Goal: Task Accomplishment & Management: Manage account settings

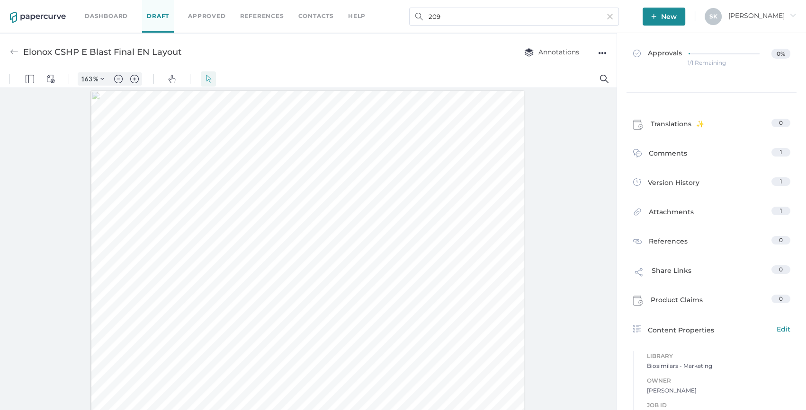
scroll to position [0, 0]
click at [58, 208] on div at bounding box center [308, 251] width 616 height 327
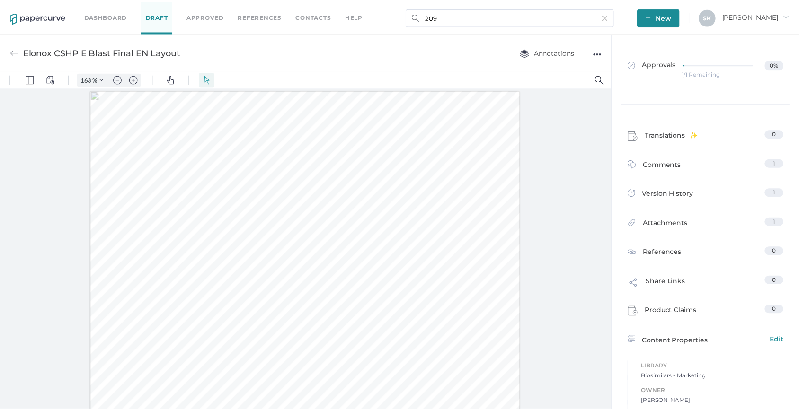
scroll to position [0, 0]
click at [530, 13] on input "209" at bounding box center [514, 17] width 210 height 18
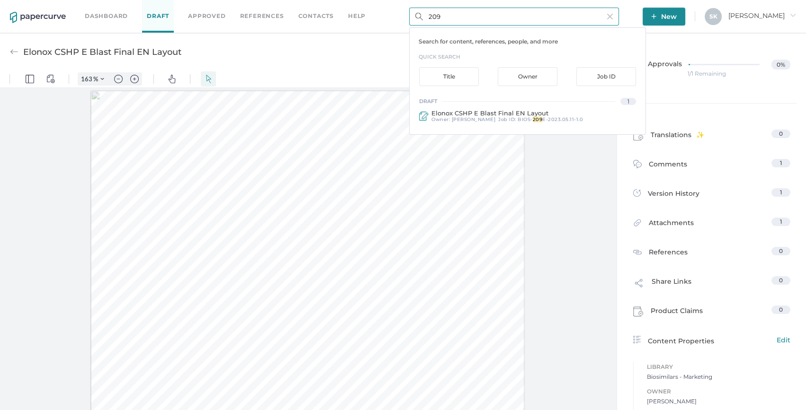
click at [530, 13] on input "209" at bounding box center [514, 17] width 210 height 18
click at [506, 17] on input "209" at bounding box center [514, 17] width 210 height 18
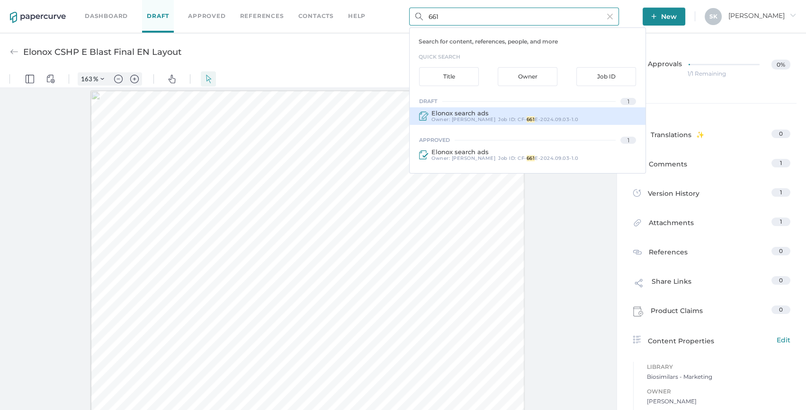
type input "661"
click at [556, 116] on span "E-2024.09.03-1.0" at bounding box center [556, 119] width 44 height 6
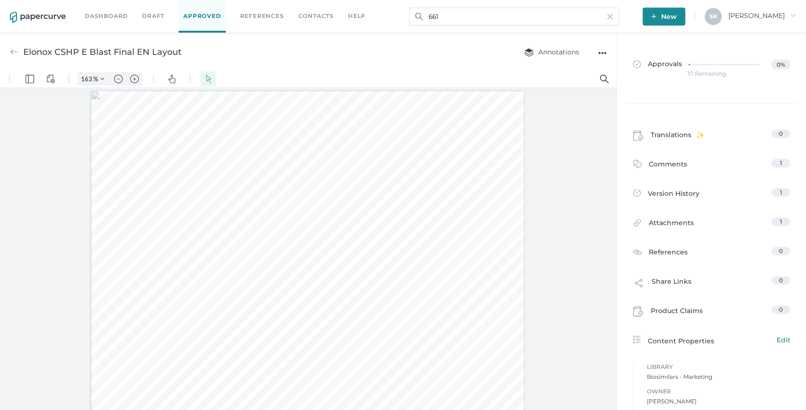
type input "Elonox search ads"
type input "100"
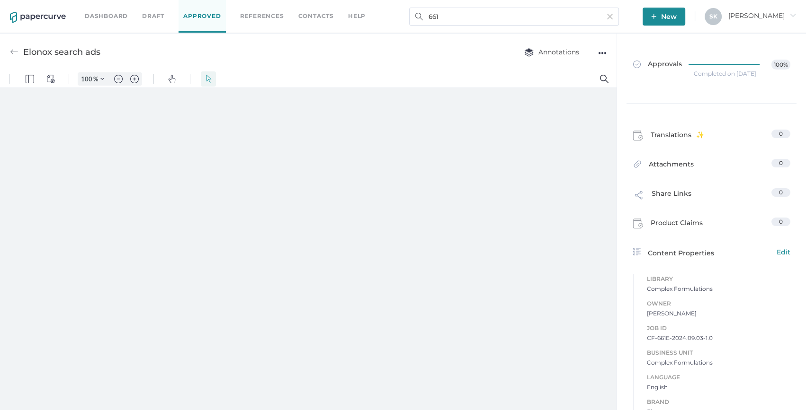
type input "163"
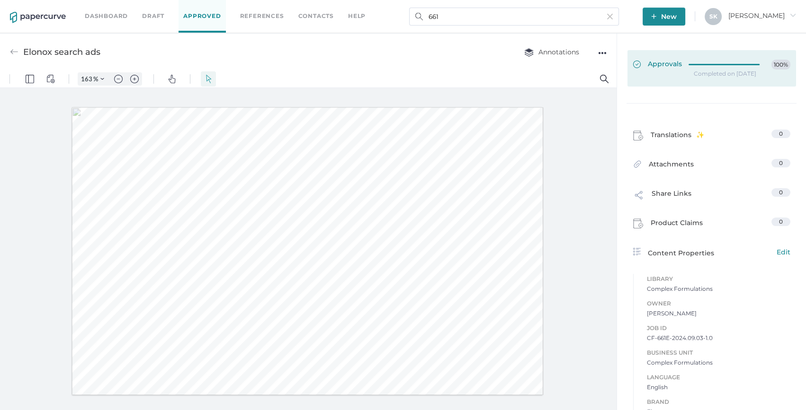
click at [716, 66] on div at bounding box center [726, 65] width 77 height 10
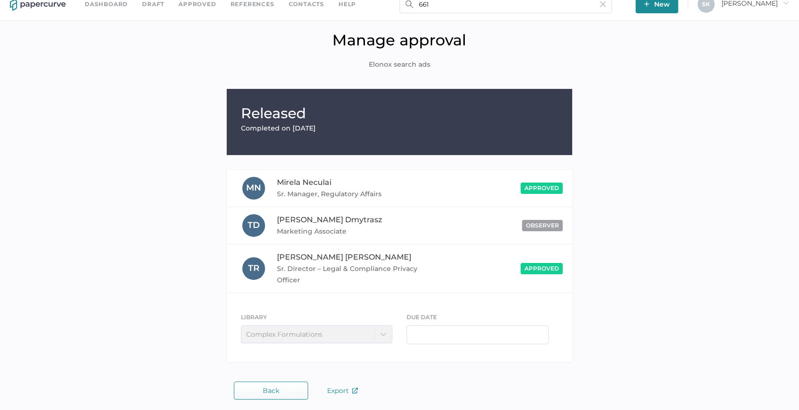
scroll to position [16, 0]
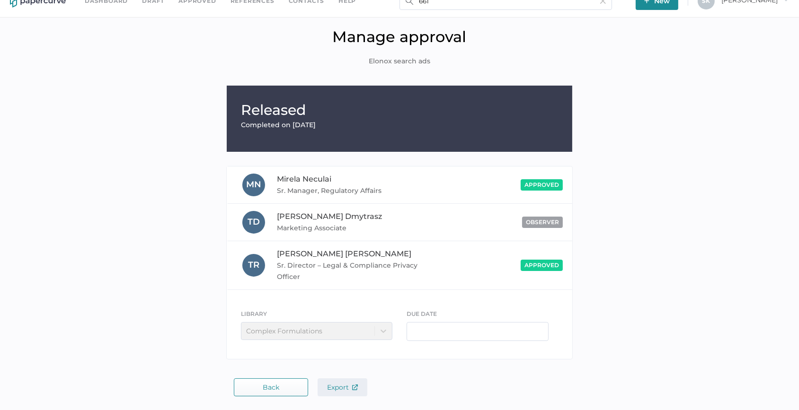
click at [332, 391] on span "Export" at bounding box center [342, 387] width 31 height 9
click at [542, 5] on input "661" at bounding box center [506, 1] width 213 height 18
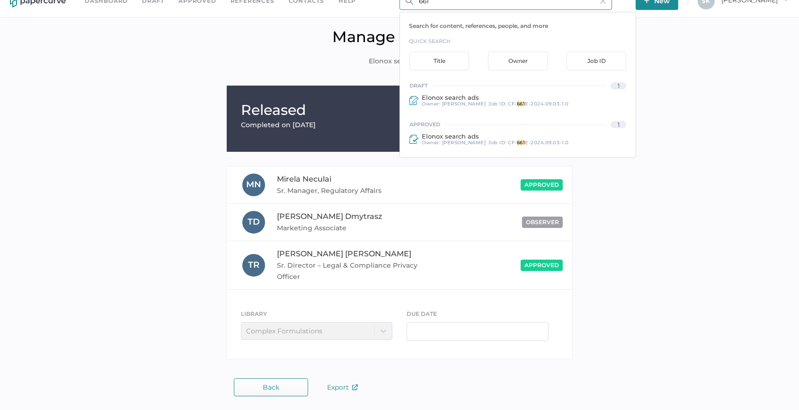
click at [542, 5] on input "661" at bounding box center [506, 1] width 213 height 18
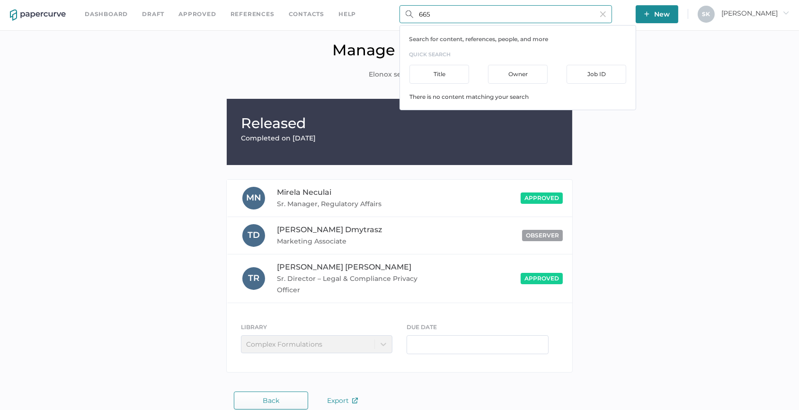
scroll to position [0, 0]
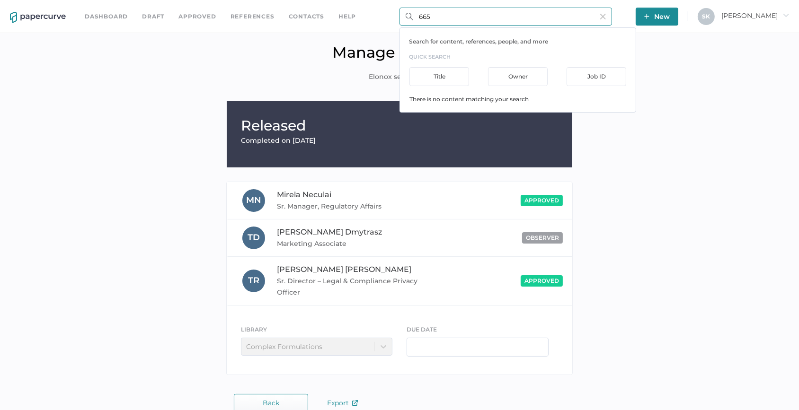
type input "665"
click at [101, 14] on link "Dashboard" at bounding box center [106, 16] width 43 height 10
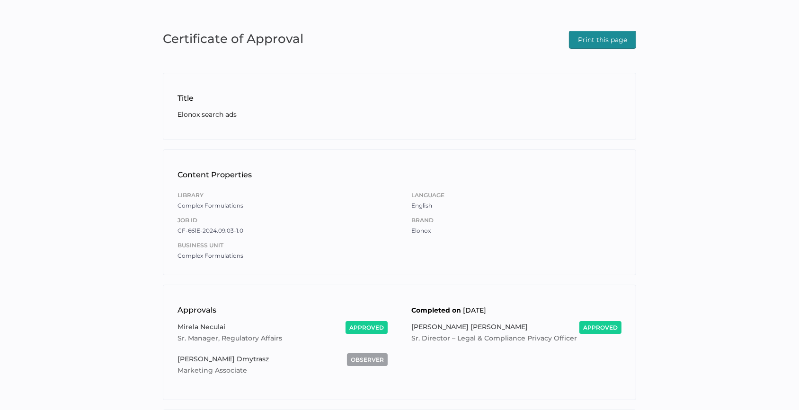
click at [602, 42] on span "Print this page" at bounding box center [602, 39] width 49 height 17
click at [775, 23] on div "Certificate of Approval Print this page Title Elonox search ads Content Propert…" at bounding box center [399, 266] width 799 height 532
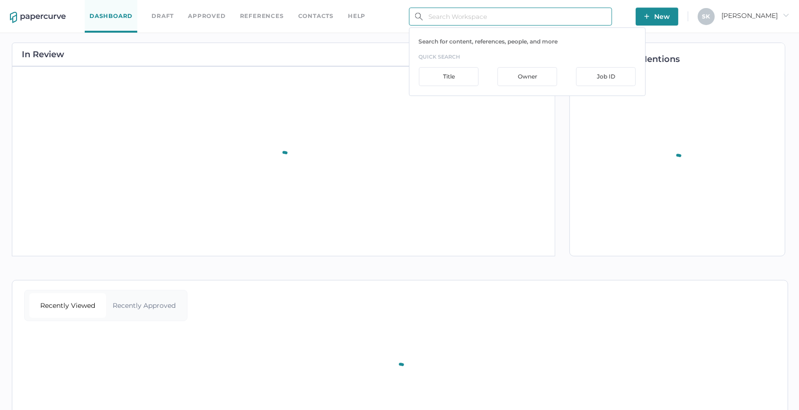
click at [446, 10] on input "text" at bounding box center [510, 17] width 203 height 18
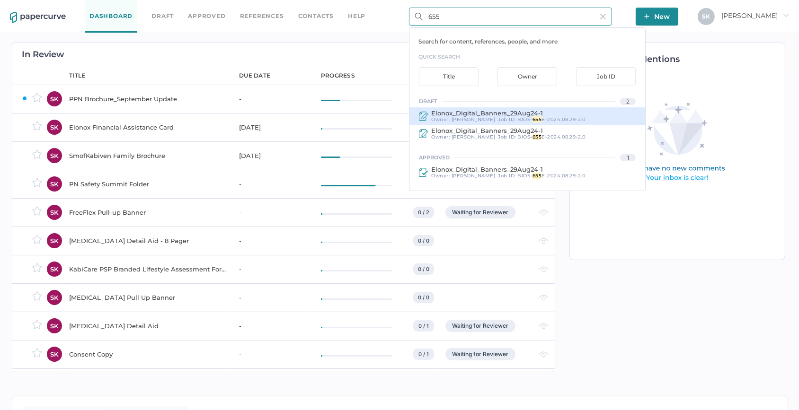
type input "655"
click at [586, 118] on div "Elonox_Digital_Banners_29Aug24-1 Owner: Lee Fulford Job ID : BIOS- 655 E-2024.0…" at bounding box center [527, 116] width 236 height 18
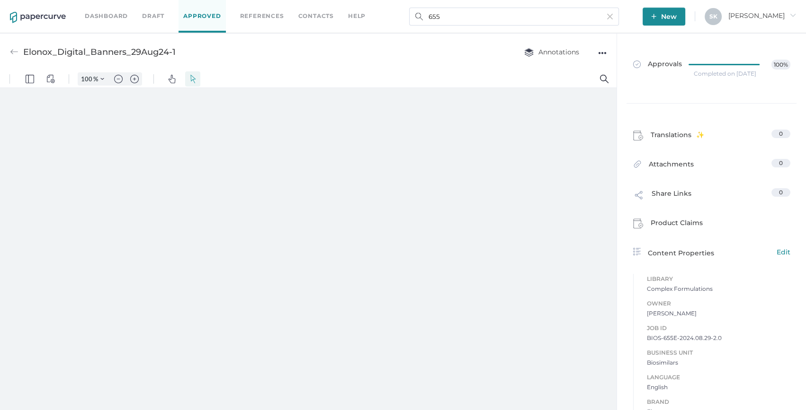
type input "163"
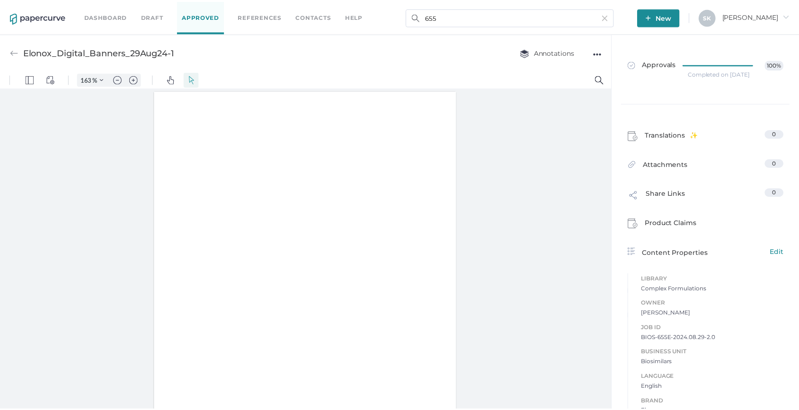
scroll to position [0, 0]
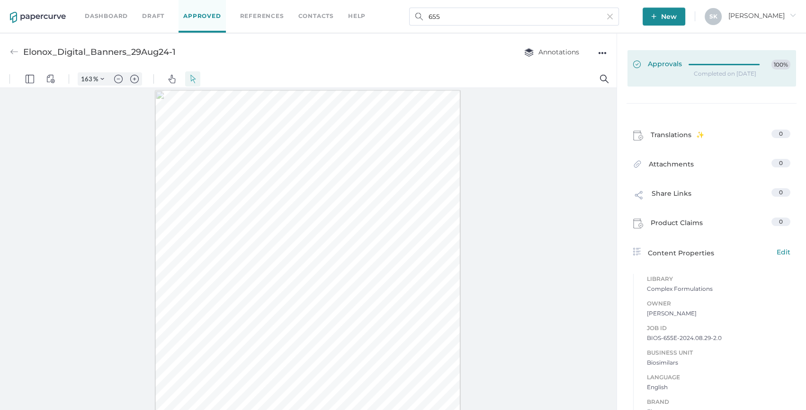
click at [720, 66] on div at bounding box center [726, 63] width 77 height 7
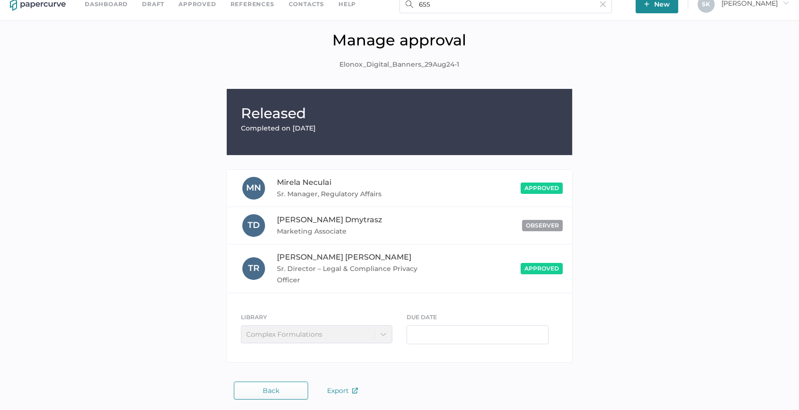
scroll to position [16, 0]
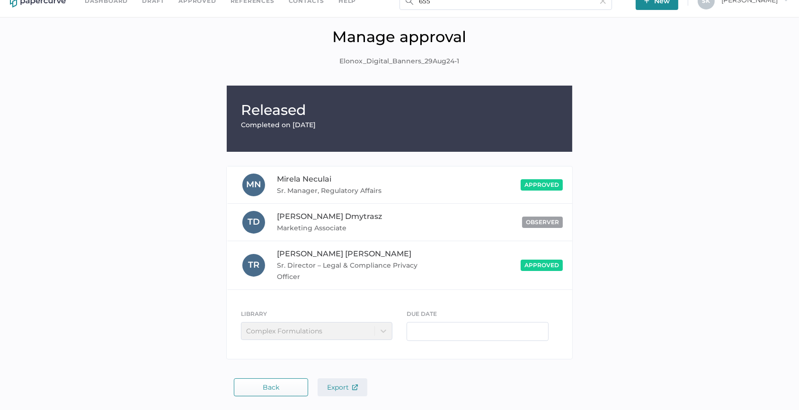
click at [339, 383] on span "Export" at bounding box center [342, 387] width 31 height 9
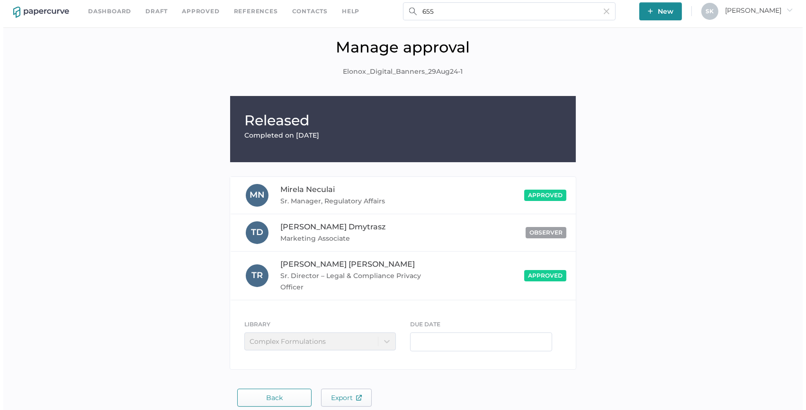
scroll to position [0, 0]
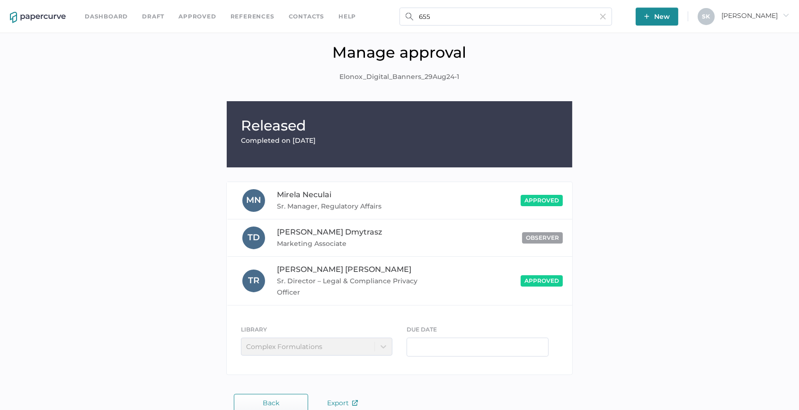
click at [434, 6] on div "Dashboard Draft Approved References Contacts help 655 New S K Sarah arrow_right" at bounding box center [399, 16] width 799 height 33
click at [434, 11] on input "655" at bounding box center [506, 17] width 213 height 18
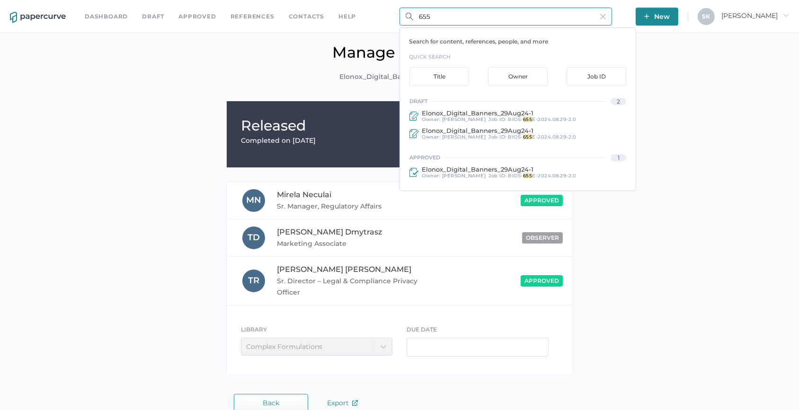
click at [434, 11] on input "655" at bounding box center [506, 17] width 213 height 18
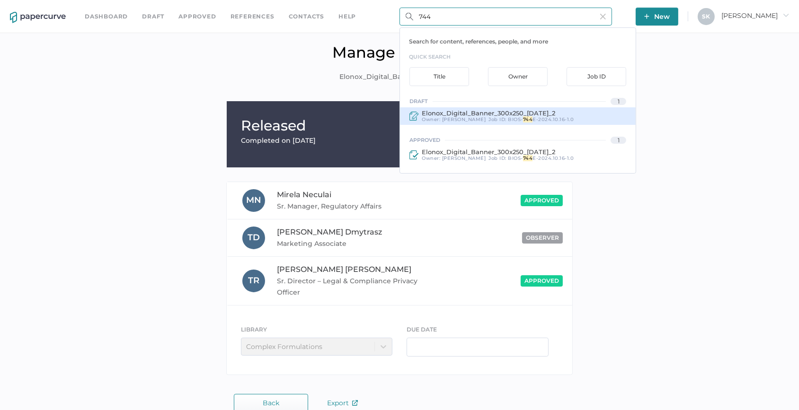
type input "744"
click at [508, 119] on span "BIOS-" at bounding box center [515, 119] width 15 height 6
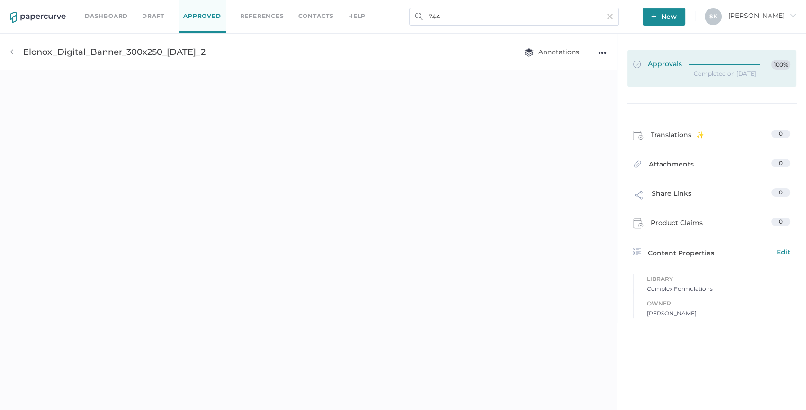
click at [705, 66] on div at bounding box center [726, 63] width 77 height 7
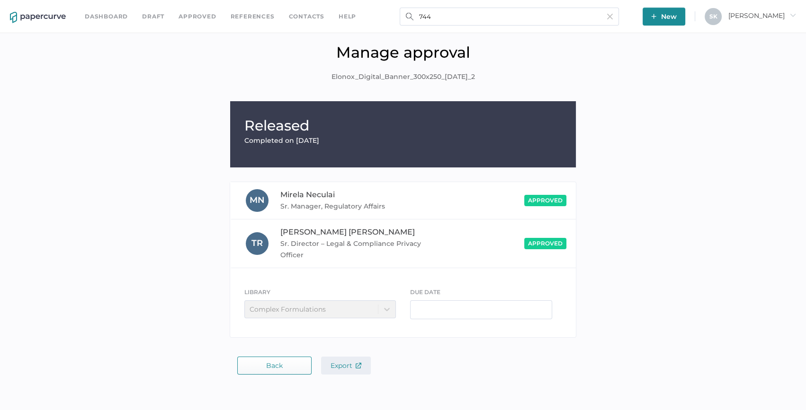
click at [360, 364] on img "button" at bounding box center [358, 366] width 6 height 6
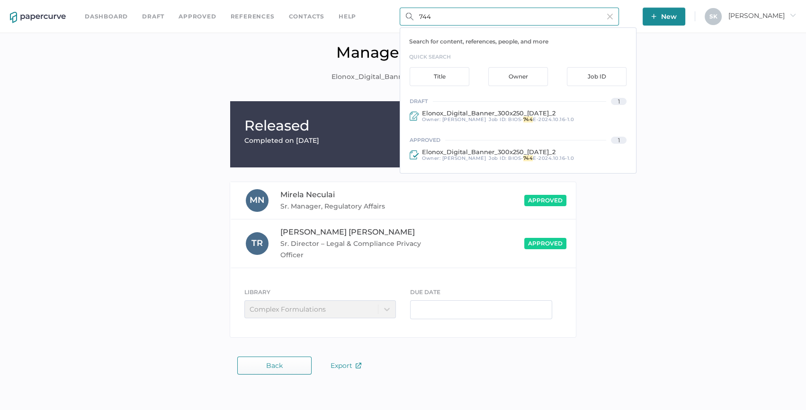
drag, startPoint x: 450, startPoint y: 14, endPoint x: 372, endPoint y: 14, distance: 78.1
click at [372, 14] on div "Dashboard Draft Approved References Contacts help 744 Search for content, refer…" at bounding box center [403, 16] width 806 height 33
type input "669"
click at [532, 120] on span "E-2024.09.09-1.0" at bounding box center [554, 119] width 44 height 6
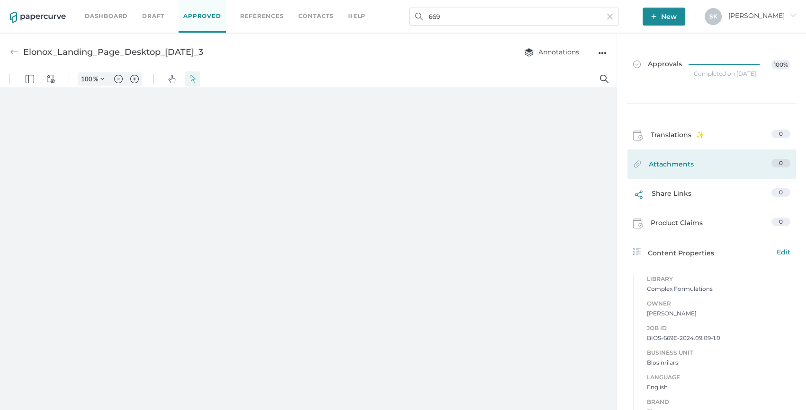
type input "163"
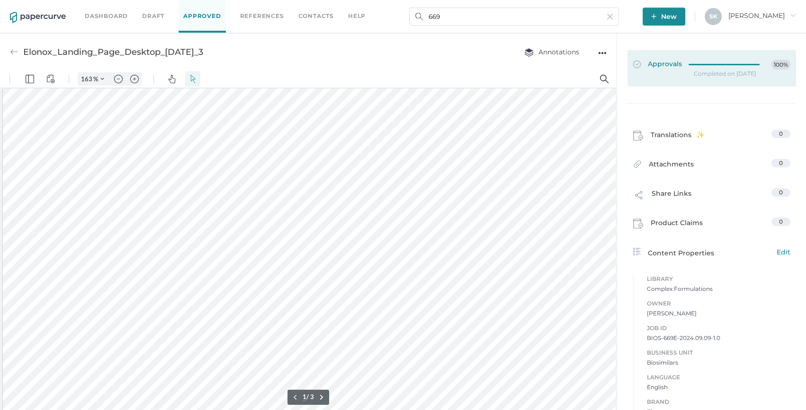
click at [702, 67] on div at bounding box center [726, 65] width 77 height 10
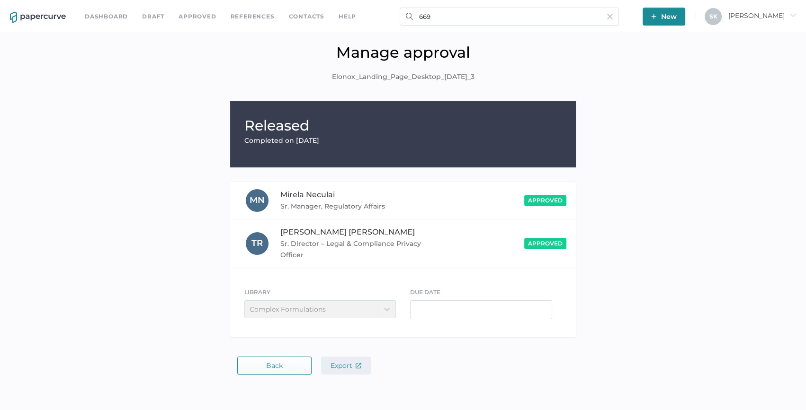
click at [350, 368] on span "Export" at bounding box center [345, 366] width 31 height 9
click at [468, 14] on input "669" at bounding box center [509, 17] width 219 height 18
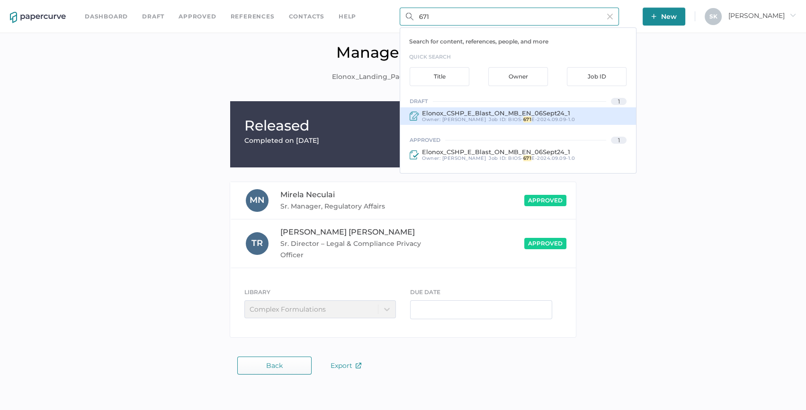
type input "671"
click at [541, 119] on span "E-2024.09.09-1.0" at bounding box center [553, 119] width 44 height 6
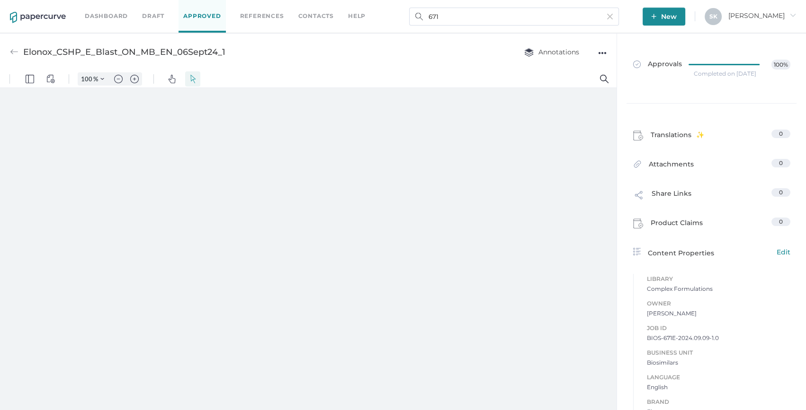
type input "163"
click at [698, 74] on div "Completed on Sep 11, 2024" at bounding box center [724, 74] width 62 height 0
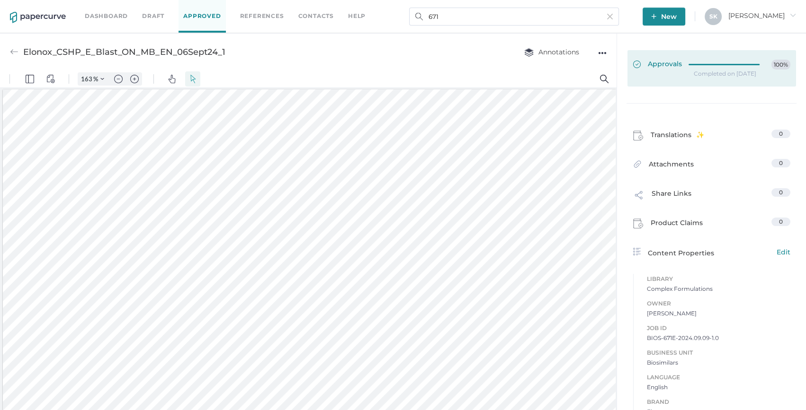
click at [668, 67] on span "Approvals" at bounding box center [657, 65] width 49 height 10
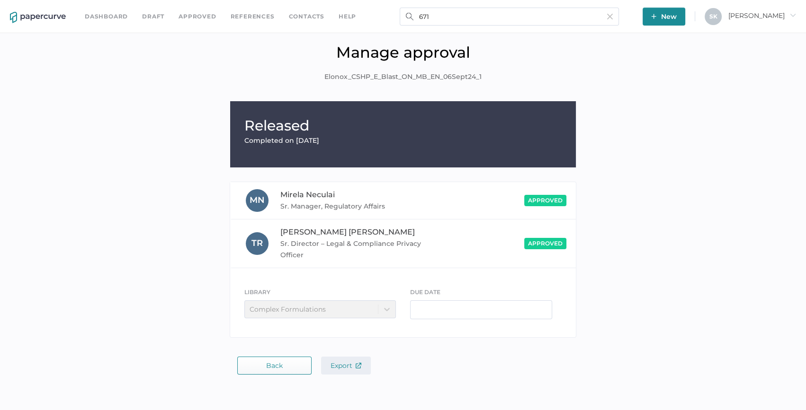
click at [341, 364] on span "Export" at bounding box center [345, 366] width 31 height 9
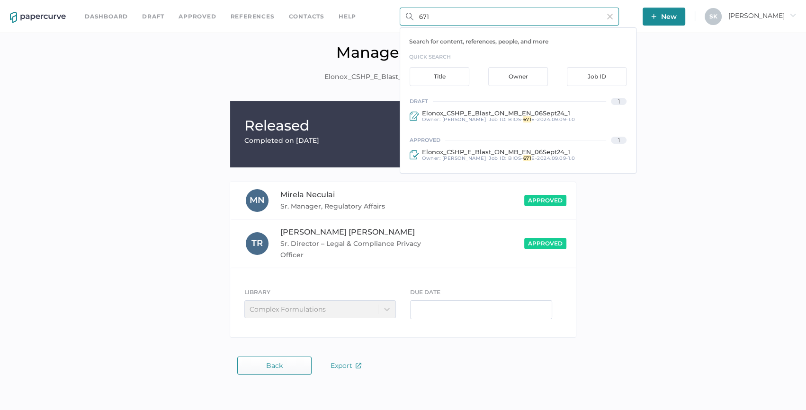
drag, startPoint x: 444, startPoint y: 15, endPoint x: 395, endPoint y: 10, distance: 48.9
click at [395, 10] on div "Dashboard Draft Approved References Contacts help 671 Search for content, refer…" at bounding box center [403, 16] width 806 height 33
click at [454, 11] on input "671" at bounding box center [509, 17] width 219 height 18
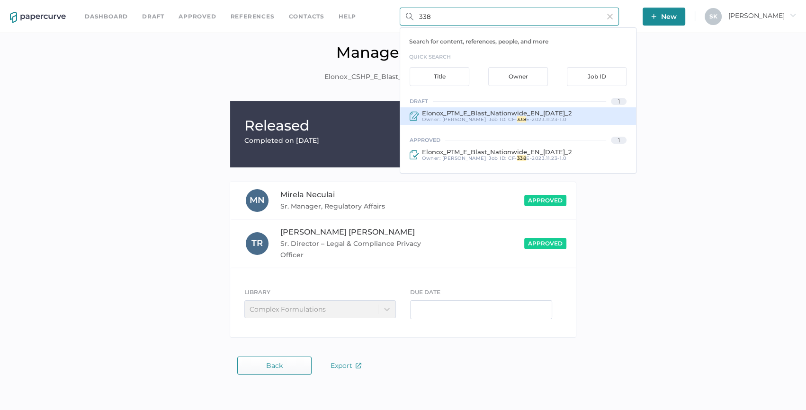
type input "338"
click at [457, 112] on span "Elonox_PTM_E_Blast_Nationwide_EN_22Nov2023_2" at bounding box center [497, 113] width 150 height 8
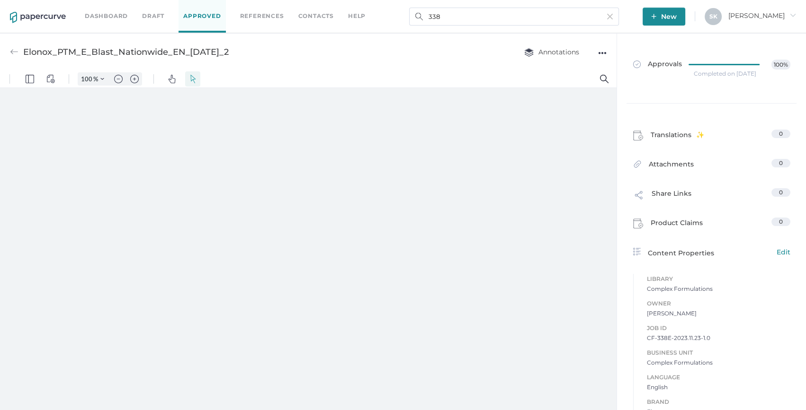
type input "163"
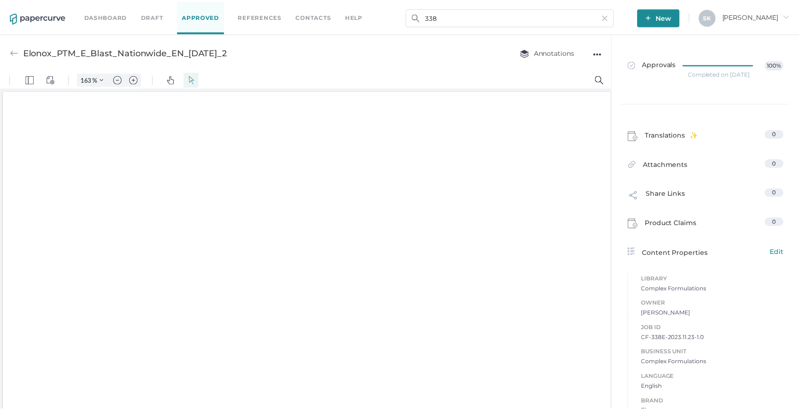
scroll to position [1, 0]
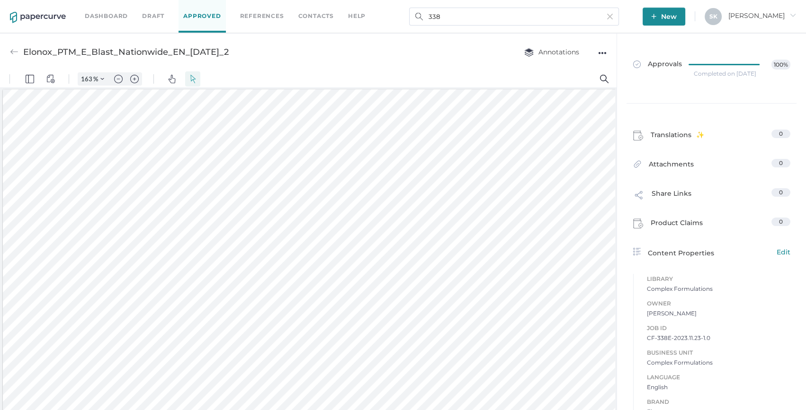
click at [735, 74] on div "Completed on Nov 30, 2023" at bounding box center [724, 74] width 62 height 0
click at [702, 74] on div "Completed on Nov 30, 2023" at bounding box center [724, 74] width 62 height 0
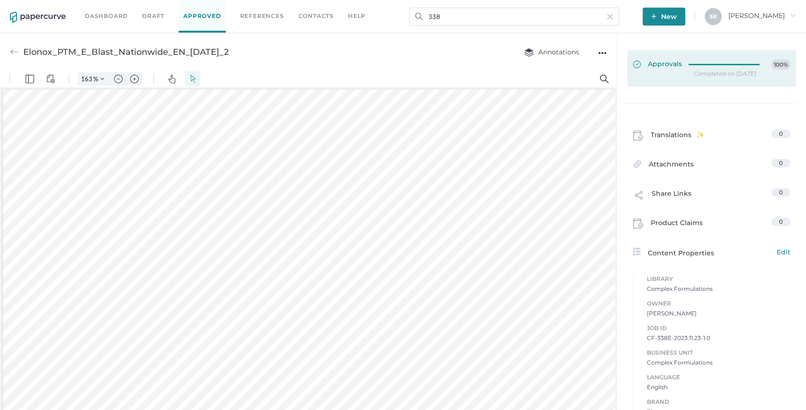
click at [696, 62] on div at bounding box center [726, 63] width 77 height 7
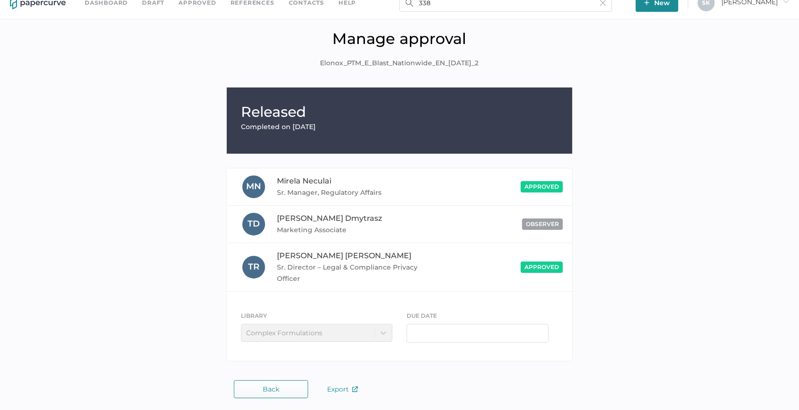
scroll to position [16, 0]
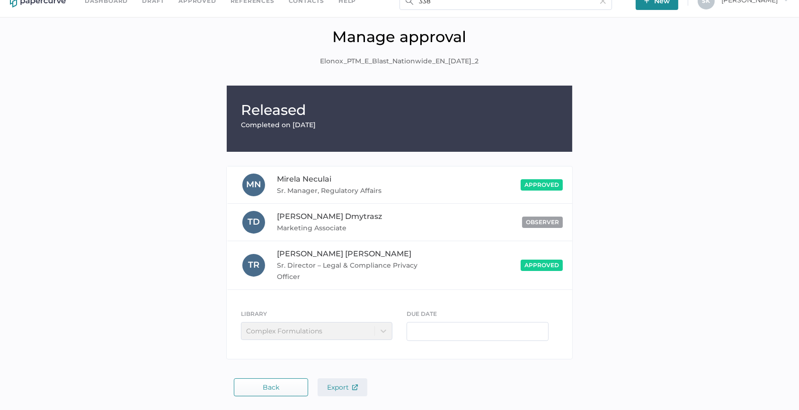
click at [351, 381] on button "Export" at bounding box center [343, 388] width 50 height 18
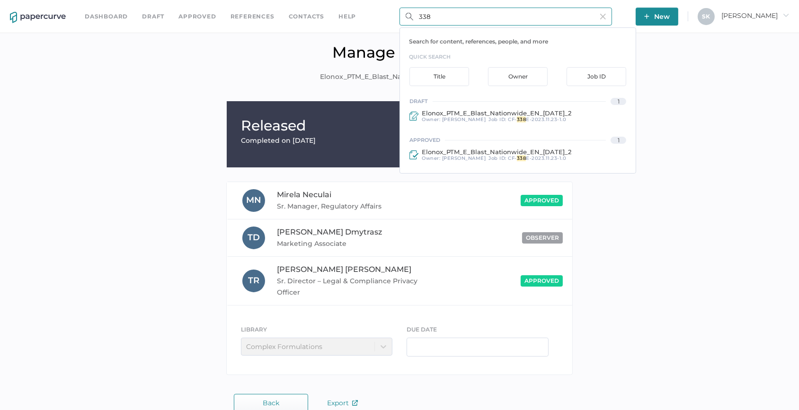
click at [449, 12] on input "338" at bounding box center [506, 17] width 213 height 18
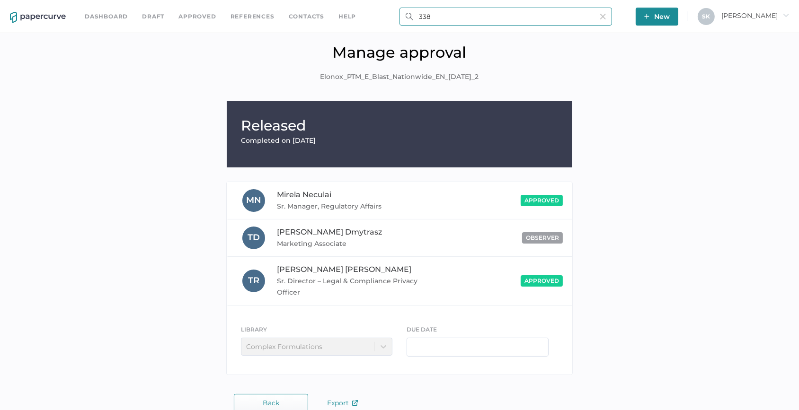
click at [471, 9] on input "338" at bounding box center [506, 17] width 213 height 18
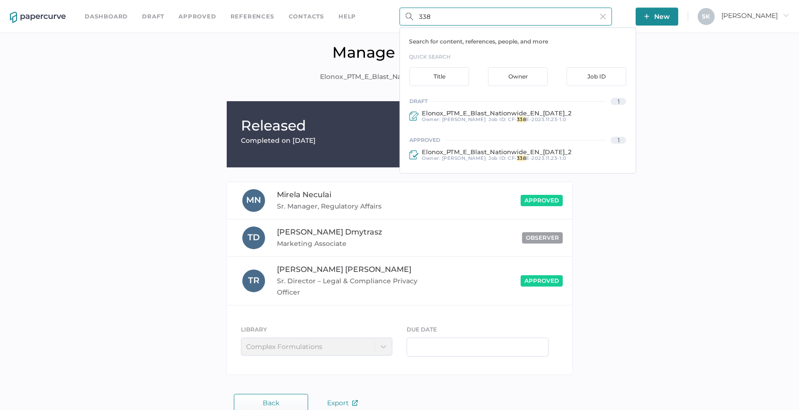
click at [471, 9] on input "338" at bounding box center [506, 17] width 213 height 18
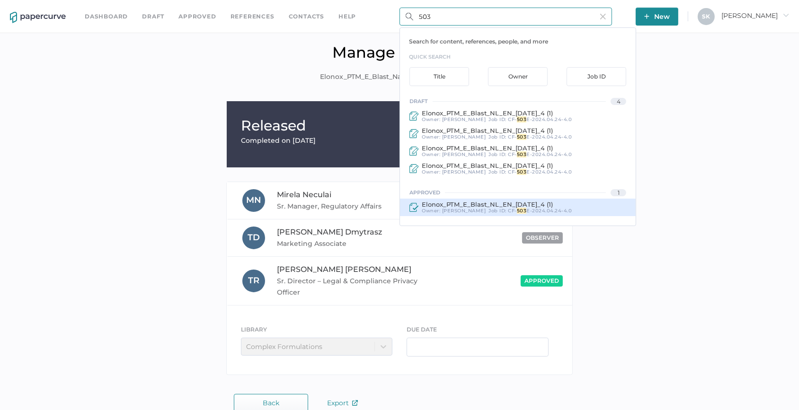
type input "503"
click at [577, 204] on div "Elonox_PTM_E_Blast_NL_EN_22Apr2024_4 (1) Owner: Lee Fulford Job ID : CF- 503 E-…" at bounding box center [518, 208] width 236 height 18
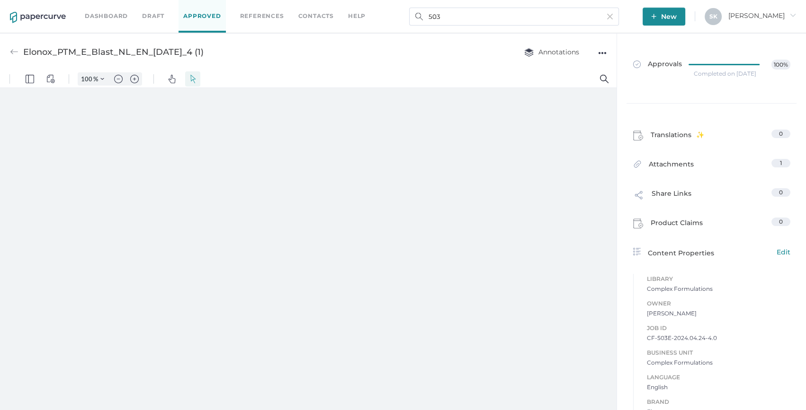
type input "163"
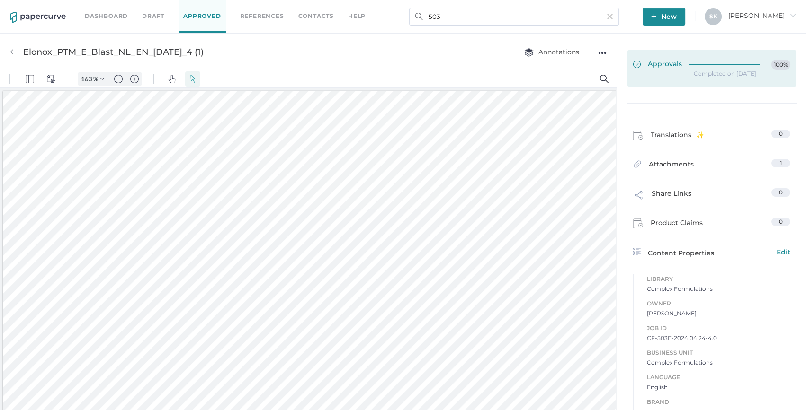
click at [672, 55] on link "Approvals 100%" at bounding box center [711, 68] width 169 height 36
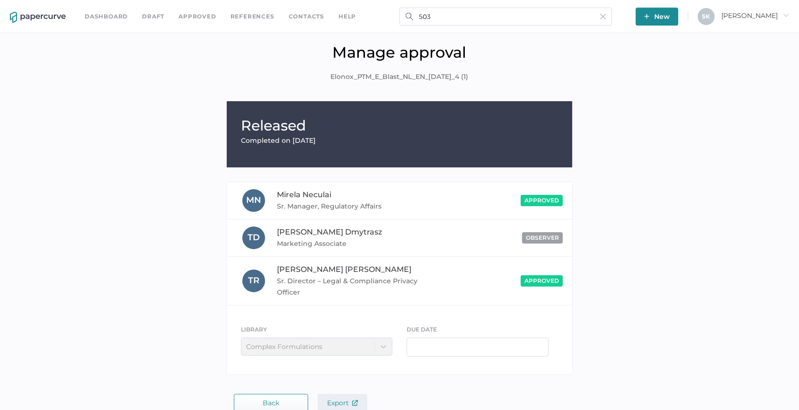
click at [356, 398] on button "Export" at bounding box center [343, 403] width 50 height 18
click at [540, 14] on input "503" at bounding box center [506, 17] width 213 height 18
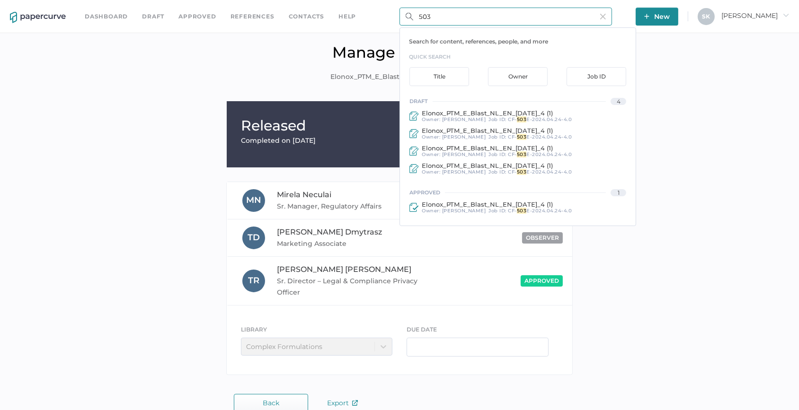
click at [540, 15] on input "503" at bounding box center [506, 17] width 213 height 18
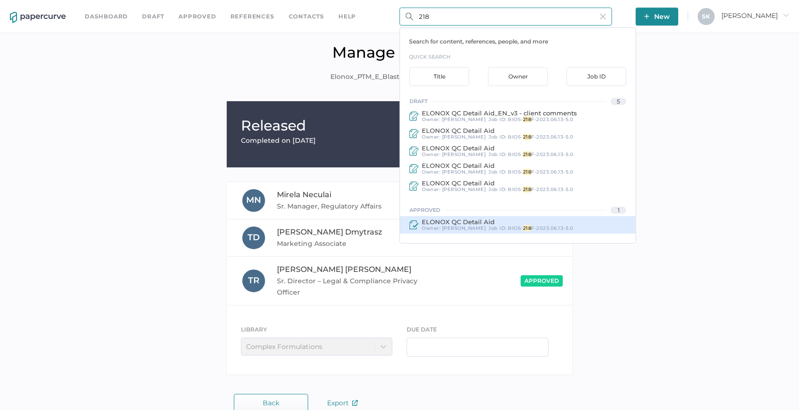
type input "218"
click at [531, 221] on div "ELONOX QC Detail Aid" at bounding box center [497, 222] width 151 height 7
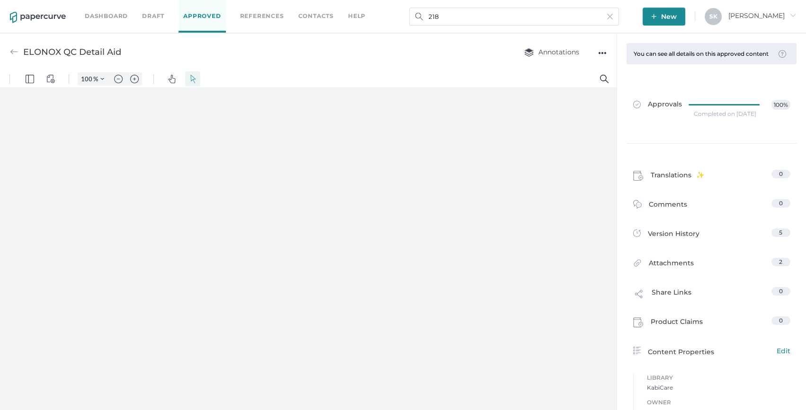
type input "163"
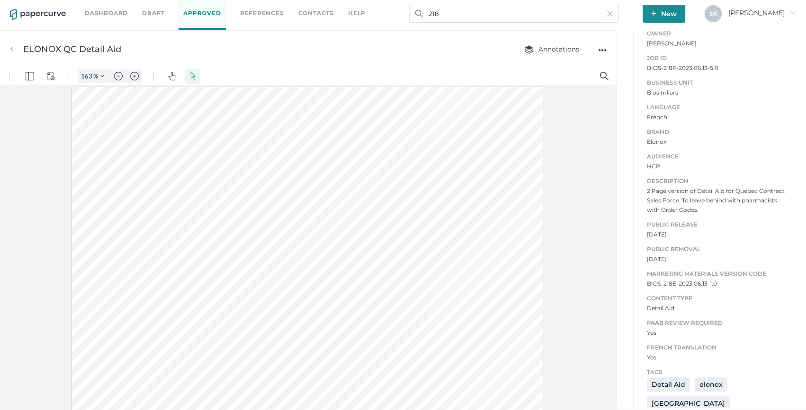
scroll to position [4, 0]
drag, startPoint x: 673, startPoint y: 289, endPoint x: 730, endPoint y: 288, distance: 57.3
click at [730, 288] on div "Job ID BIOS-218F-2023.06.13-5.0 Business Unit Biosimilars Language French Brand…" at bounding box center [711, 202] width 157 height 319
copy span "BIOS-218E-2023.06.13-1.0"
type input "3"
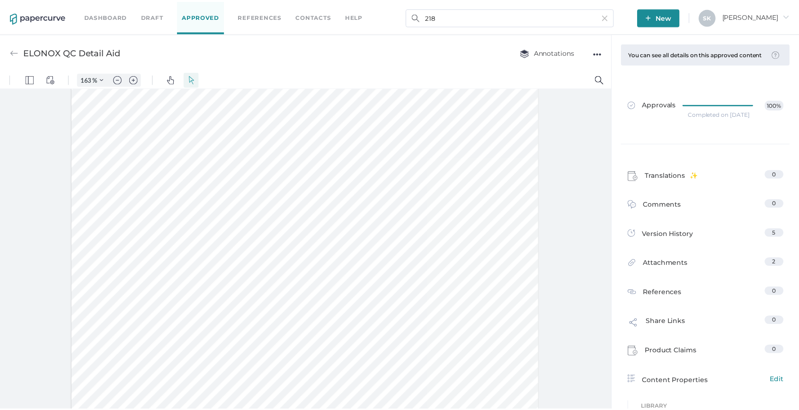
scroll to position [0, 0]
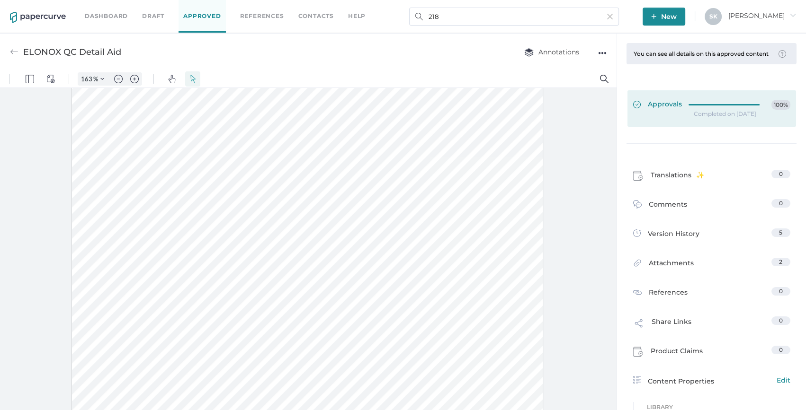
click at [715, 106] on div at bounding box center [726, 103] width 77 height 7
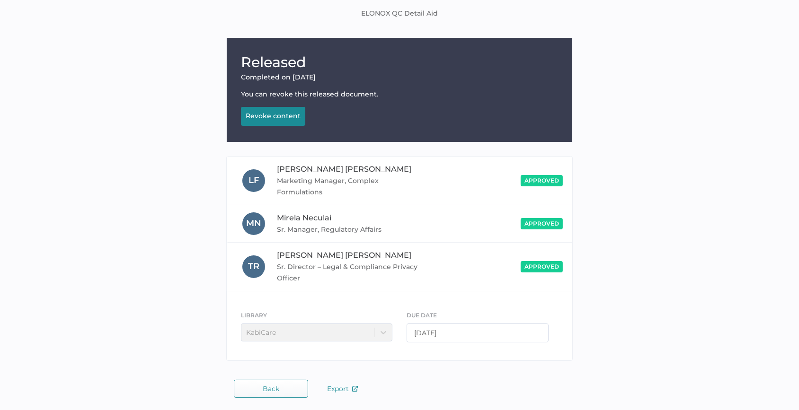
scroll to position [65, 0]
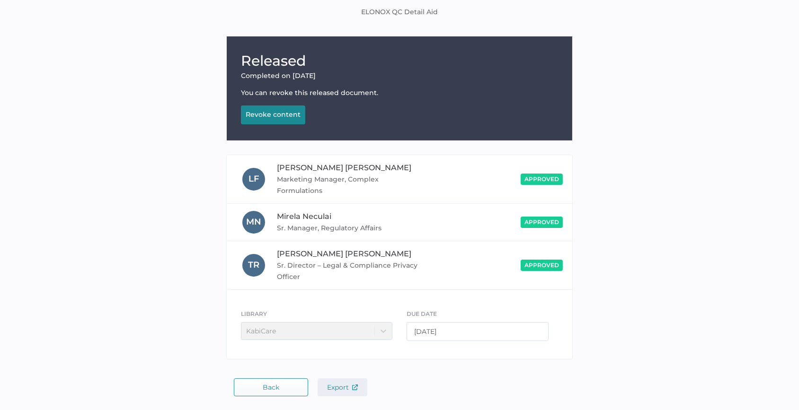
click at [336, 385] on span "Export" at bounding box center [342, 387] width 31 height 9
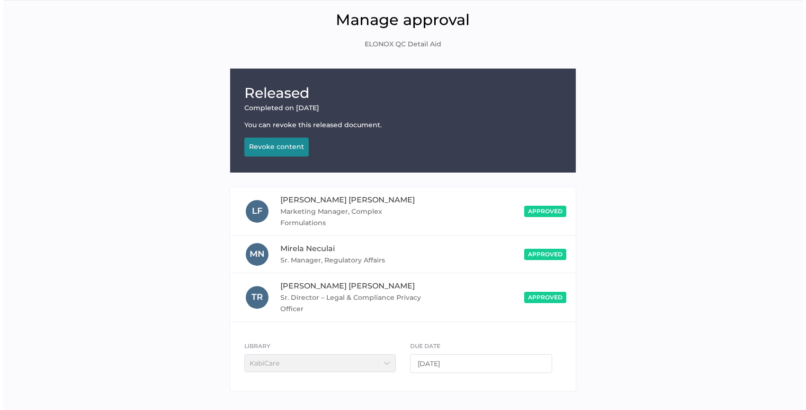
scroll to position [0, 0]
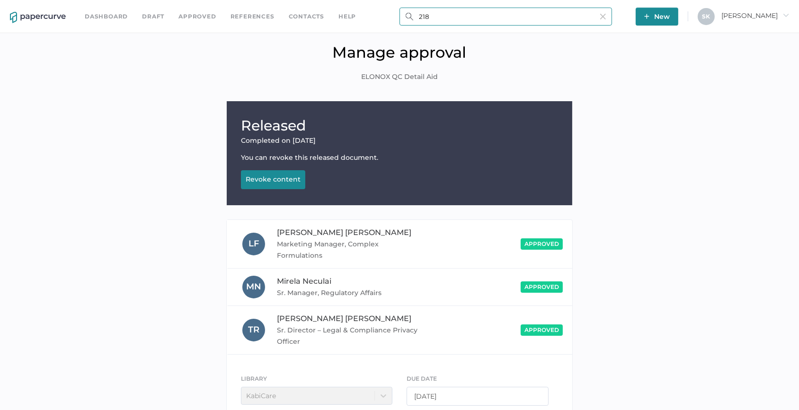
click at [427, 19] on input "218" at bounding box center [506, 17] width 213 height 18
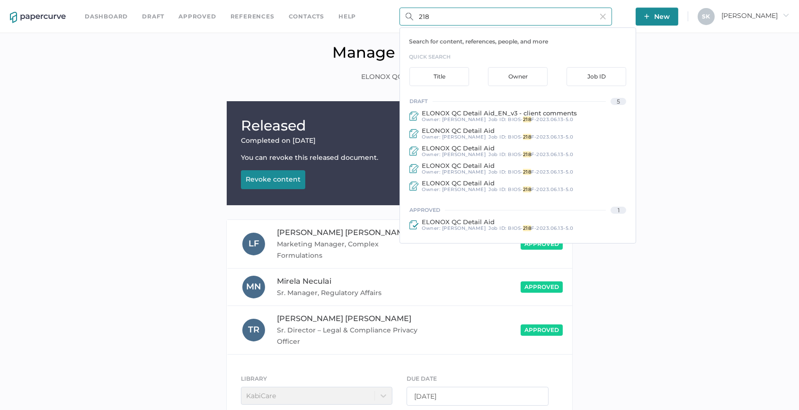
click at [457, 18] on input "218" at bounding box center [506, 17] width 213 height 18
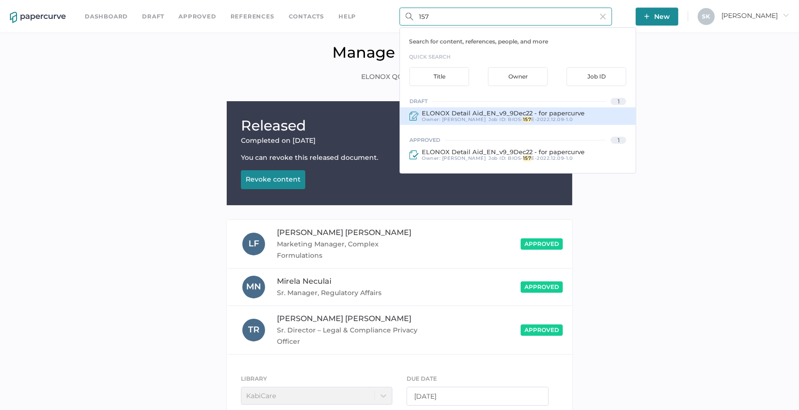
type input "157"
click at [474, 118] on div "Owner: Sarah Khouri Job ID : BIOS- 157 E-2022.12.09-1.0" at bounding box center [502, 120] width 166 height 6
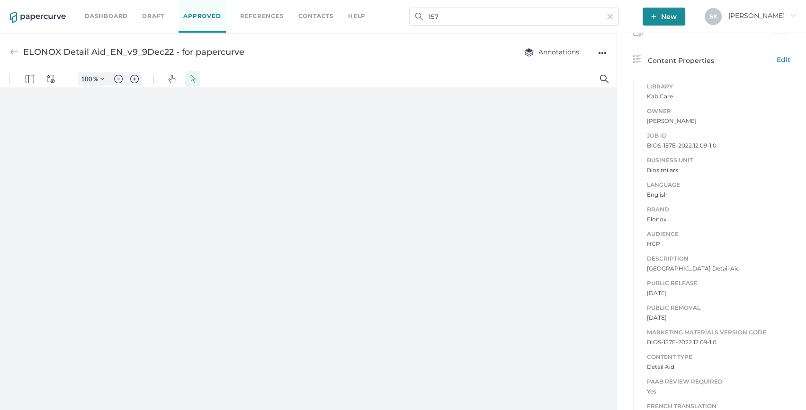
scroll to position [301, 0]
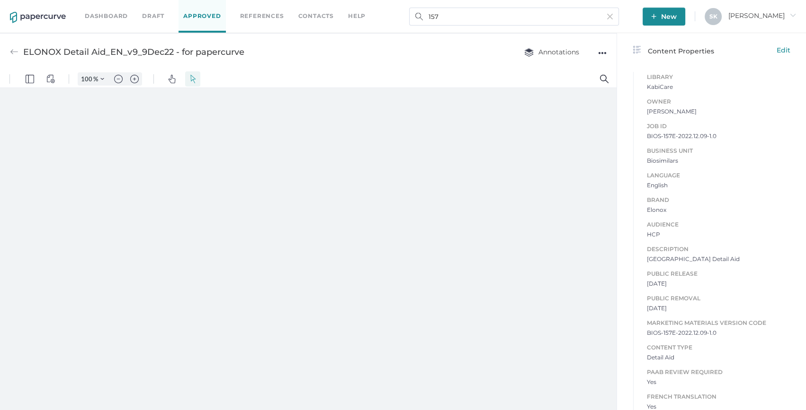
type input "163"
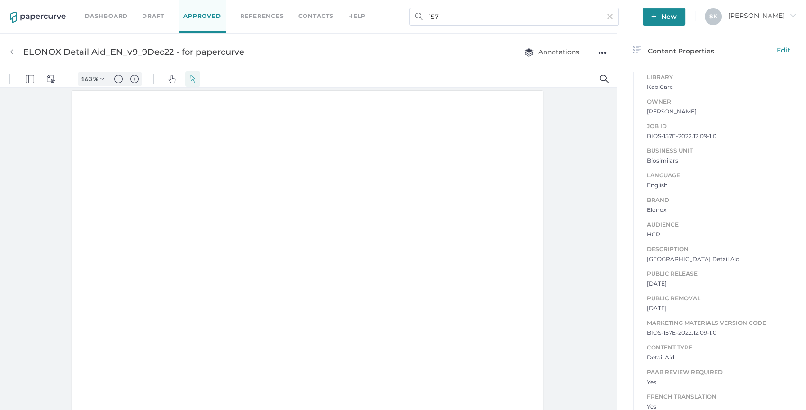
scroll to position [0, 0]
type input "1"
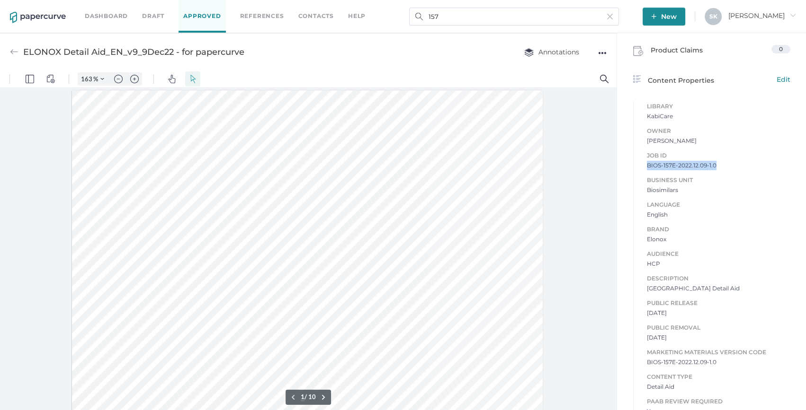
drag, startPoint x: 668, startPoint y: 145, endPoint x: 642, endPoint y: 172, distance: 37.8
click at [642, 172] on div "Job ID BIOS-157E-2022.12.09-1.0 Business Unit Biosimilars Language English Bran…" at bounding box center [711, 291] width 157 height 300
copy span "BIOS-157E-2022.12.09-1.0"
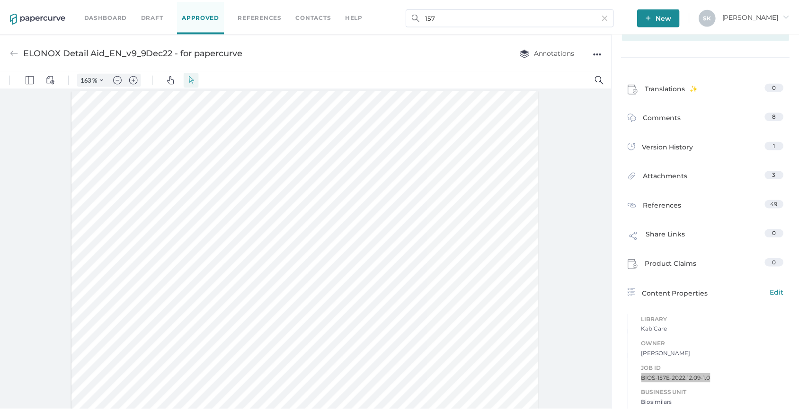
scroll to position [0, 0]
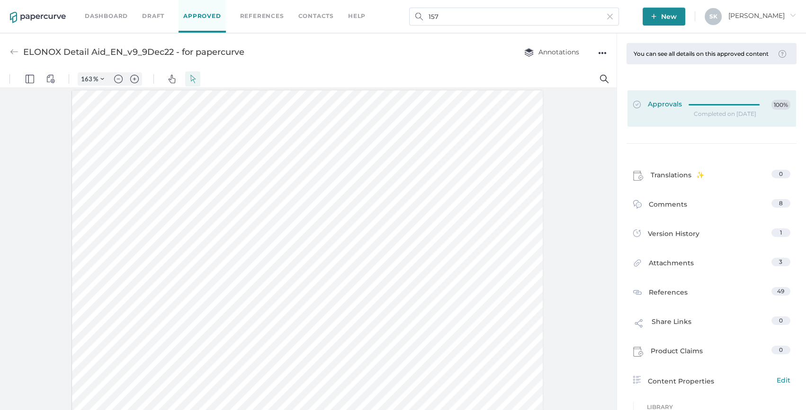
click at [688, 107] on div at bounding box center [726, 103] width 77 height 7
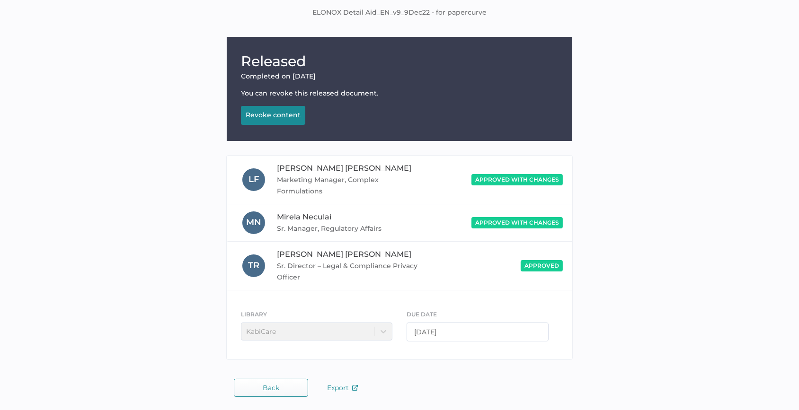
scroll to position [65, 0]
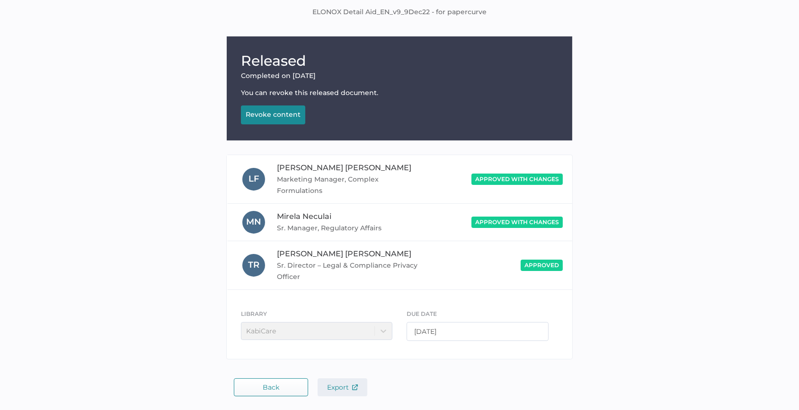
click at [351, 389] on span "Export" at bounding box center [342, 387] width 31 height 9
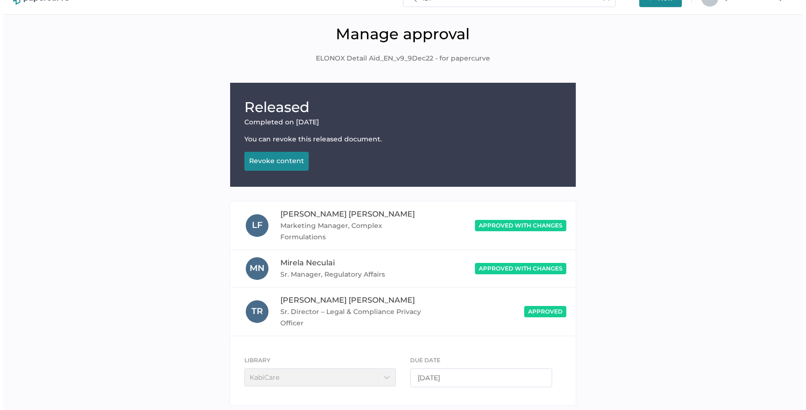
scroll to position [0, 0]
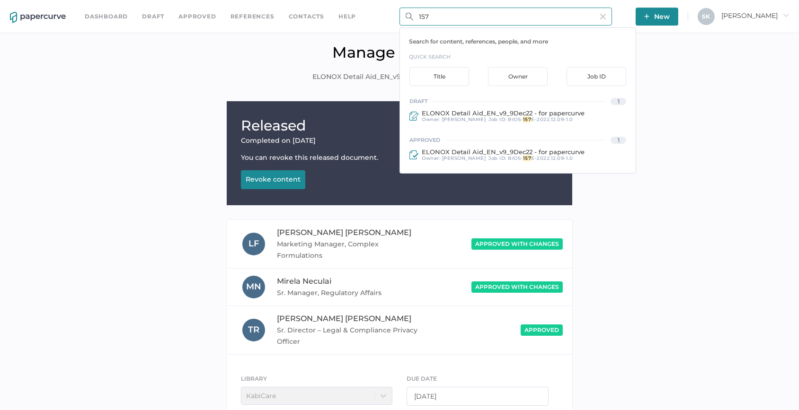
click at [379, 21] on div "Dashboard Draft Approved References Contacts help 157 Search for content, refer…" at bounding box center [399, 16] width 799 height 33
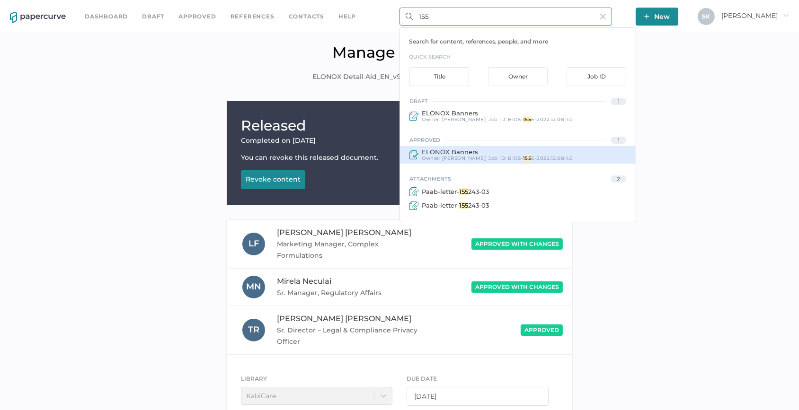
type input "155"
click at [531, 156] on span "E-2022.12.08-1.0" at bounding box center [552, 158] width 42 height 6
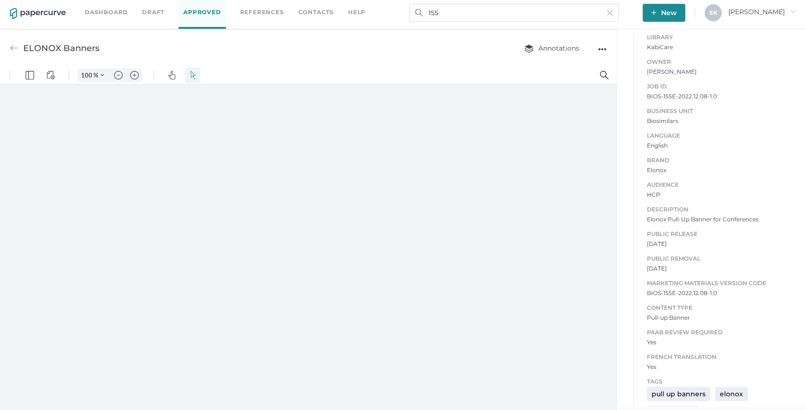
scroll to position [366, 0]
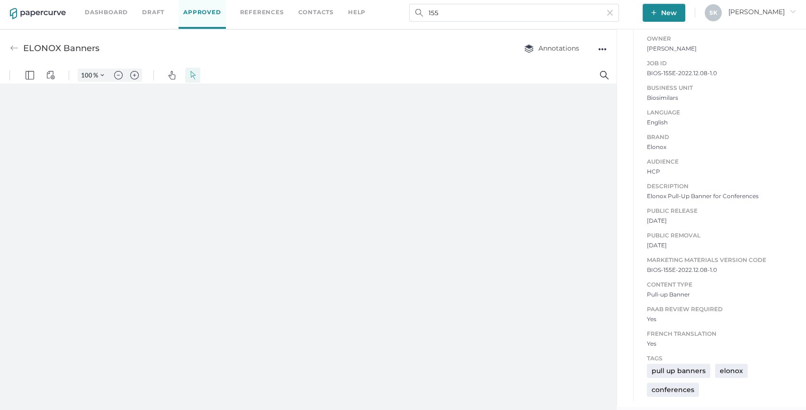
type input "163"
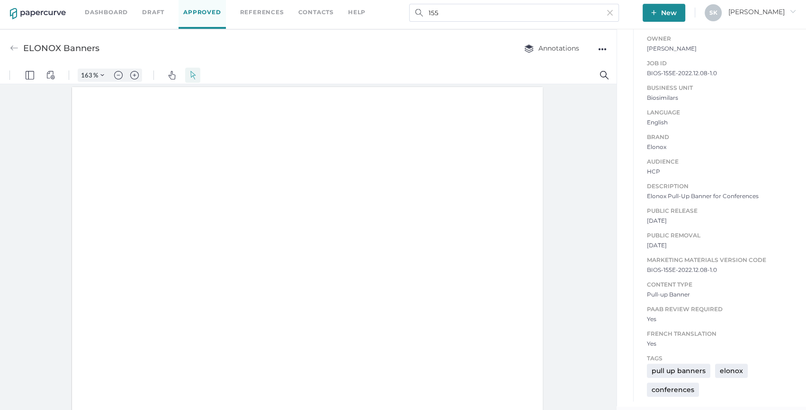
scroll to position [0, 0]
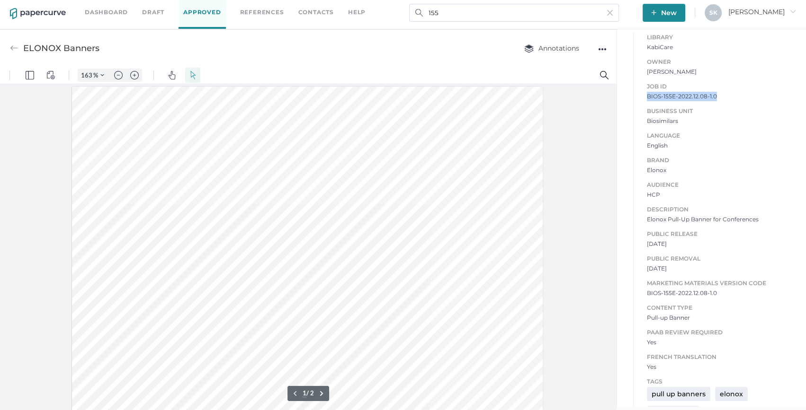
drag, startPoint x: 663, startPoint y: 70, endPoint x: 639, endPoint y: 100, distance: 38.8
click at [639, 100] on div "Job ID BIOS-155E-2022.12.08-1.0 Business Unit Biosimilars Language English Bran…" at bounding box center [711, 222] width 157 height 300
copy span "BIOS-155E-2022.12.08-1.0"
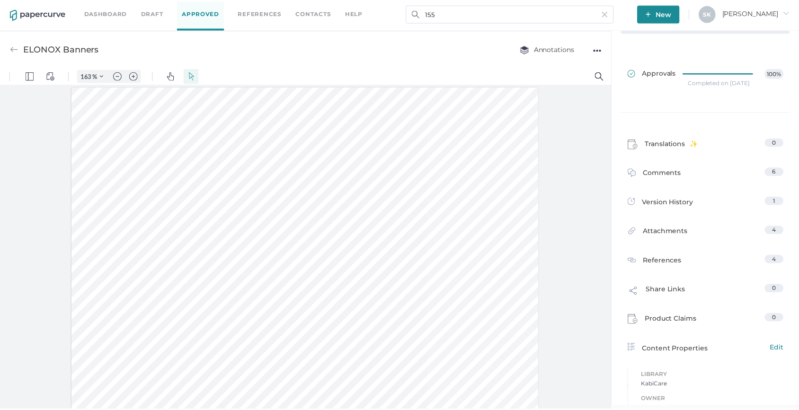
scroll to position [0, 0]
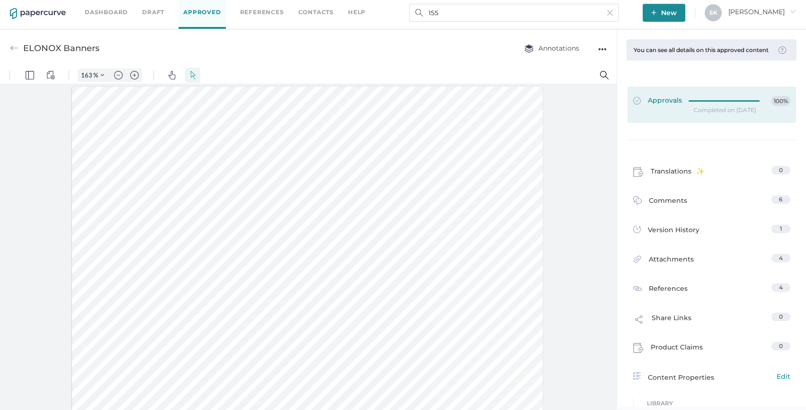
click at [699, 103] on div at bounding box center [726, 99] width 77 height 7
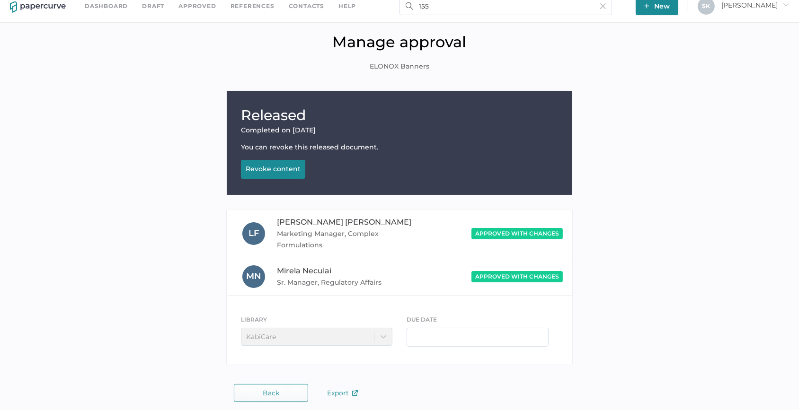
scroll to position [16, 0]
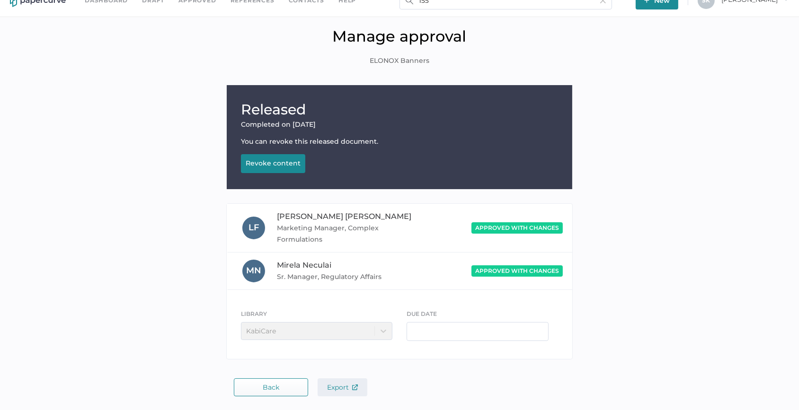
click at [350, 391] on span "Export" at bounding box center [342, 387] width 31 height 9
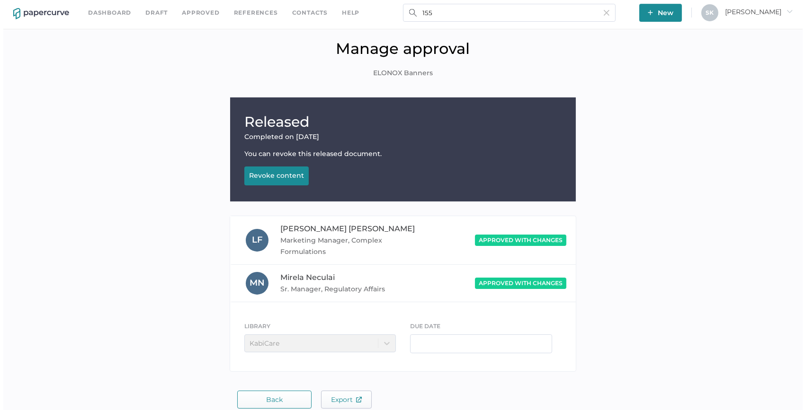
scroll to position [0, 0]
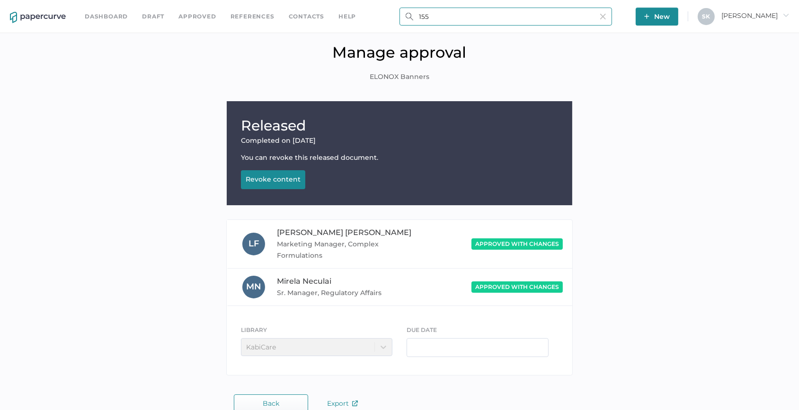
click at [453, 15] on input "155" at bounding box center [506, 17] width 213 height 18
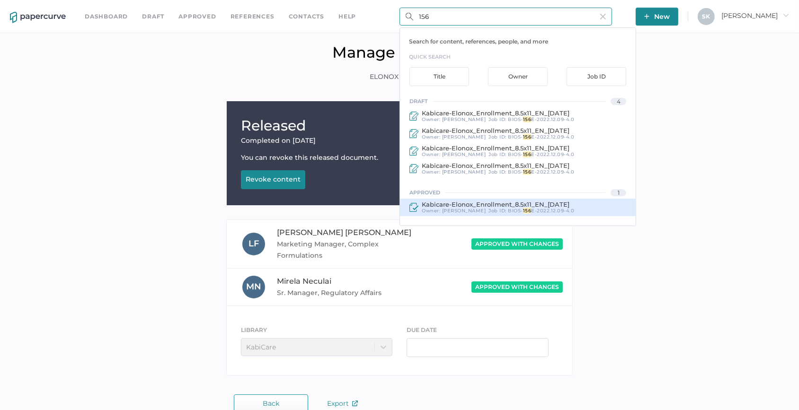
type input "156"
click at [505, 207] on span "Kabicare-Elonox_Enrollment_8.5x11_EN_[DATE]" at bounding box center [496, 205] width 148 height 8
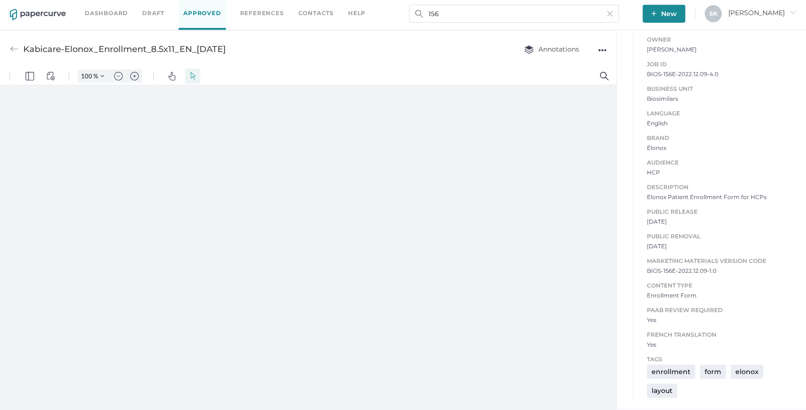
scroll to position [4, 0]
type input "163"
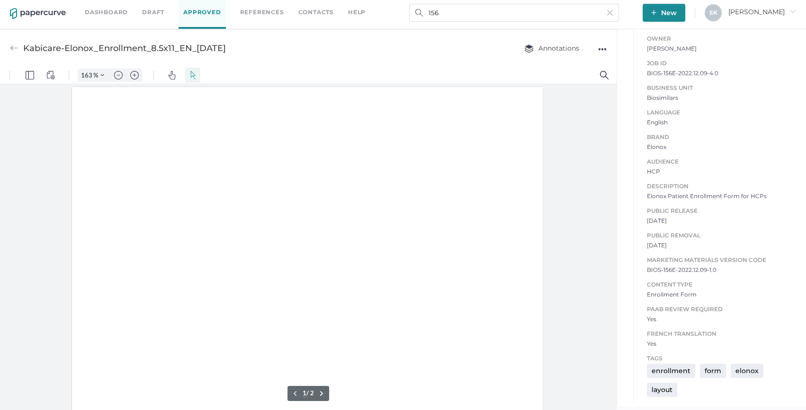
scroll to position [1, 0]
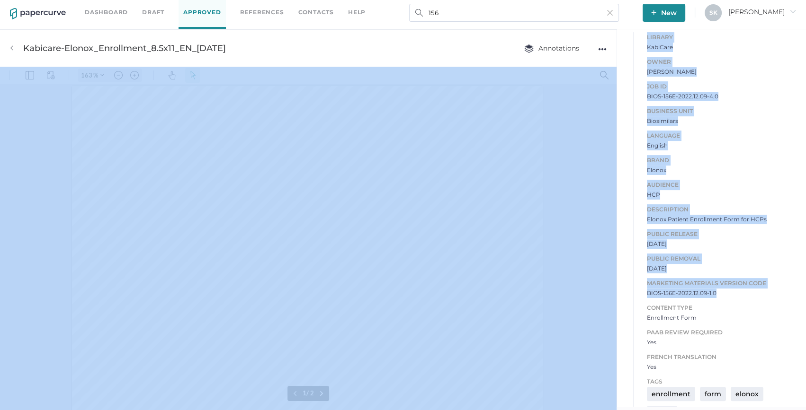
drag, startPoint x: 714, startPoint y: 270, endPoint x: 619, endPoint y: 272, distance: 95.6
click at [619, 272] on div "Content Properties Edit Library KabiCare Owner Sarah Khouri Job ID BIOS-156E-20…" at bounding box center [711, 213] width 189 height 434
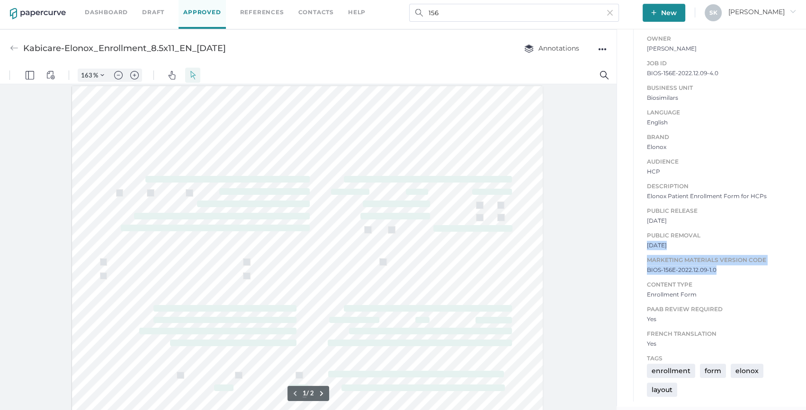
scroll to position [396, 0]
click at [700, 262] on span "Marketing Materials Version Code" at bounding box center [718, 260] width 143 height 10
click at [707, 267] on div "Marketing Materials Version Code BIOS-156E-2022.12.09-1.0" at bounding box center [718, 265] width 143 height 20
drag, startPoint x: 707, startPoint y: 267, endPoint x: 716, endPoint y: 269, distance: 9.1
click at [716, 269] on span "BIOS-156E-2022.12.09-1.0" at bounding box center [718, 270] width 143 height 9
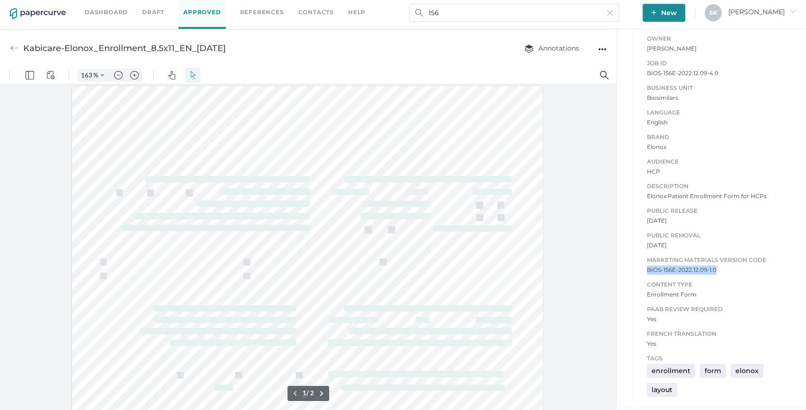
drag, startPoint x: 711, startPoint y: 270, endPoint x: 641, endPoint y: 272, distance: 70.6
click at [641, 272] on div "Job ID BIOS-156E-2022.12.09-4.0 Business Unit Biosimilars Language English Bran…" at bounding box center [711, 199] width 157 height 300
copy span "BIOS-156E-2022.12.09-1.0"
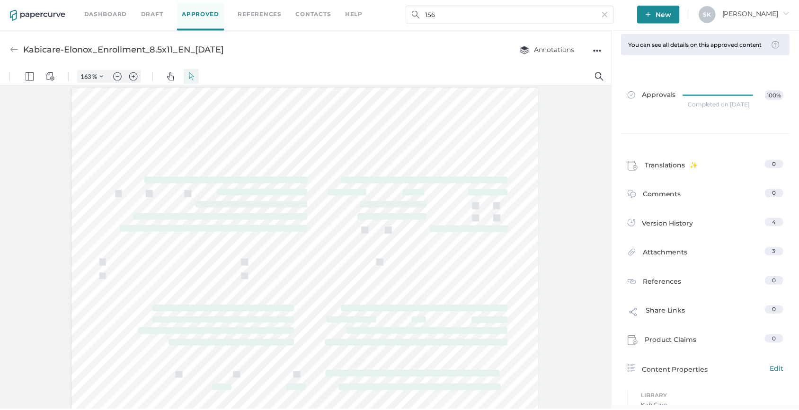
scroll to position [0, 0]
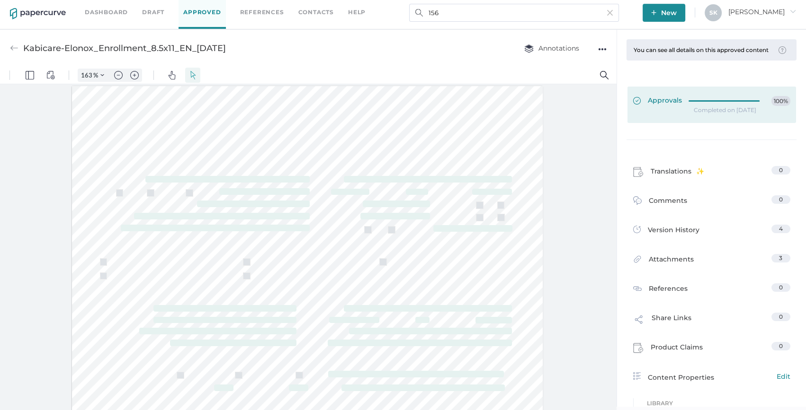
click at [688, 103] on div at bounding box center [726, 99] width 77 height 7
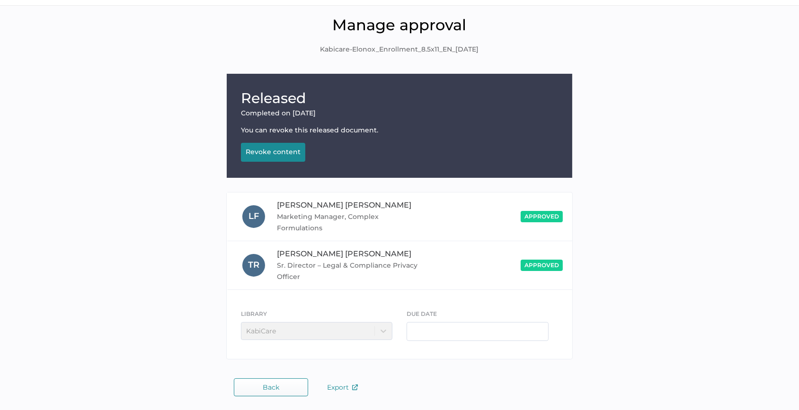
scroll to position [28, 0]
click at [336, 390] on span "Export" at bounding box center [342, 387] width 31 height 9
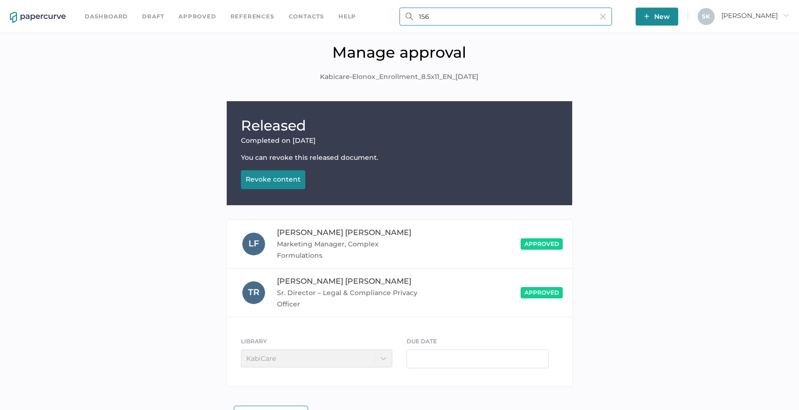
click at [445, 16] on input "156" at bounding box center [506, 17] width 213 height 18
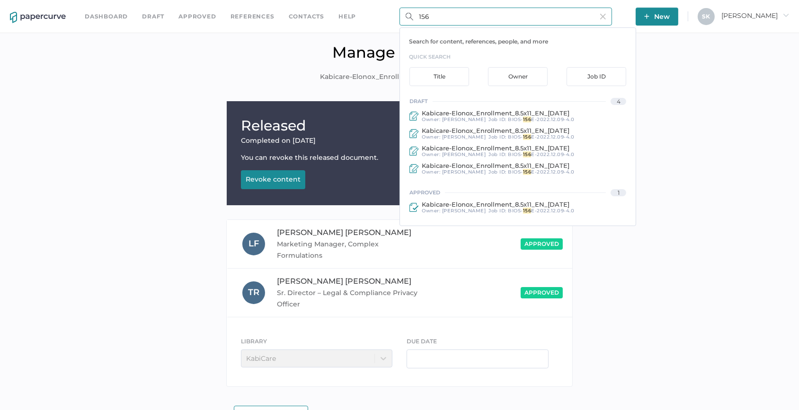
click at [445, 16] on input "156" at bounding box center [506, 17] width 213 height 18
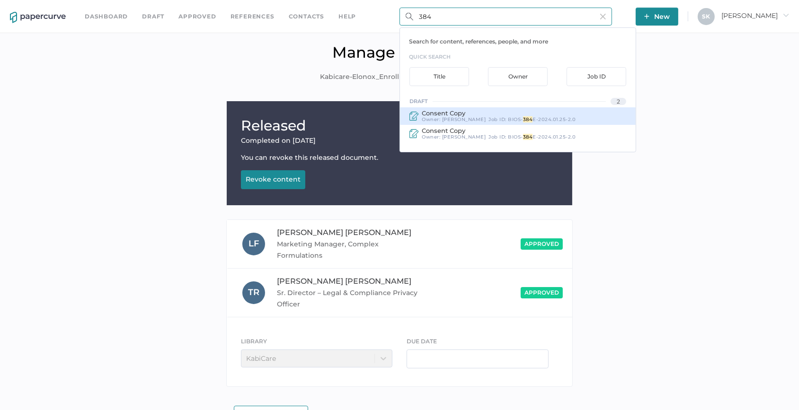
type input "384"
click at [523, 121] on span "384" at bounding box center [528, 119] width 10 height 6
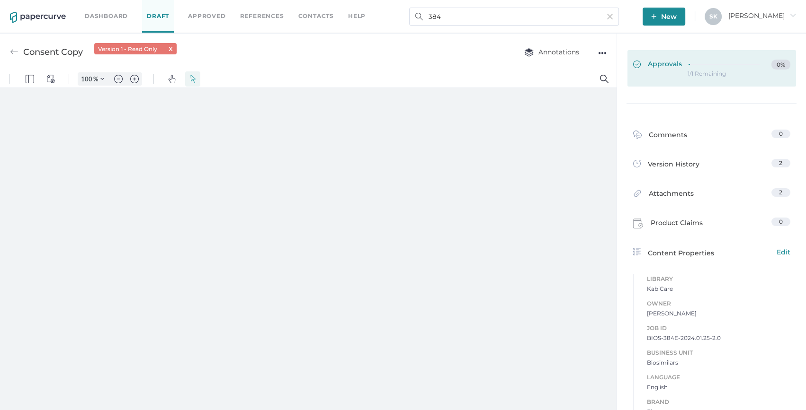
type input "163"
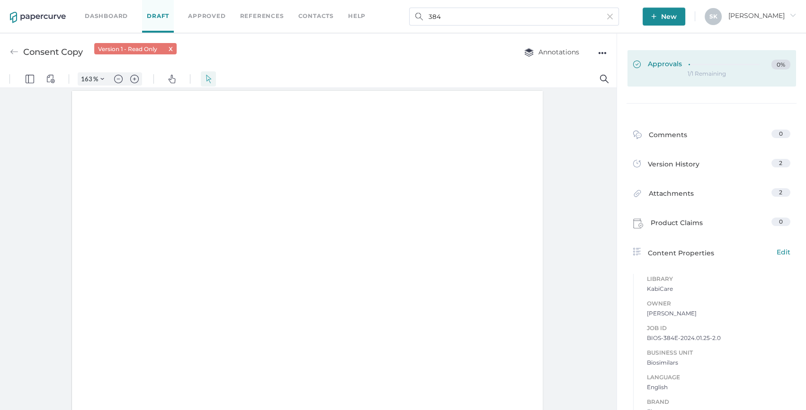
scroll to position [0, 0]
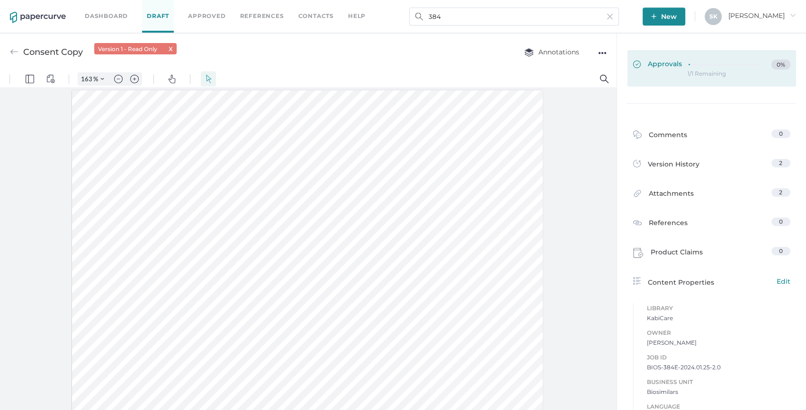
click at [726, 71] on link "Approvals 0%" at bounding box center [711, 68] width 169 height 36
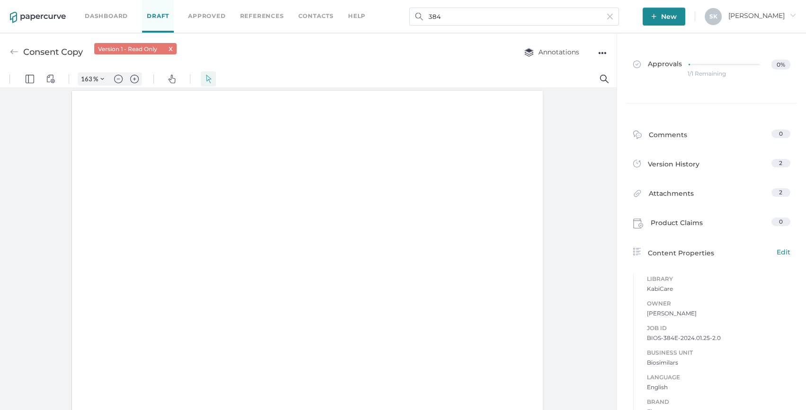
type input "163"
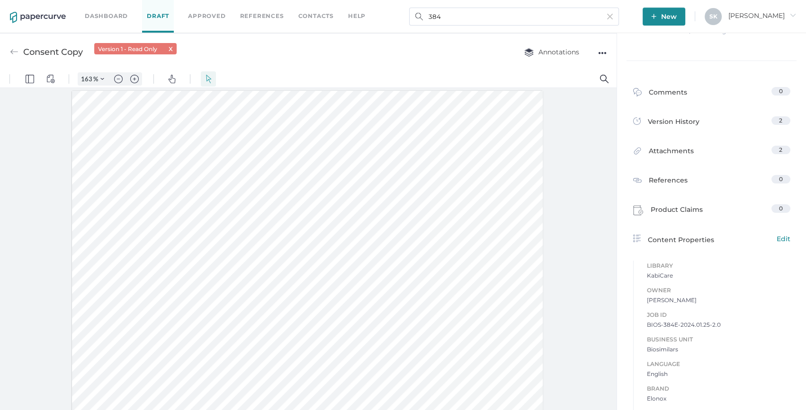
drag, startPoint x: 128, startPoint y: 151, endPoint x: 236, endPoint y: 152, distance: 107.9
click at [236, 152] on div at bounding box center [307, 395] width 471 height 609
drag, startPoint x: 394, startPoint y: 192, endPoint x: 594, endPoint y: 206, distance: 200.3
click at [396, 193] on div at bounding box center [307, 395] width 471 height 609
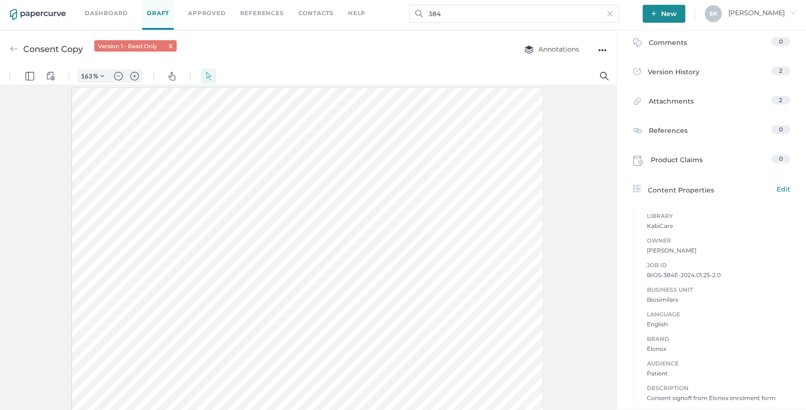
scroll to position [4, 0]
drag, startPoint x: 643, startPoint y: 274, endPoint x: 744, endPoint y: 273, distance: 100.8
click at [744, 273] on span "BIOS-384E-2024.01.25-2.0" at bounding box center [718, 274] width 143 height 9
copy span "BIOS-384E-2024.01.25-2.0"
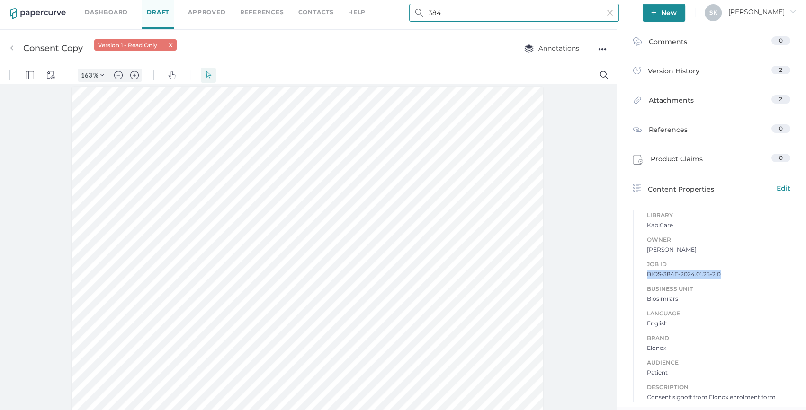
click at [501, 14] on input "384" at bounding box center [514, 13] width 210 height 18
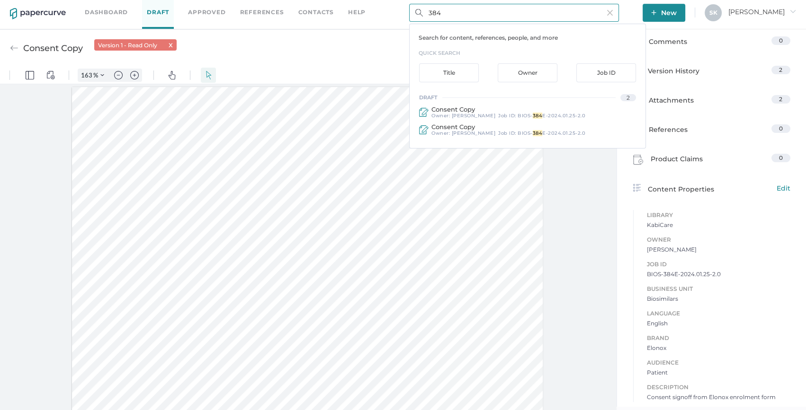
click at [501, 14] on input "384" at bounding box center [514, 13] width 210 height 18
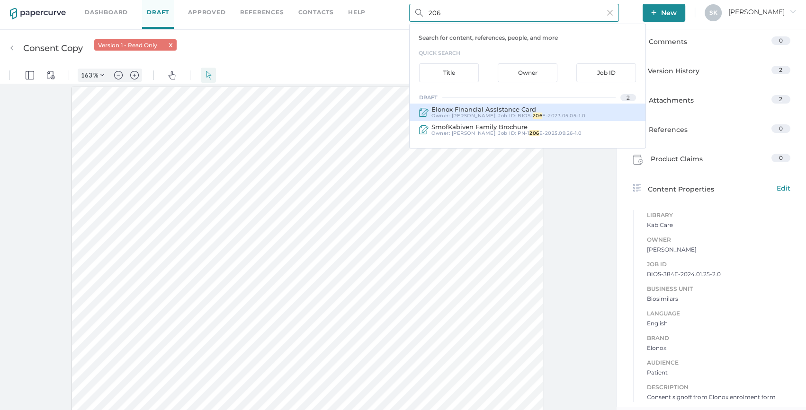
type input "206"
click at [517, 116] on span "BIOS-" at bounding box center [524, 116] width 15 height 6
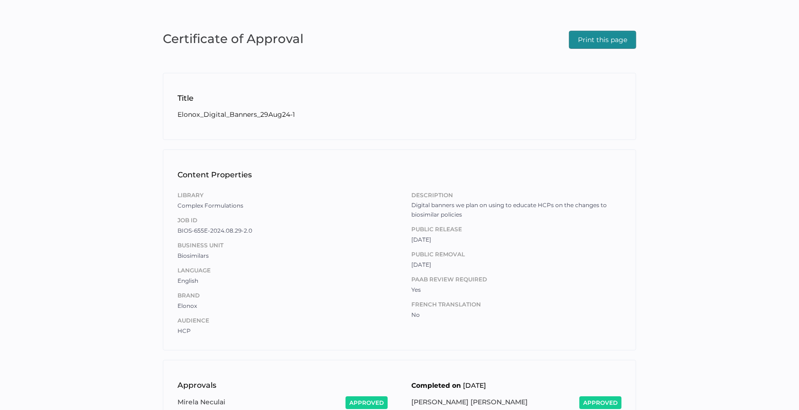
click at [613, 42] on span "Print this page" at bounding box center [602, 39] width 49 height 17
click at [789, 30] on div "Certificate of Approval Print this page Title Elonox_Digital_Banners_29Aug24-1 …" at bounding box center [399, 303] width 799 height 607
click at [617, 36] on span "Print this page" at bounding box center [602, 39] width 49 height 17
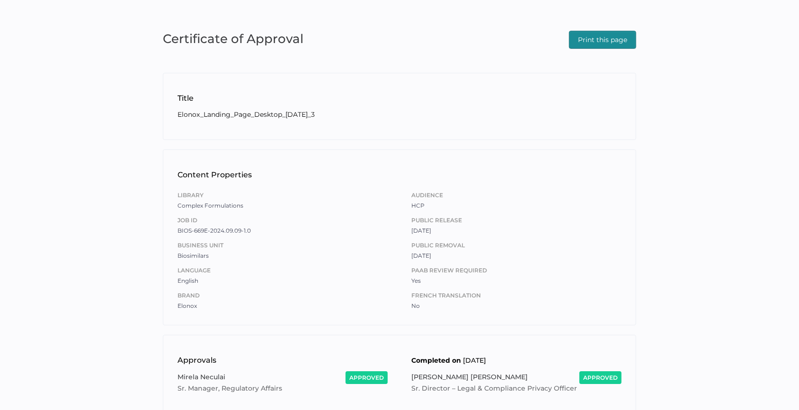
click at [596, 40] on span "Print this page" at bounding box center [602, 39] width 49 height 17
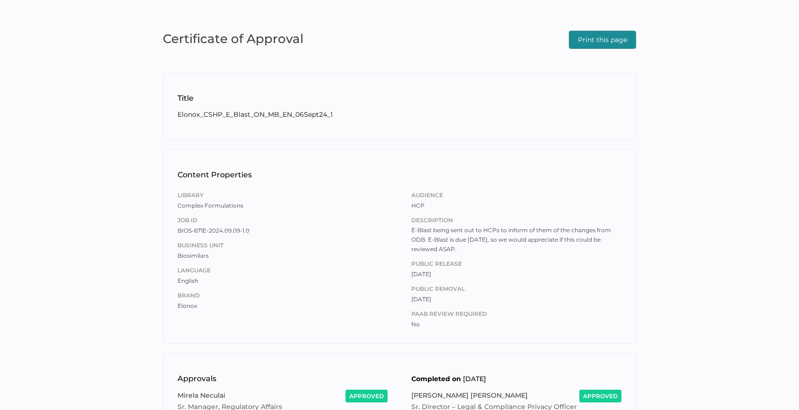
click at [617, 38] on span "Print this page" at bounding box center [602, 39] width 49 height 17
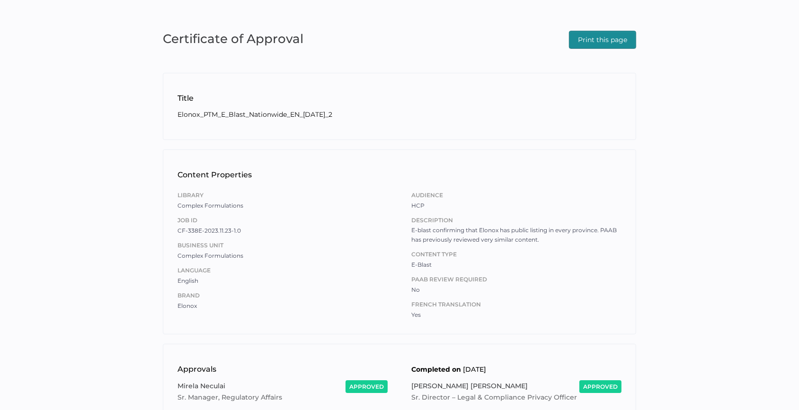
click at [598, 39] on span "Print this page" at bounding box center [602, 39] width 49 height 17
drag, startPoint x: 300, startPoint y: 40, endPoint x: 7, endPoint y: 27, distance: 293.8
click at [300, 40] on span "Certificate of Approval" at bounding box center [233, 38] width 141 height 21
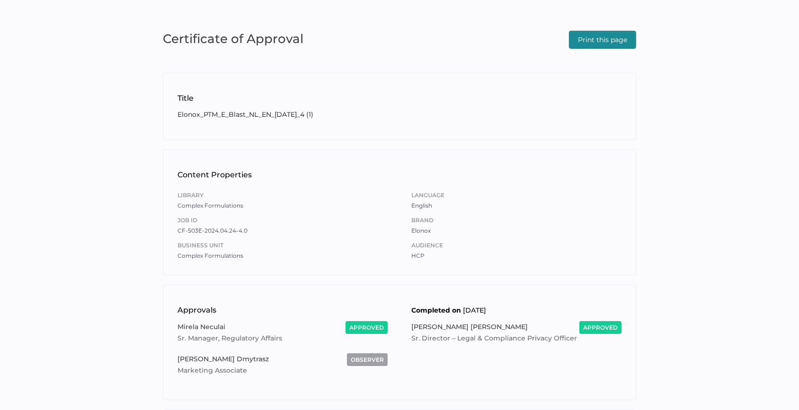
click at [596, 34] on span "Print this page" at bounding box center [602, 39] width 49 height 17
drag, startPoint x: 518, startPoint y: 11, endPoint x: 526, endPoint y: 10, distance: 8.5
click at [518, 11] on div "Certificate of Approval Print this page Title Elonox_PTM_E_Blast_NL_EN_22Apr202…" at bounding box center [399, 266] width 799 height 532
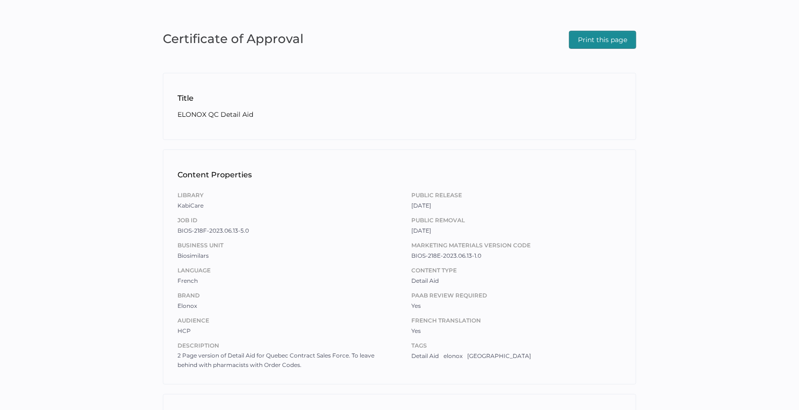
click at [579, 38] on span "Print this page" at bounding box center [602, 39] width 49 height 17
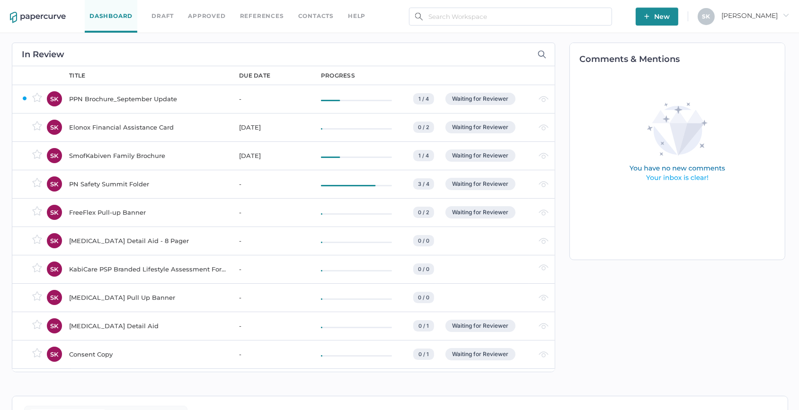
scroll to position [43, 0]
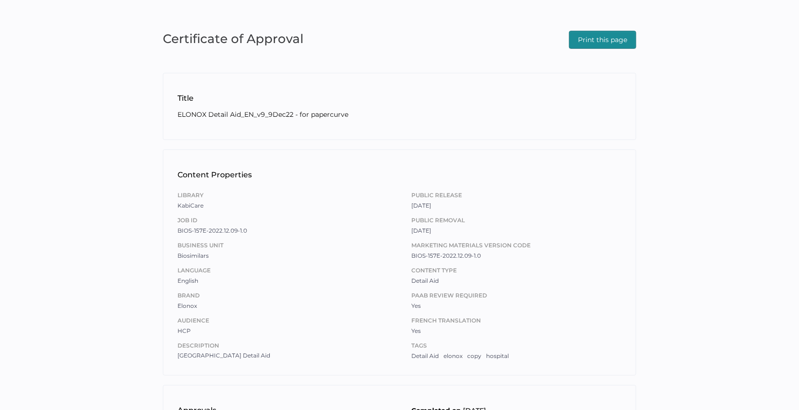
click at [592, 28] on div "Print this page" at bounding box center [602, 38] width 67 height 21
click at [595, 42] on span "Print this page" at bounding box center [602, 39] width 49 height 17
click at [600, 40] on span "Print this page" at bounding box center [602, 39] width 49 height 17
click at [393, 114] on h2 "ELONOX Banners" at bounding box center [400, 114] width 444 height 10
click at [597, 42] on span "Print this page" at bounding box center [602, 39] width 49 height 17
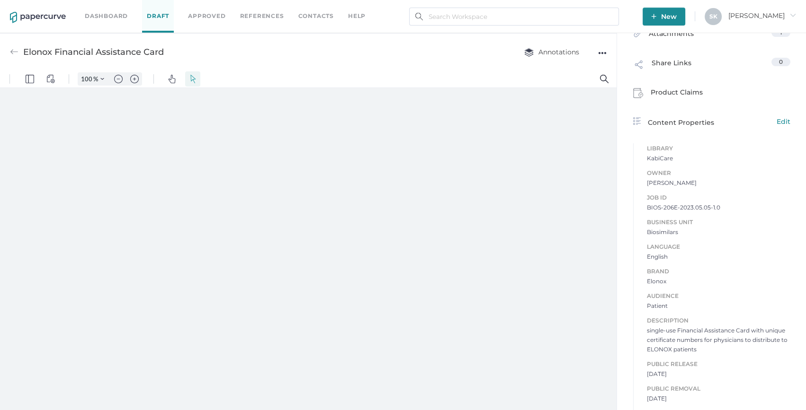
type input "163"
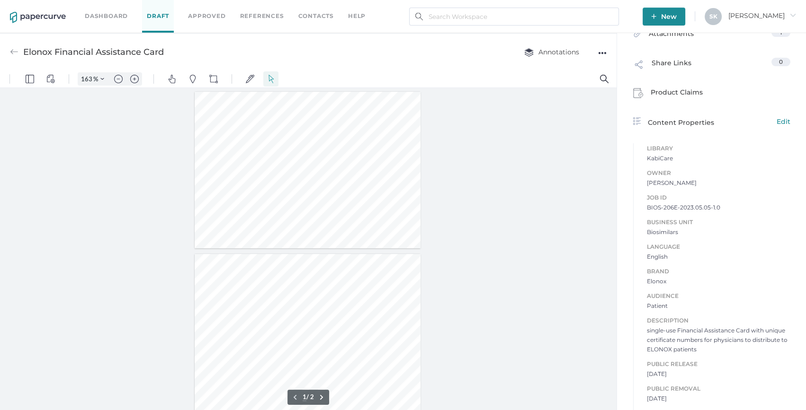
scroll to position [322, 0]
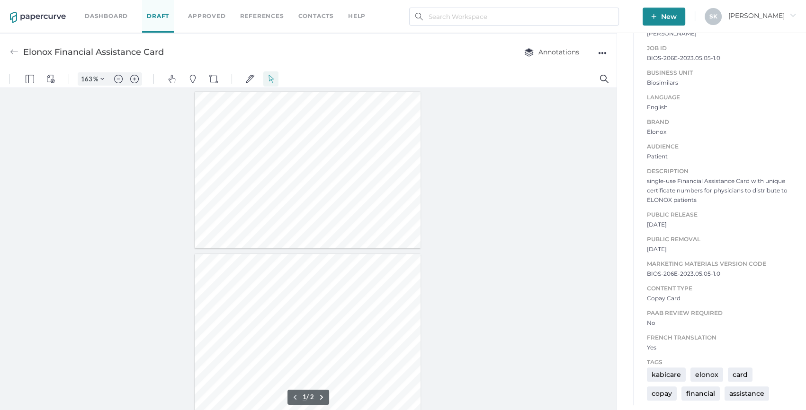
type input "2"
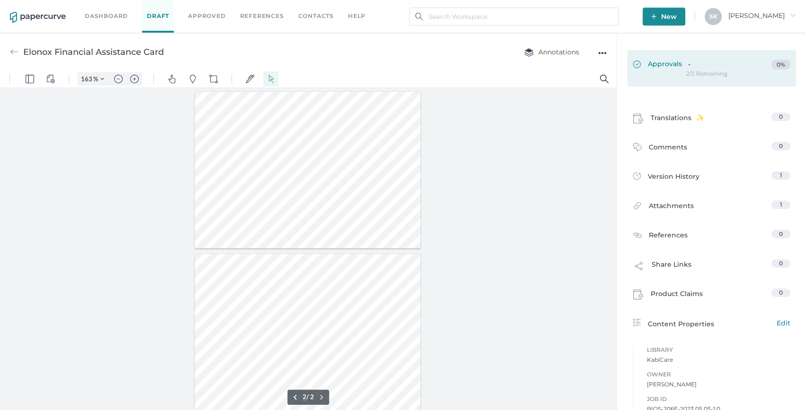
click at [668, 76] on link "Approvals 0%" at bounding box center [711, 68] width 169 height 36
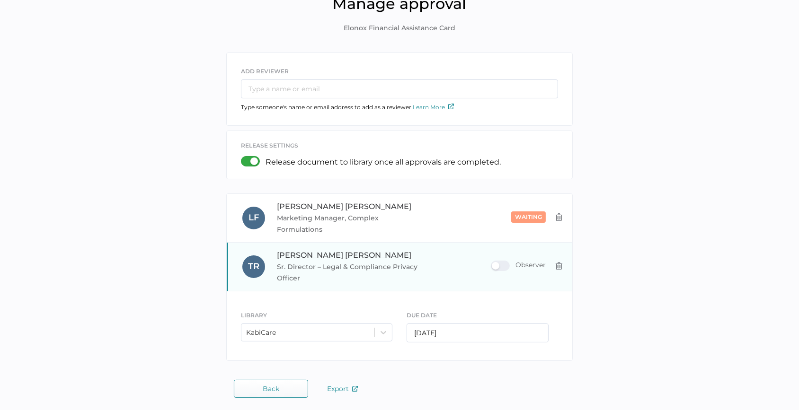
scroll to position [51, 0]
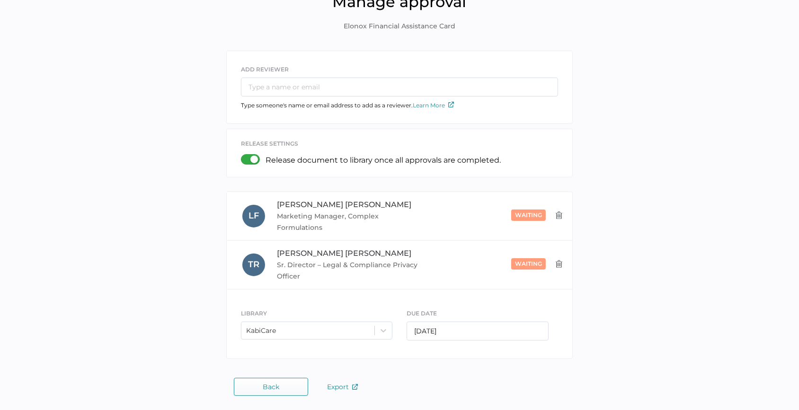
drag, startPoint x: 402, startPoint y: 25, endPoint x: 284, endPoint y: 14, distance: 119.3
click at [402, 25] on span "Elonox Financial Assistance Card" at bounding box center [400, 26] width 112 height 10
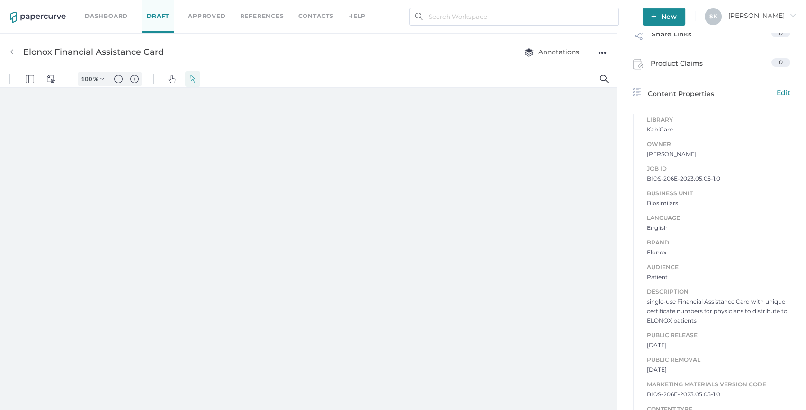
scroll to position [215, 0]
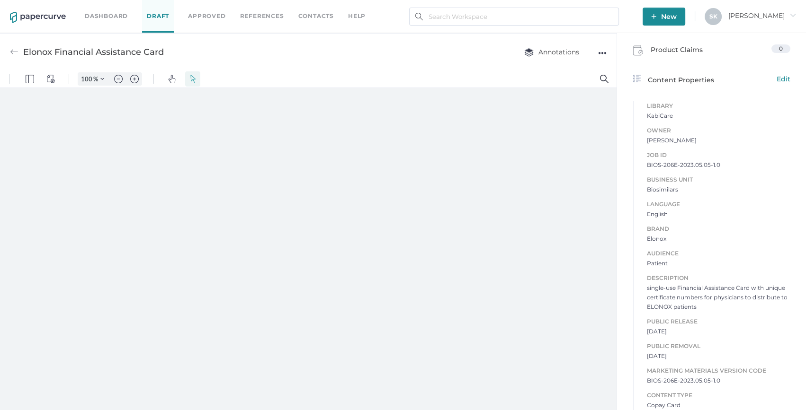
type input "163"
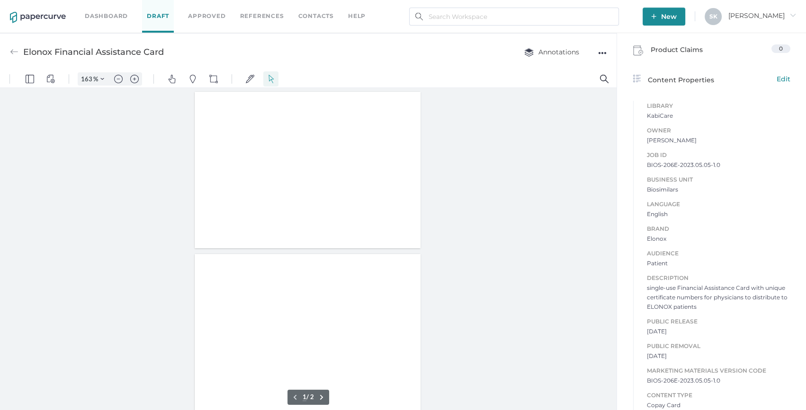
type input "2"
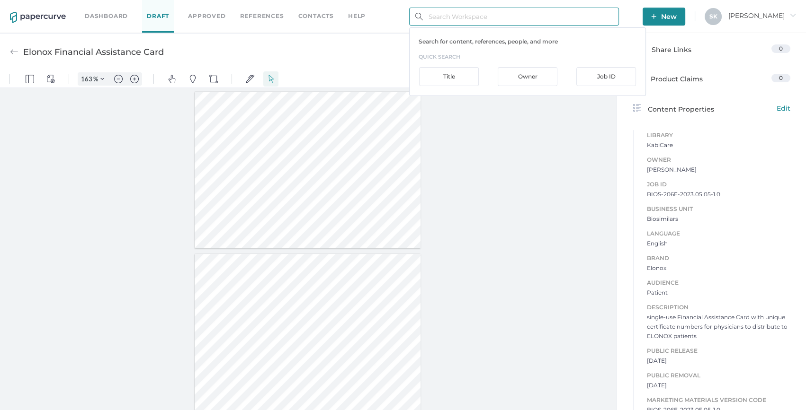
click at [530, 14] on input "text" at bounding box center [514, 17] width 210 height 18
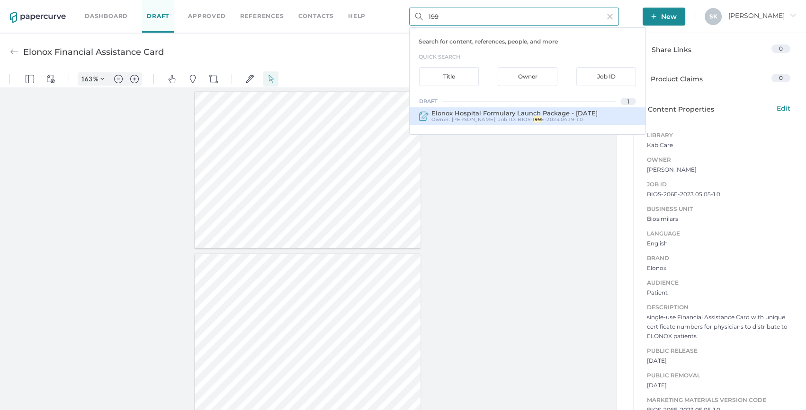
type input "199"
click at [517, 116] on span "BIOS-" at bounding box center [524, 119] width 15 height 6
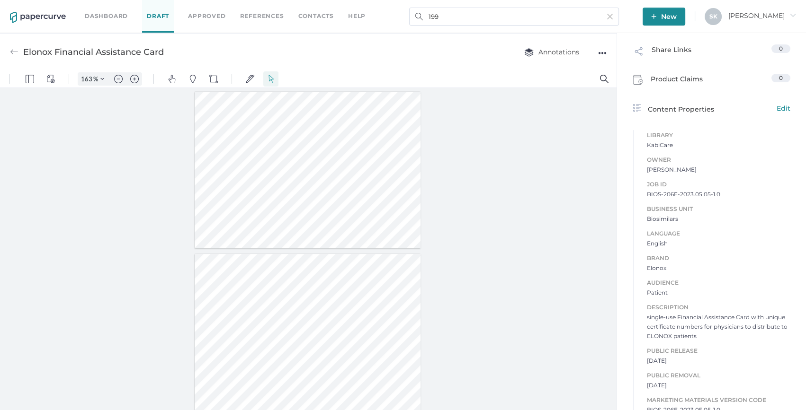
type input "Elonox Hospital Formulary Launch Package - 19Apr2023"
type input "100"
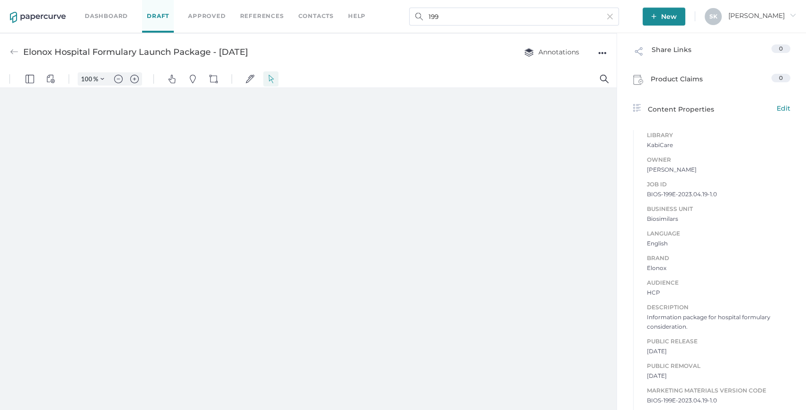
type input "163"
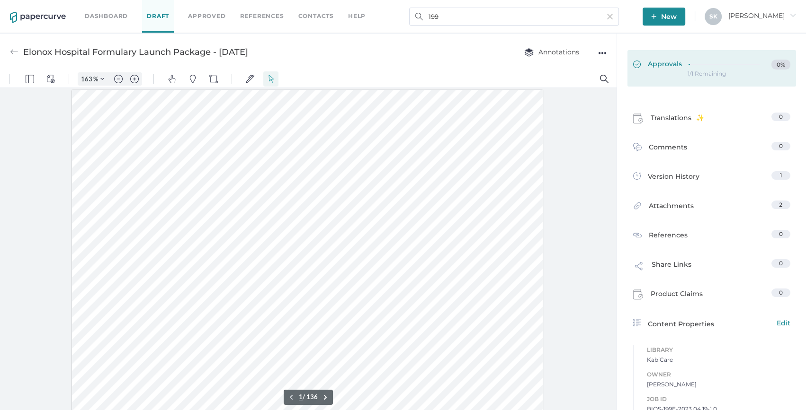
click at [701, 68] on div at bounding box center [726, 65] width 77 height 10
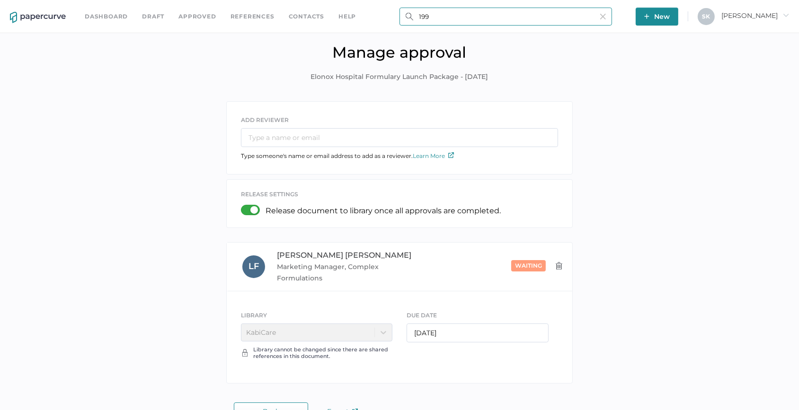
click at [439, 18] on input "199" at bounding box center [506, 17] width 213 height 18
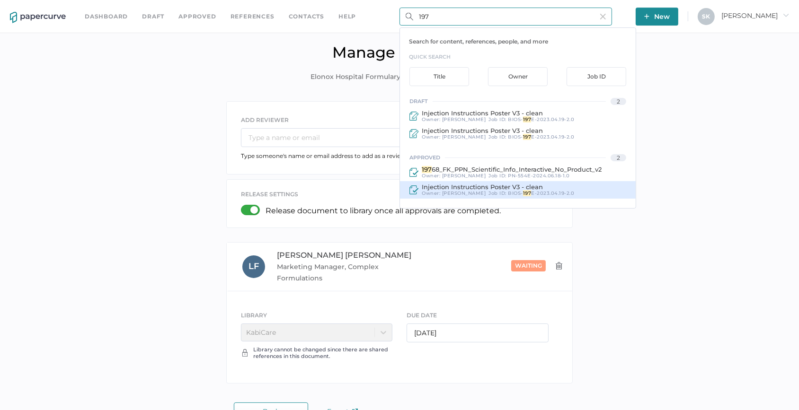
type input "197"
click at [489, 194] on div "Job ID : BIOS- 197 E-2023.04.19-2.0" at bounding box center [532, 194] width 86 height 6
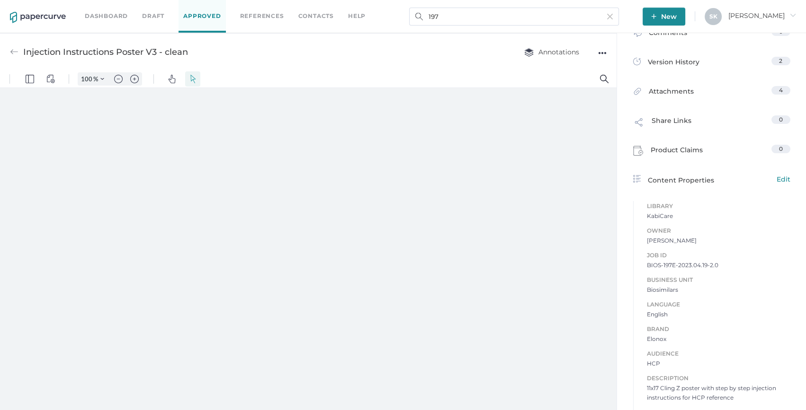
type input "163"
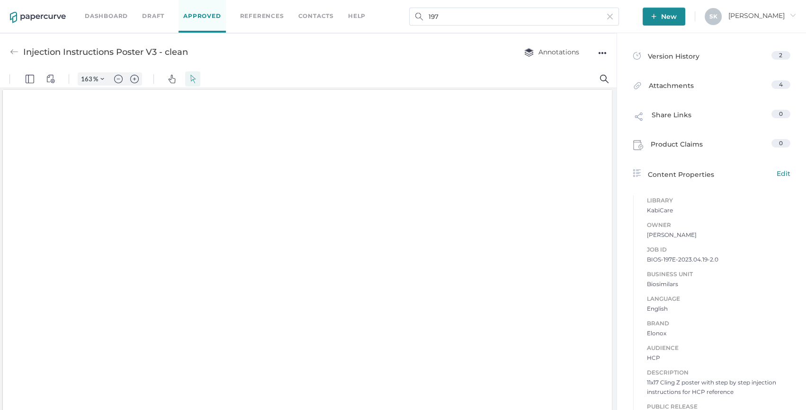
scroll to position [258, 0]
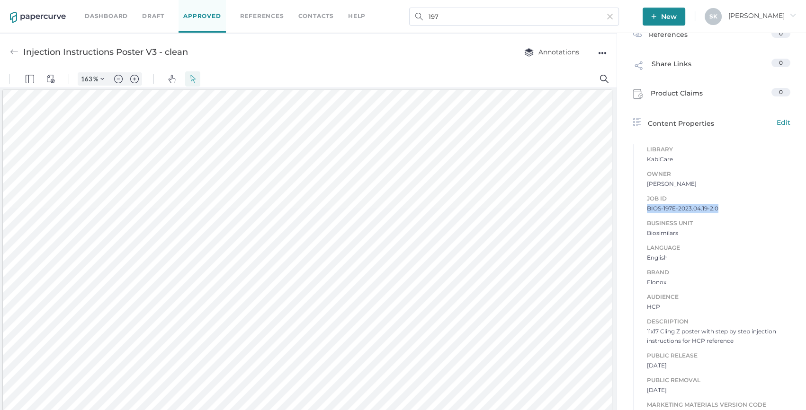
drag, startPoint x: 691, startPoint y: 217, endPoint x: 632, endPoint y: 218, distance: 59.2
click at [633, 218] on div "Job ID BIOS-197E-2023.04.19-2.0 Business Unit Biosimilars Language English Bran…" at bounding box center [711, 339] width 157 height 310
copy span "BIOS-197E-2023.04.19-2.0"
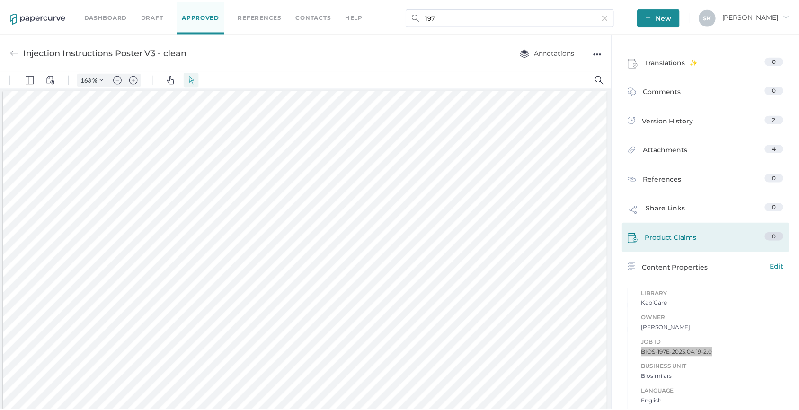
scroll to position [0, 0]
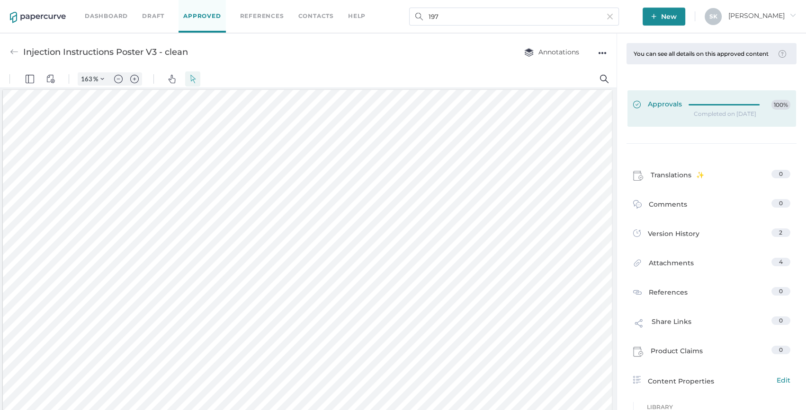
click at [689, 110] on div at bounding box center [726, 105] width 77 height 10
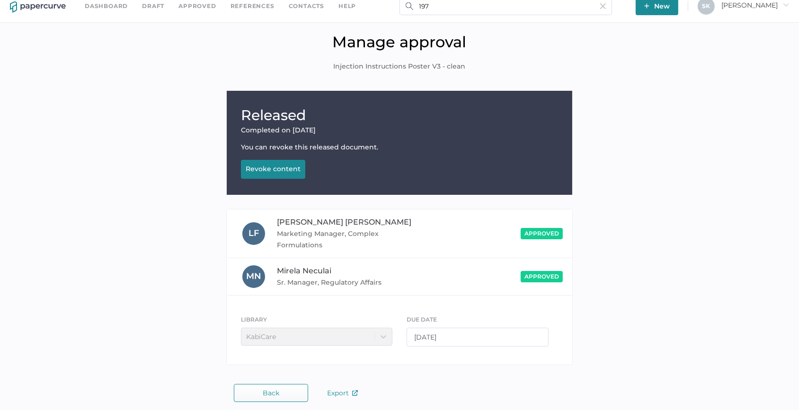
scroll to position [16, 0]
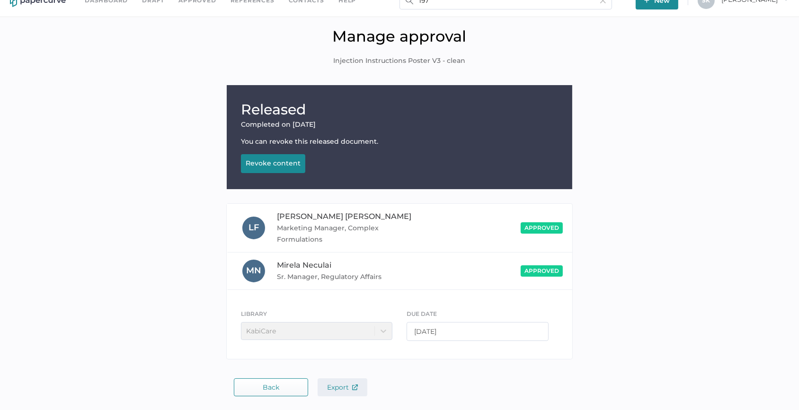
click at [342, 388] on span "Export" at bounding box center [342, 387] width 31 height 9
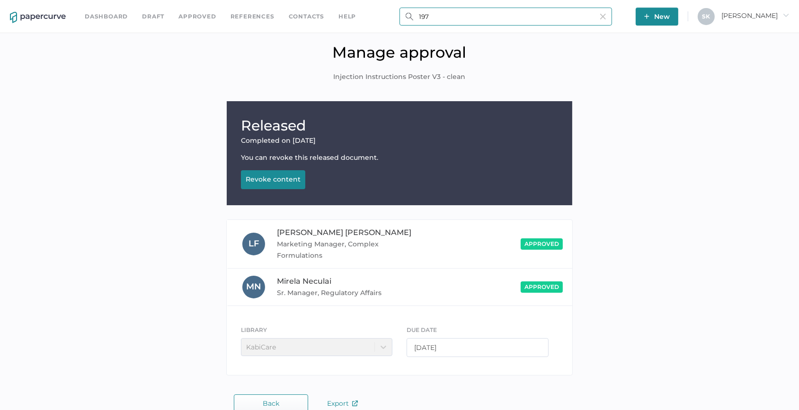
click at [437, 11] on input "197" at bounding box center [506, 17] width 213 height 18
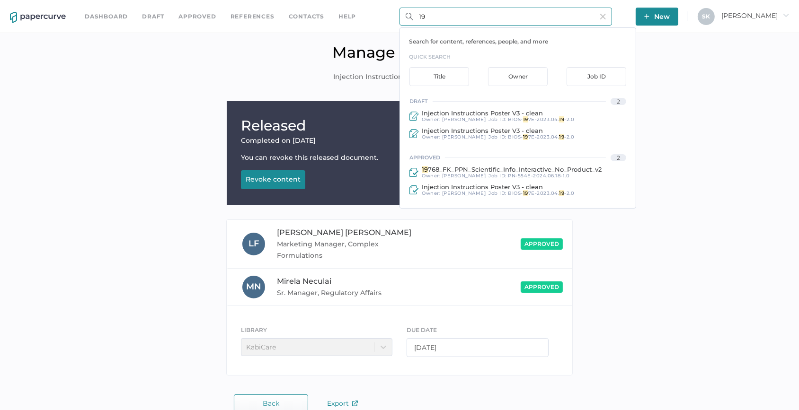
type input "199"
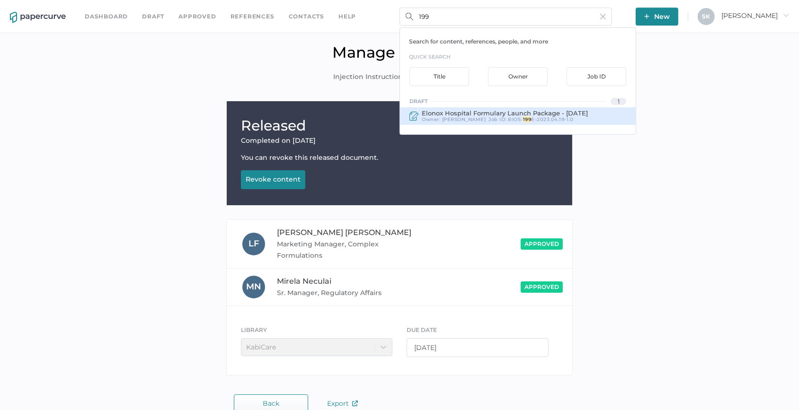
click at [489, 119] on div "Job ID : BIOS- 199 E-2023.04.19-1.0" at bounding box center [531, 120] width 85 height 6
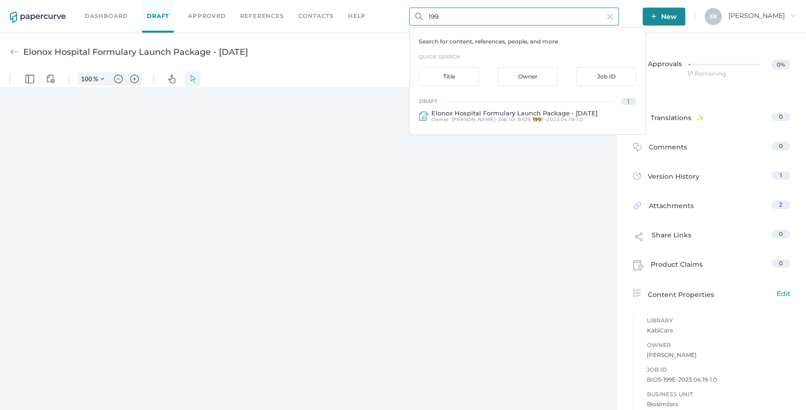
drag, startPoint x: 453, startPoint y: 13, endPoint x: 431, endPoint y: 12, distance: 21.8
click at [431, 12] on input "199" at bounding box center [514, 17] width 210 height 18
type input "163"
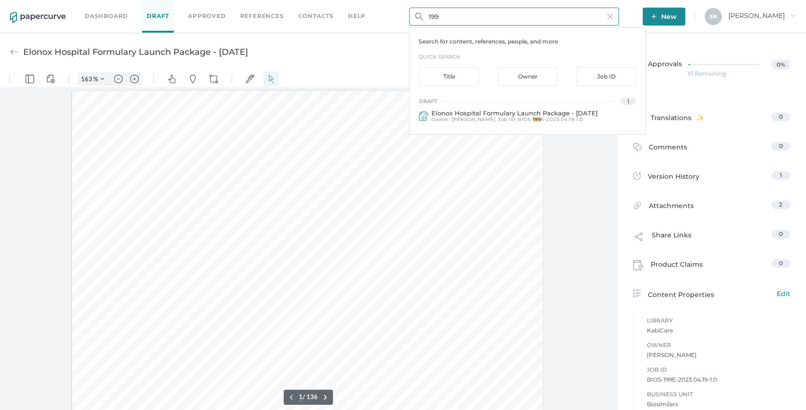
scroll to position [1, 0]
click at [536, 17] on input "199" at bounding box center [514, 17] width 210 height 18
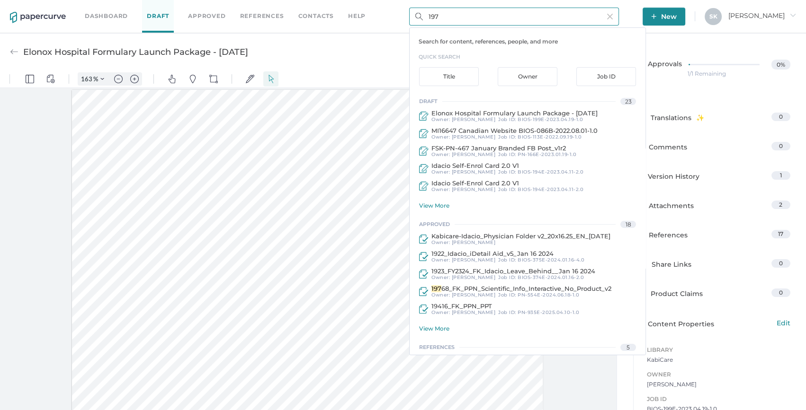
click at [427, 18] on input "197" at bounding box center [514, 17] width 210 height 18
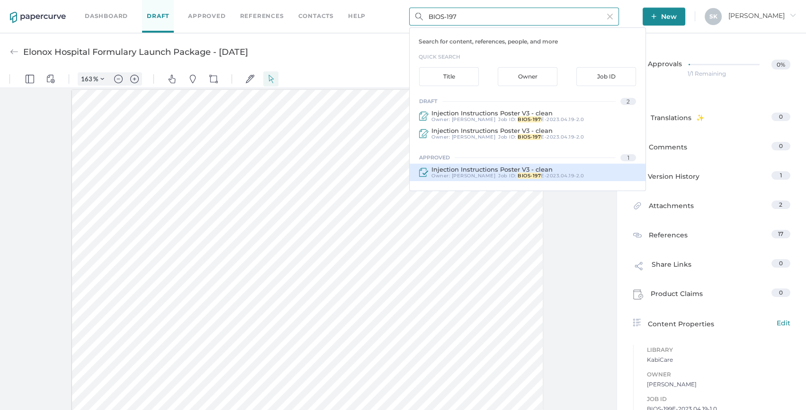
type input "BIOS-197"
click at [551, 169] on div "Injection Instructions Poster V3 - clean" at bounding box center [507, 169] width 152 height 7
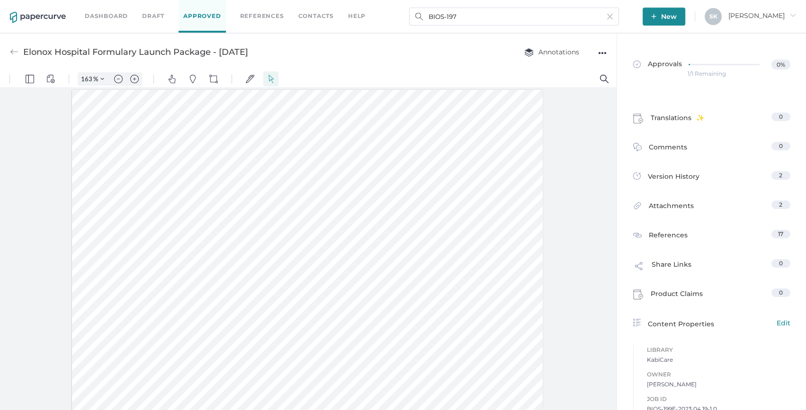
type input "Injection Instructions Poster V3 - clean"
type input "100"
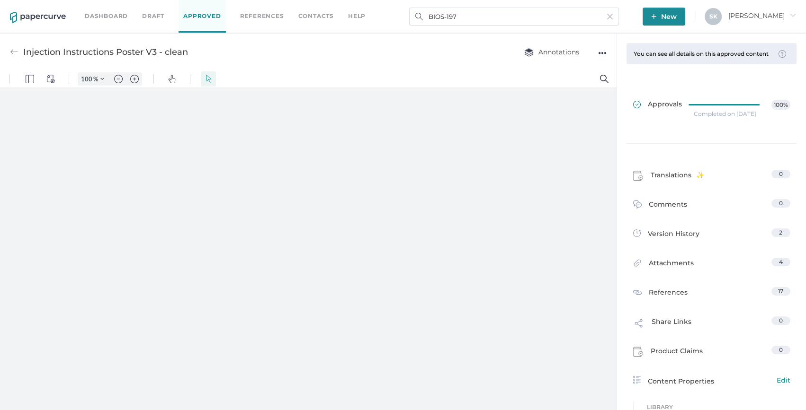
type input "163"
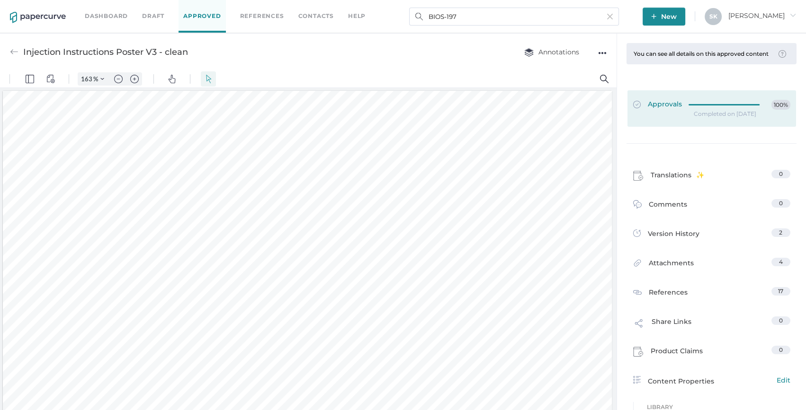
scroll to position [1, 0]
click at [692, 105] on icon at bounding box center [726, 105] width 75 height 0
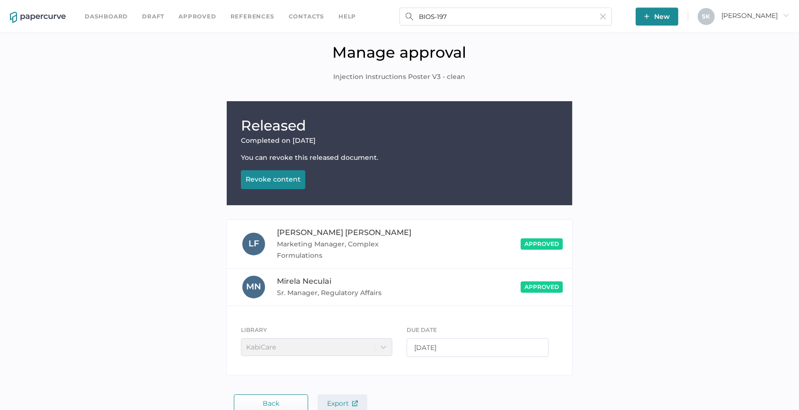
click at [347, 396] on div "Released Completed on Jun 27, 2023 You can revoke this released document. Revok…" at bounding box center [399, 256] width 785 height 311
click at [348, 400] on span "Export" at bounding box center [342, 404] width 31 height 9
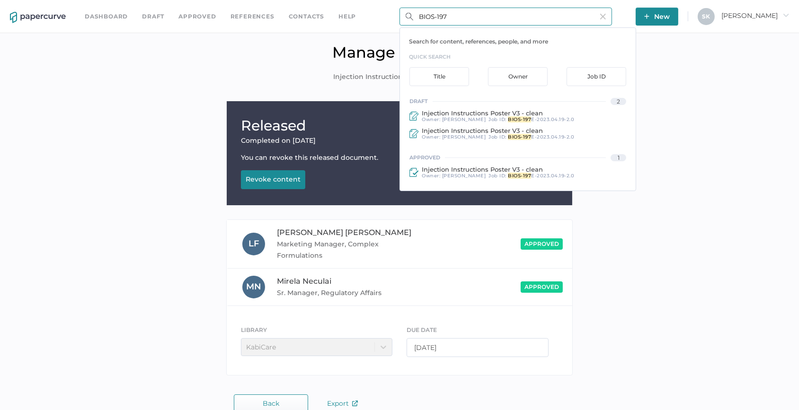
drag, startPoint x: 452, startPoint y: 14, endPoint x: 439, endPoint y: 15, distance: 12.9
click at [439, 15] on input "BIOS-197" at bounding box center [506, 17] width 213 height 18
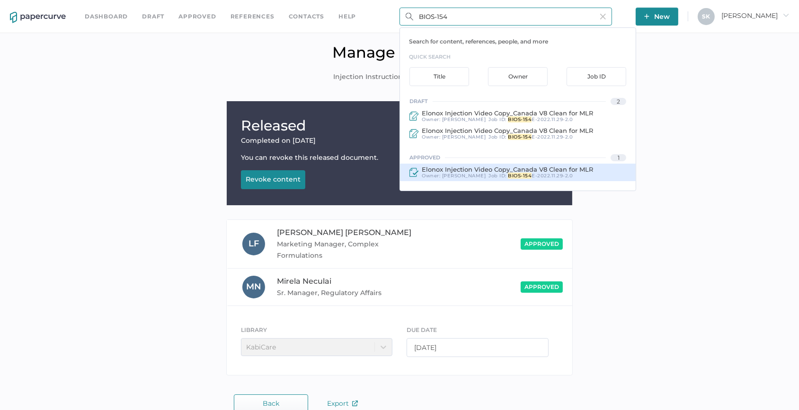
type input "BIOS-154"
click at [540, 171] on span "Elonox Injection Video Copy_Canada V8 Clean for MLR" at bounding box center [507, 170] width 171 height 8
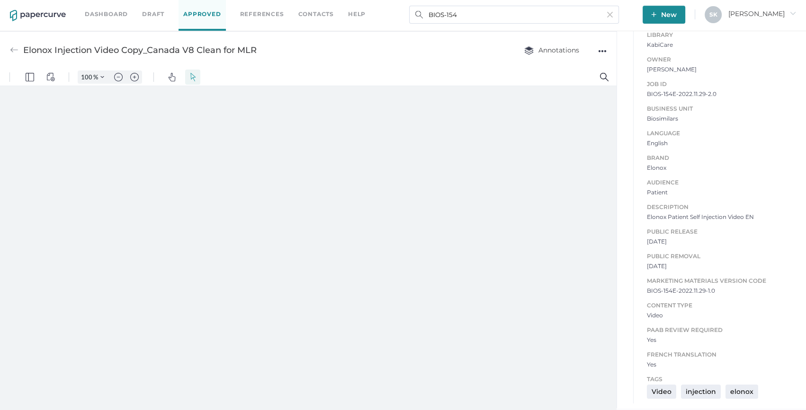
scroll to position [4, 0]
type input "163"
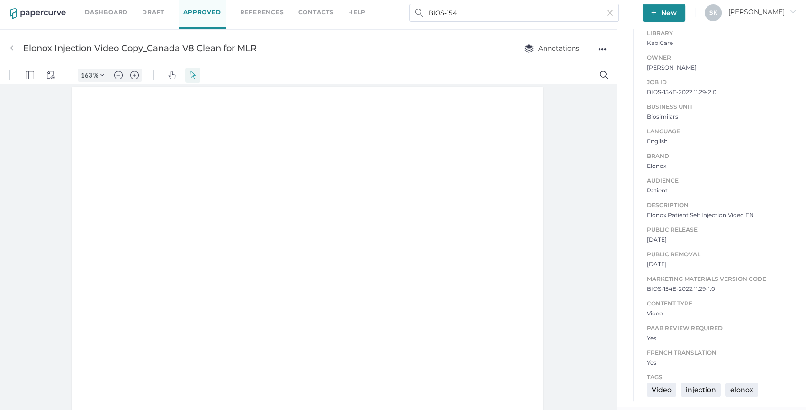
scroll to position [0, 0]
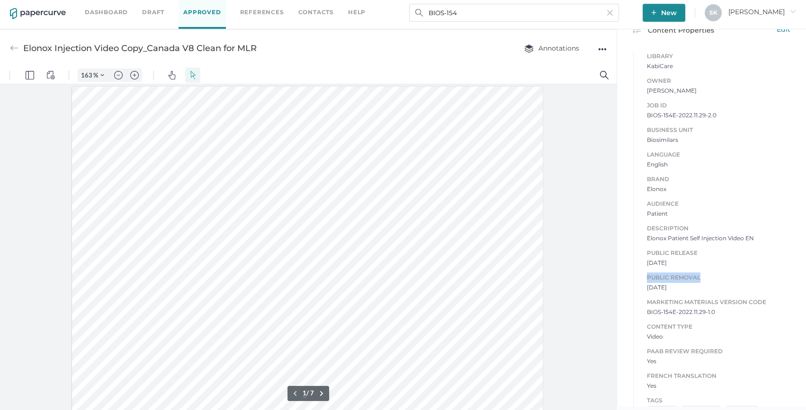
drag, startPoint x: 644, startPoint y: 288, endPoint x: 764, endPoint y: 280, distance: 120.1
click at [764, 280] on span "Public Removal" at bounding box center [718, 278] width 143 height 10
drag, startPoint x: 764, startPoint y: 280, endPoint x: 689, endPoint y: 298, distance: 76.5
click at [689, 298] on div "Job ID BIOS-154E-2022.11.29-2.0 Business Unit Biosimilars Language English Bran…" at bounding box center [711, 241] width 157 height 300
drag, startPoint x: 689, startPoint y: 298, endPoint x: 640, endPoint y: 314, distance: 51.5
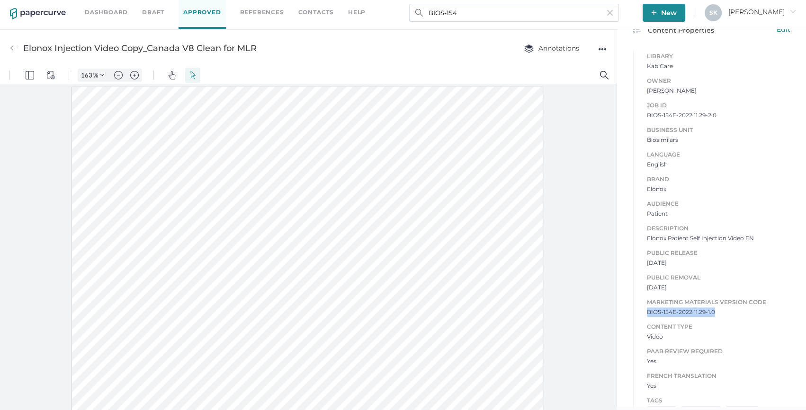
click at [640, 314] on div "Job ID BIOS-154E-2022.11.29-2.0 Business Unit Biosimilars Language English Bran…" at bounding box center [711, 241] width 157 height 300
copy span "BIOS-154E-2022.11.29-1.0"
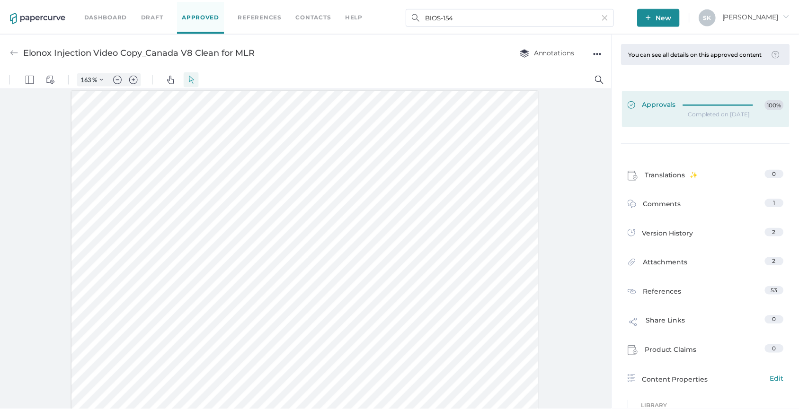
scroll to position [0, 0]
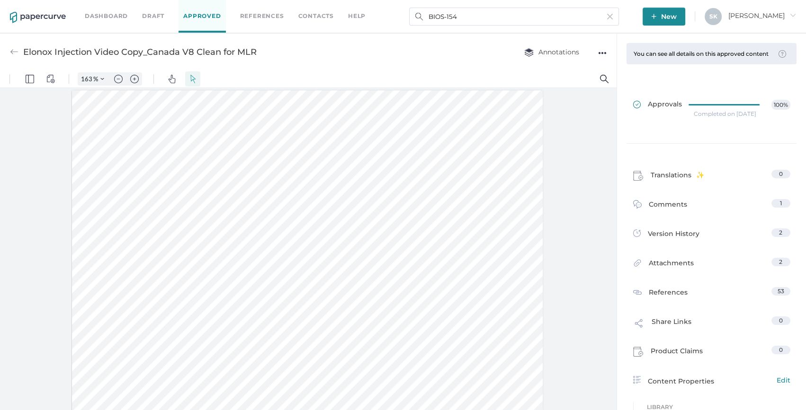
click at [701, 114] on div "Completed on Dec 9, 2022" at bounding box center [724, 114] width 62 height 0
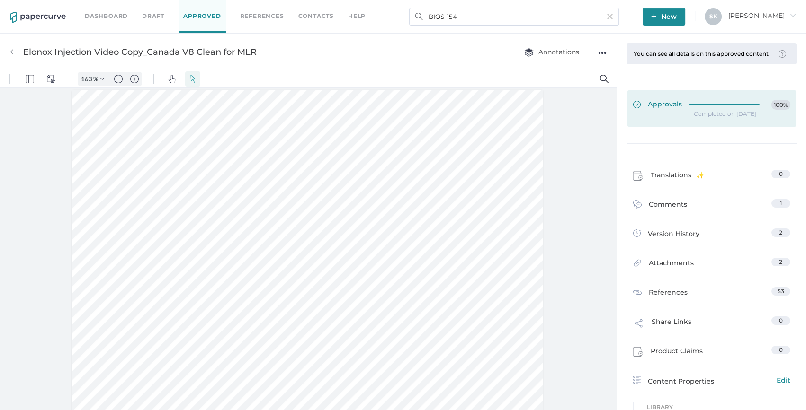
click at [742, 107] on div at bounding box center [726, 103] width 77 height 7
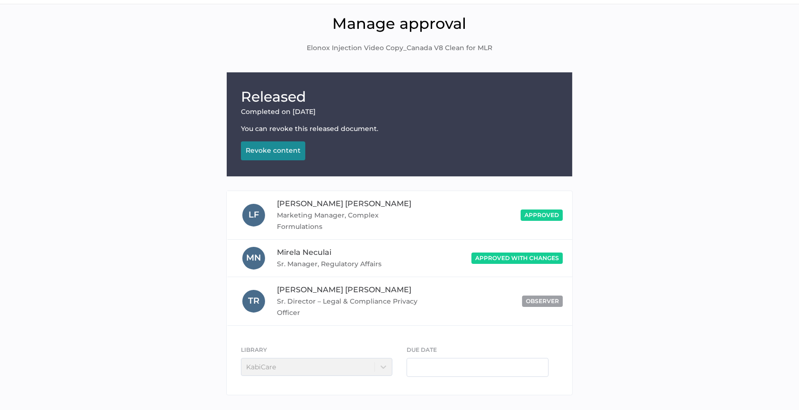
scroll to position [65, 0]
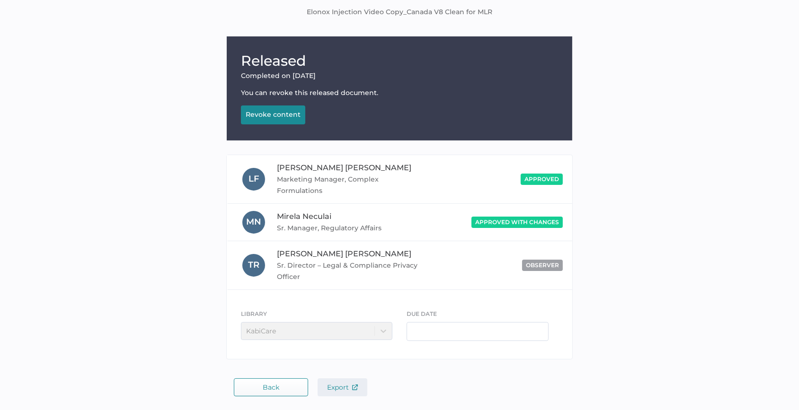
click at [344, 382] on button "Export" at bounding box center [343, 388] width 50 height 18
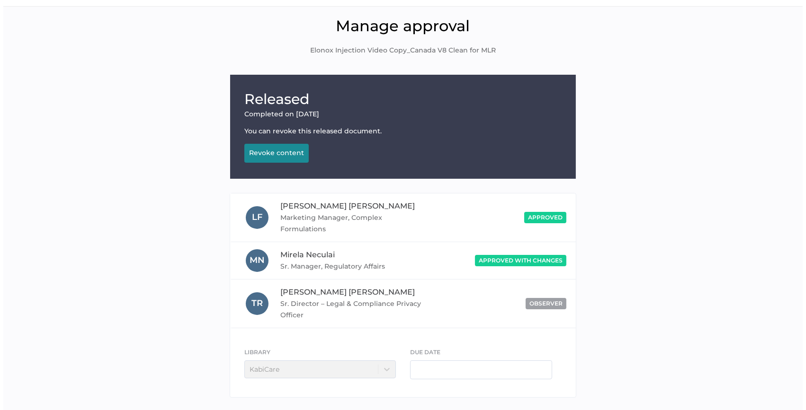
scroll to position [0, 0]
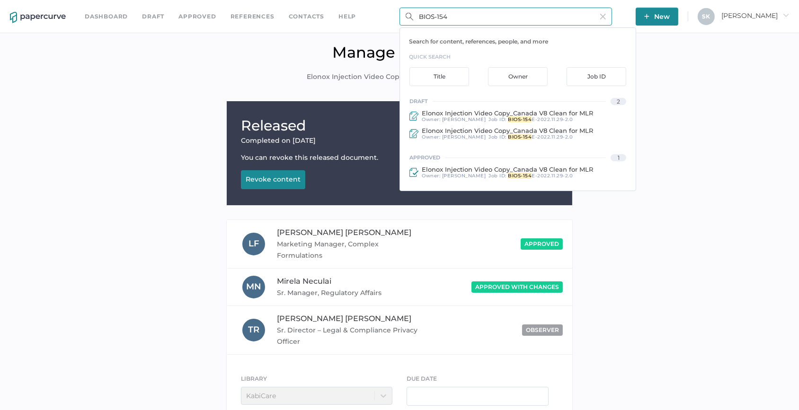
click at [439, 9] on input "BIOS-154" at bounding box center [506, 17] width 213 height 18
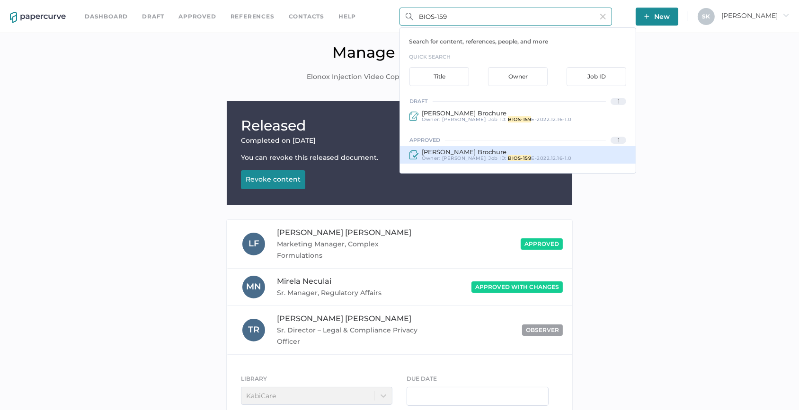
type input "BIOS-159"
click at [553, 156] on span "E-2022.12.16-1.0" at bounding box center [551, 158] width 40 height 6
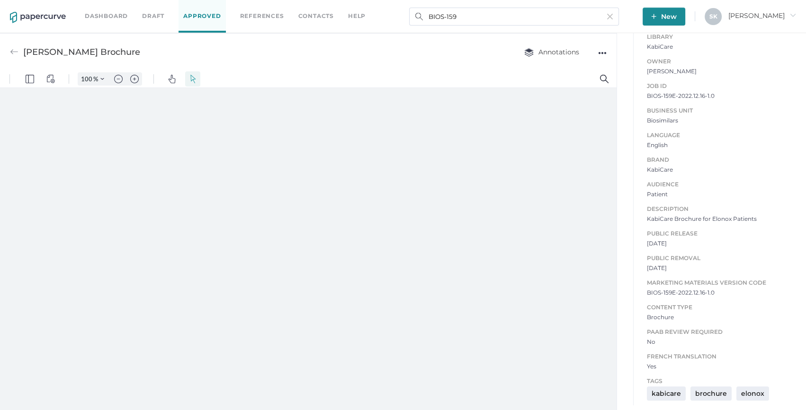
type input "163"
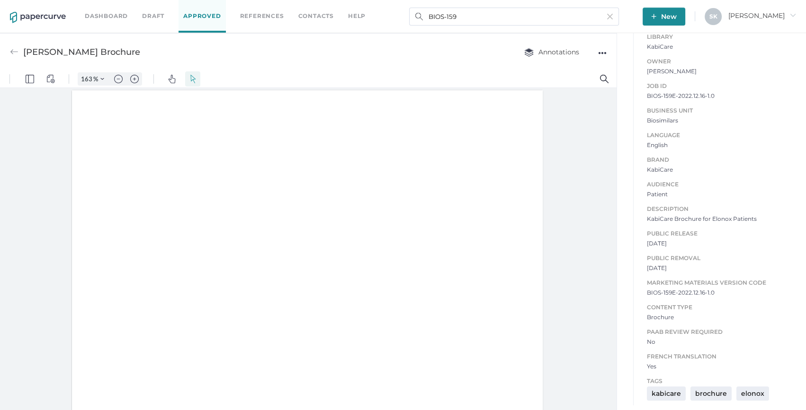
scroll to position [4, 0]
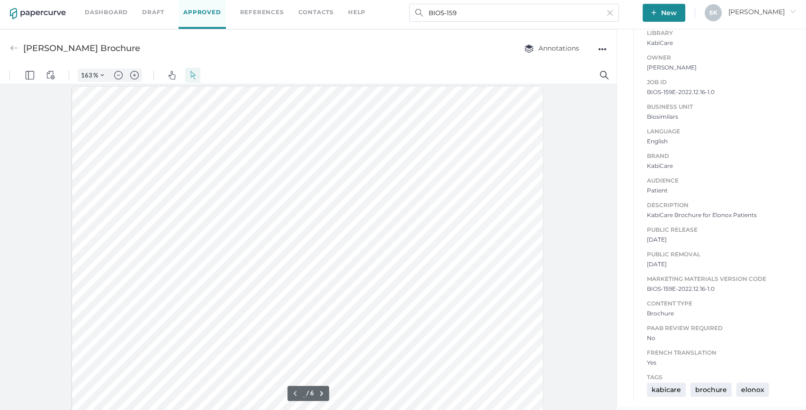
type input "1"
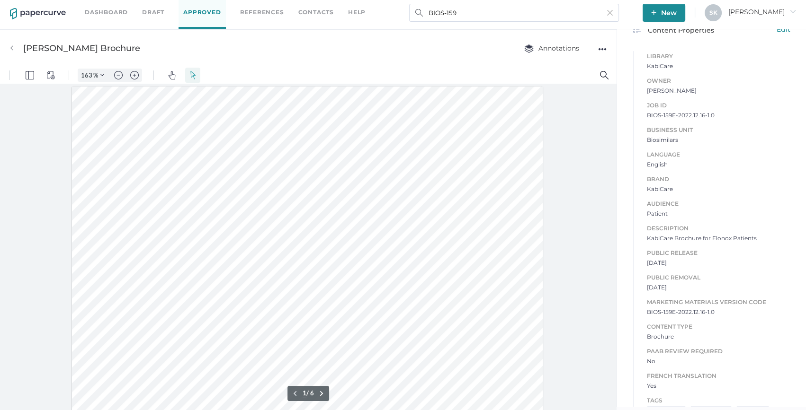
scroll to position [377, 0]
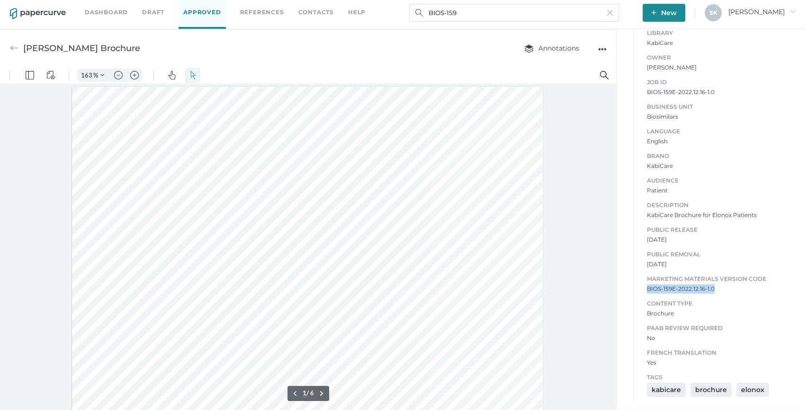
drag, startPoint x: 643, startPoint y: 289, endPoint x: 728, endPoint y: 290, distance: 84.3
click at [728, 290] on div "Job ID BIOS-159E-2022.12.16-1.0 Business Unit Biosimilars Language English Bran…" at bounding box center [711, 218] width 157 height 300
copy span "BIOS-159E-2022.12.16-1.0"
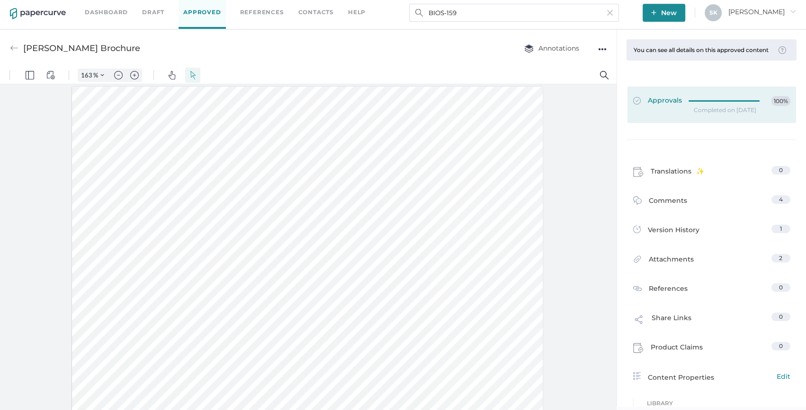
scroll to position [0, 0]
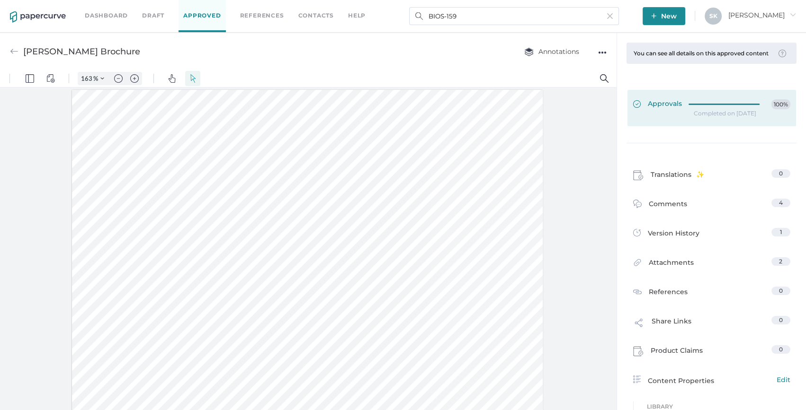
click at [734, 101] on link "Approvals 100%" at bounding box center [711, 108] width 169 height 36
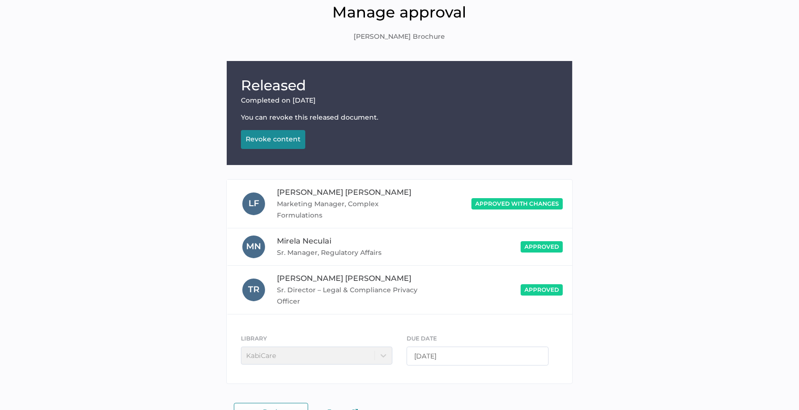
scroll to position [65, 0]
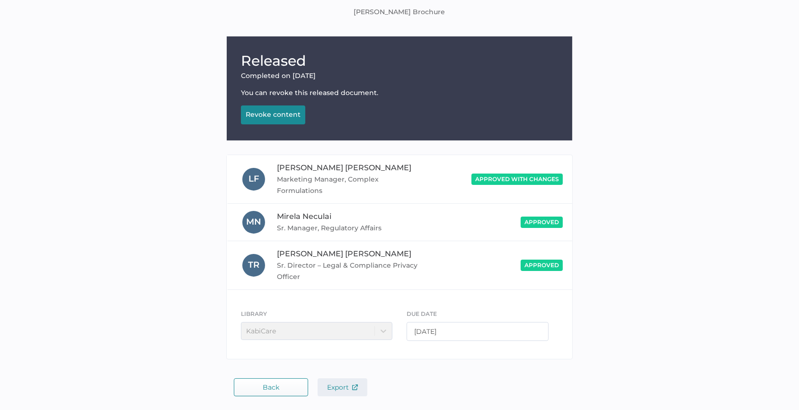
click at [348, 381] on button "Export" at bounding box center [343, 388] width 50 height 18
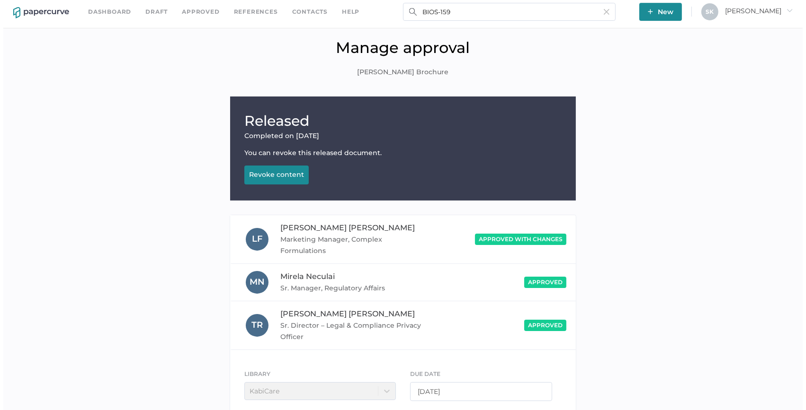
scroll to position [0, 0]
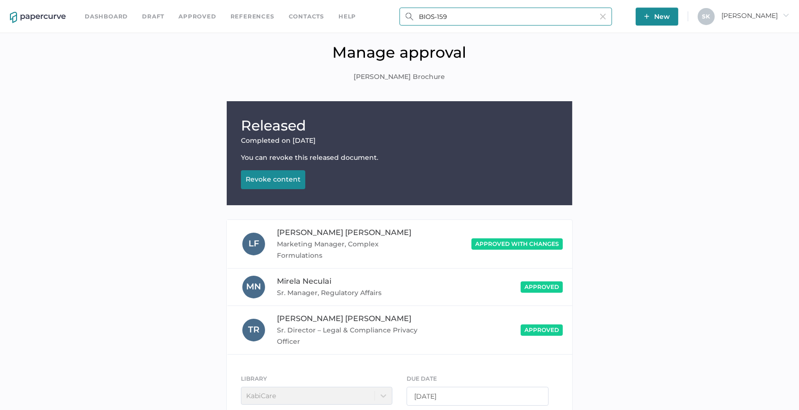
click at [536, 18] on input "BIOS-159" at bounding box center [506, 17] width 213 height 18
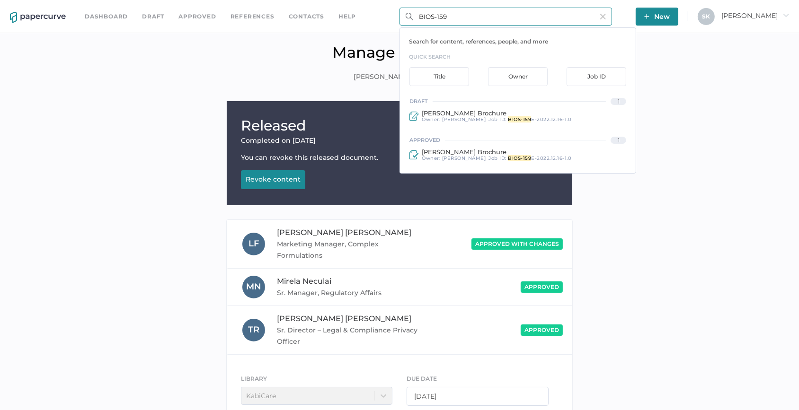
click at [536, 18] on input "BIOS-159" at bounding box center [506, 17] width 213 height 18
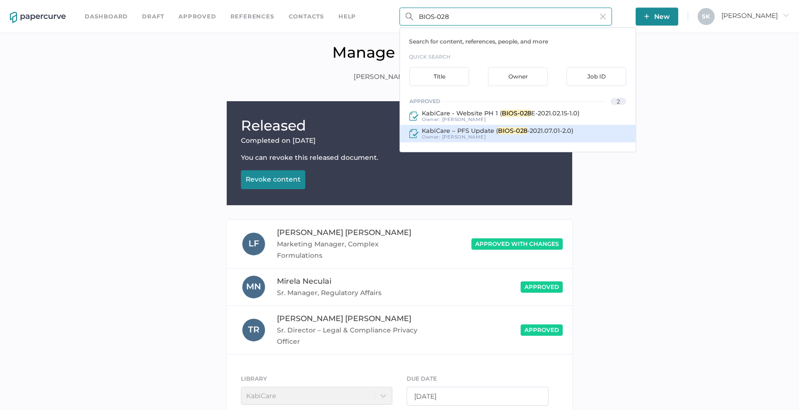
type input "BIOS-028"
click at [527, 130] on span "-2021.07.01-2.0)" at bounding box center [550, 131] width 46 height 8
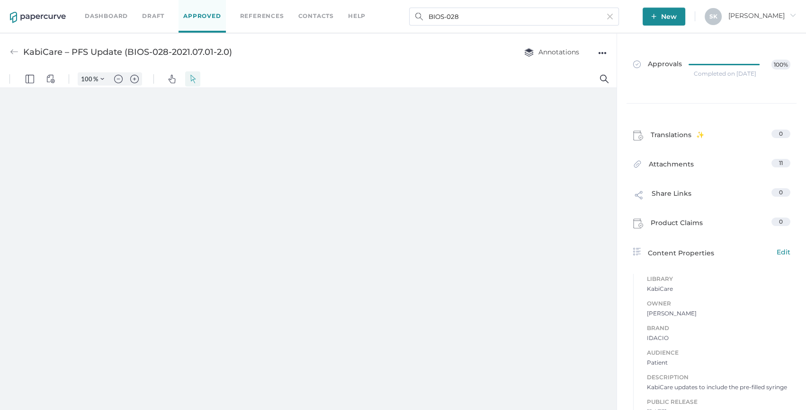
type input "163"
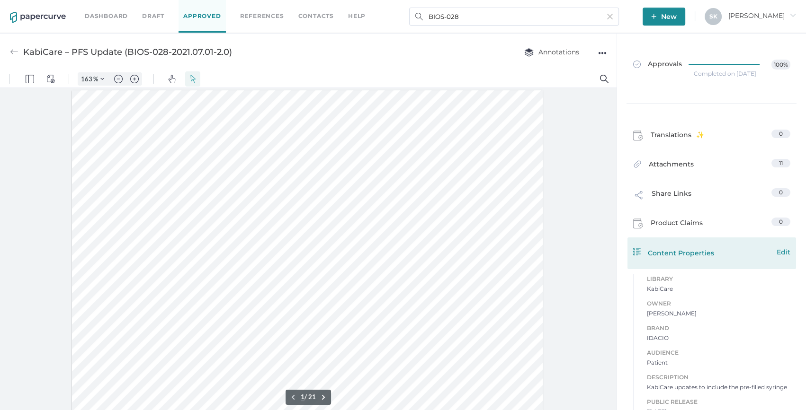
scroll to position [113, 0]
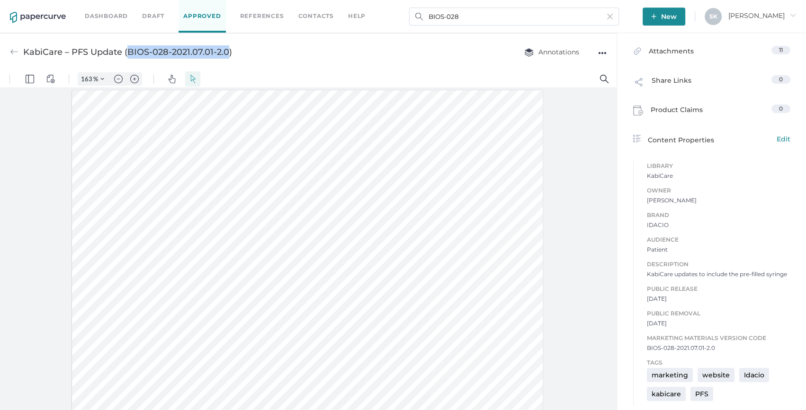
drag, startPoint x: 128, startPoint y: 52, endPoint x: 227, endPoint y: 50, distance: 98.5
click at [227, 50] on div "KabiCare – PFS Update (BIOS-028-2021.07.01-2.0)" at bounding box center [127, 52] width 209 height 18
copy div "BIOS-028-2021.07.01-2.0"
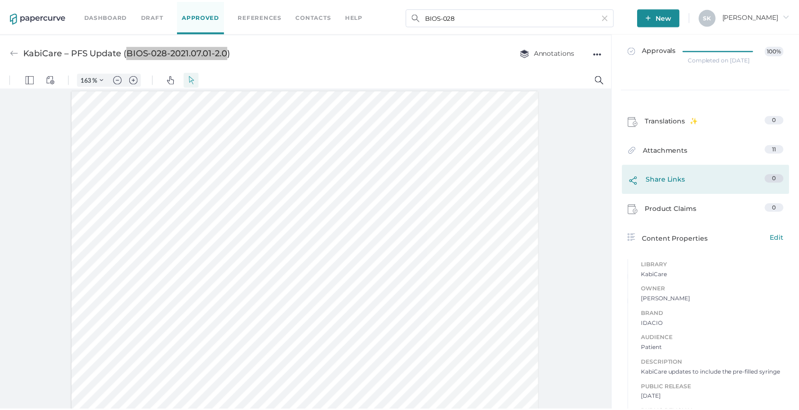
scroll to position [0, 0]
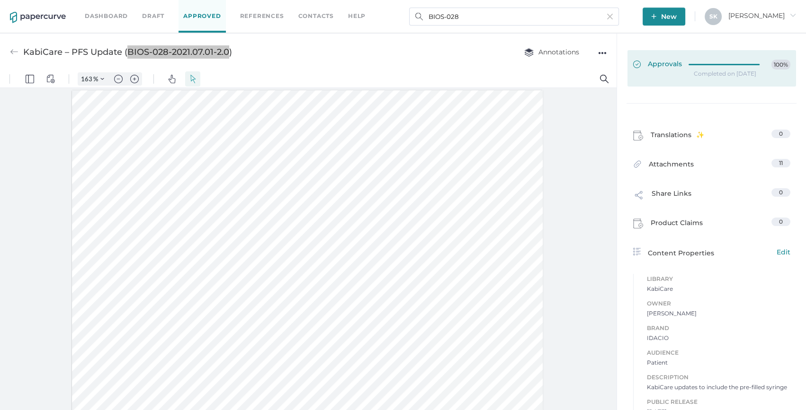
click at [720, 81] on link "Approvals 100%" at bounding box center [711, 68] width 169 height 36
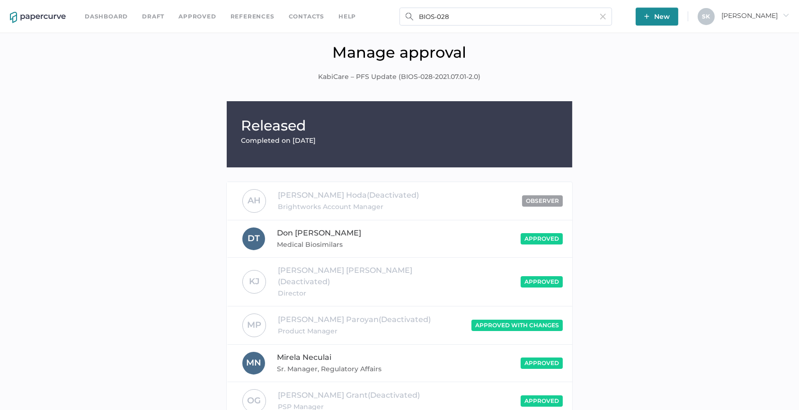
scroll to position [196, 0]
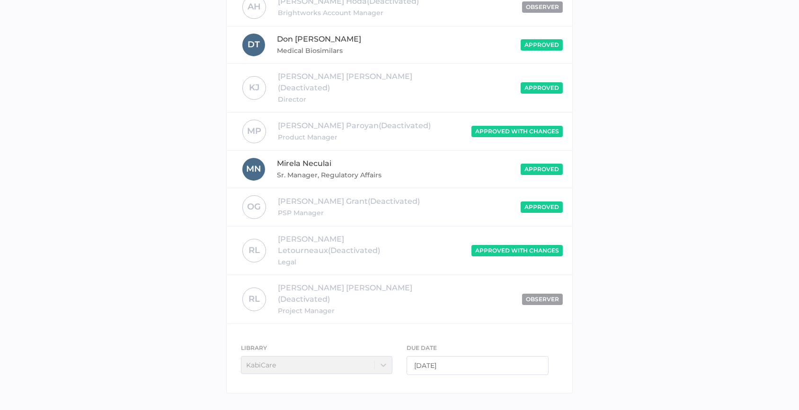
scroll to position [0, 0]
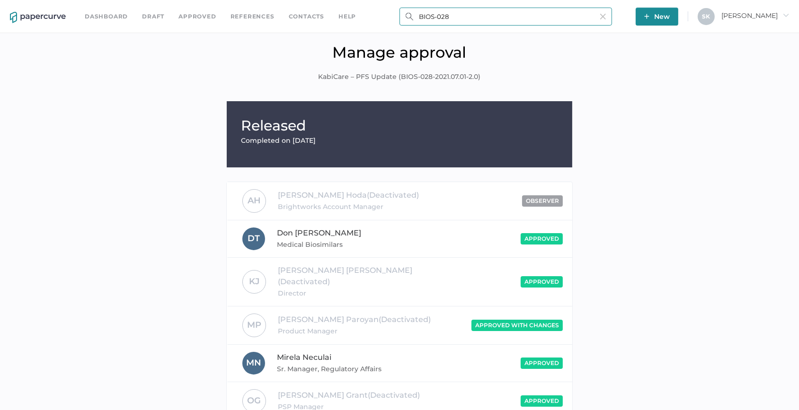
click at [454, 19] on input "BIOS-028" at bounding box center [506, 17] width 213 height 18
drag, startPoint x: 751, startPoint y: 145, endPoint x: 696, endPoint y: 136, distance: 55.6
click at [745, 146] on div "Released Completed on Jun 9, 2021 A H Andria Hoda (Deactivated) Brightworks Acc…" at bounding box center [399, 346] width 785 height 491
click at [454, 16] on input "BIOS-463" at bounding box center [506, 17] width 213 height 18
click at [164, 73] on div "Manage approval KabiCare – PFS Update (BIOS-028-2021.07.01-2.0)" at bounding box center [399, 69] width 785 height 53
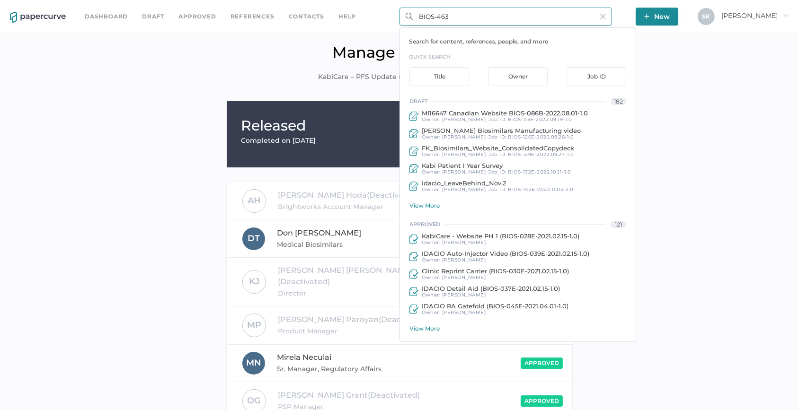
click at [465, 16] on input "BIOS-463" at bounding box center [506, 17] width 213 height 18
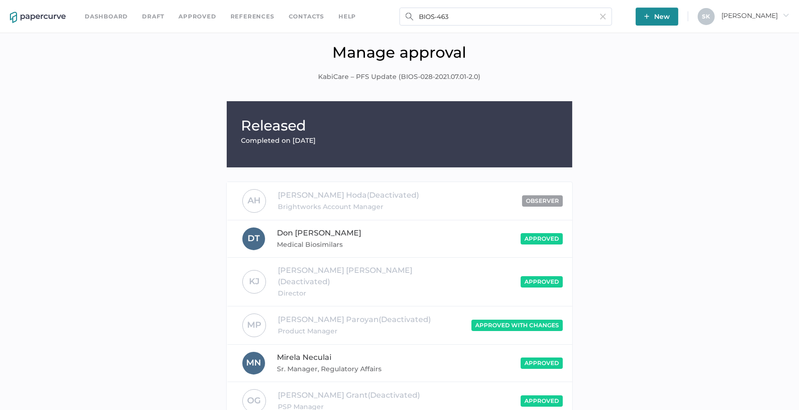
click at [214, 81] on div "Manage approval KabiCare – PFS Update (BIOS-028-2021.07.01-2.0)" at bounding box center [399, 69] width 785 height 53
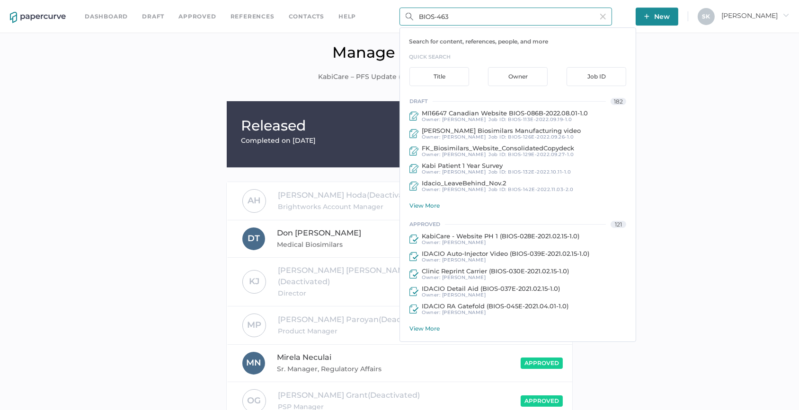
click at [483, 24] on input "BIOS-463" at bounding box center [506, 17] width 213 height 18
click at [436, 18] on input "BIOS-463" at bounding box center [506, 17] width 213 height 18
click at [448, 15] on input "BIOS-463" at bounding box center [506, 17] width 213 height 18
type input "BIOS-463"
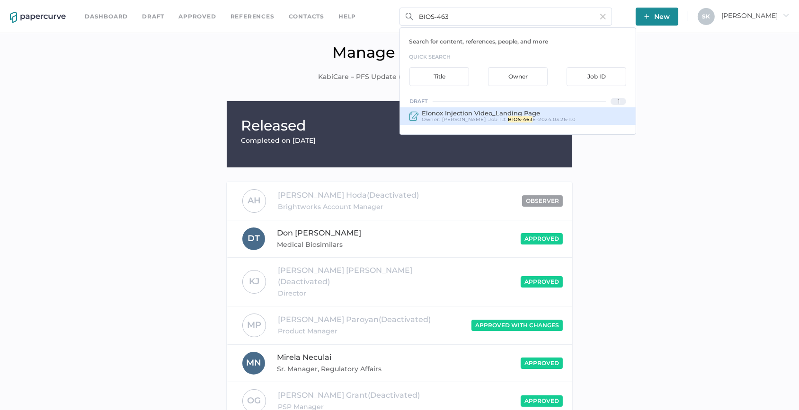
click at [511, 117] on span "BIOS-463" at bounding box center [520, 119] width 25 height 6
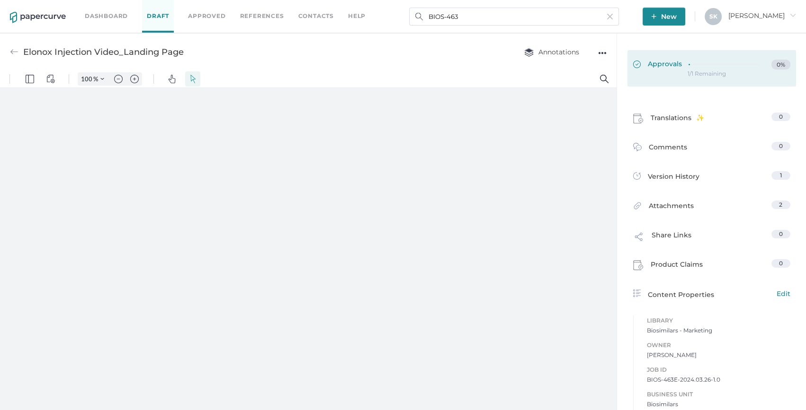
click at [680, 74] on link "Approvals 0%" at bounding box center [711, 68] width 169 height 36
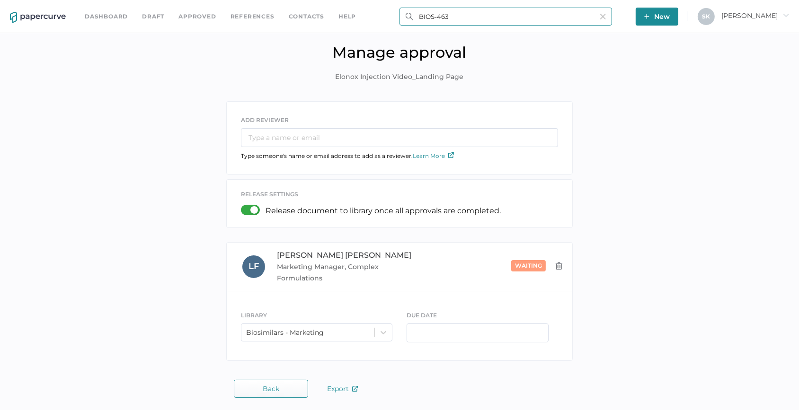
click at [453, 20] on input "BIOS-463" at bounding box center [506, 17] width 213 height 18
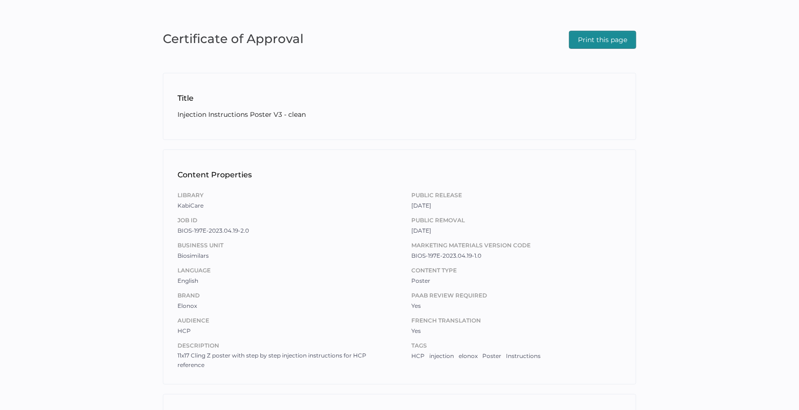
click at [595, 43] on span "Print this page" at bounding box center [602, 39] width 49 height 17
click at [578, 45] on span "Print this page" at bounding box center [602, 39] width 49 height 17
click at [620, 31] on span "Print this page" at bounding box center [602, 39] width 49 height 17
click at [589, 34] on span "Print this page" at bounding box center [602, 39] width 49 height 17
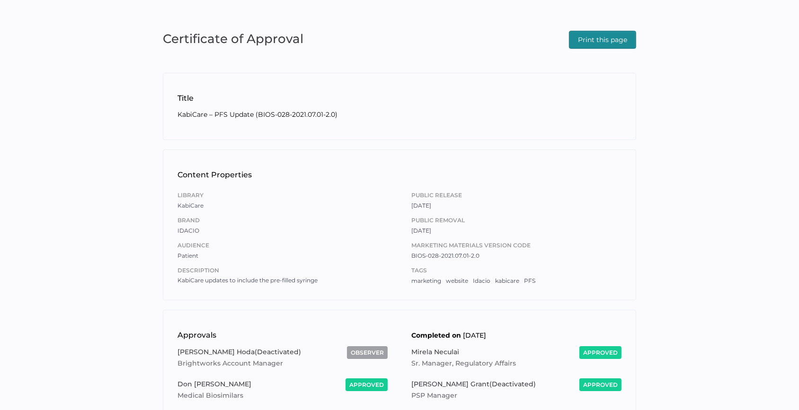
click at [587, 41] on span "Print this page" at bounding box center [602, 39] width 49 height 17
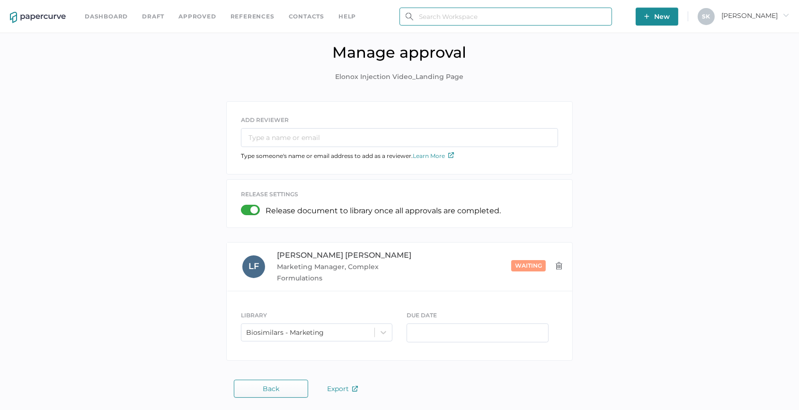
click at [540, 22] on input "text" at bounding box center [506, 17] width 213 height 18
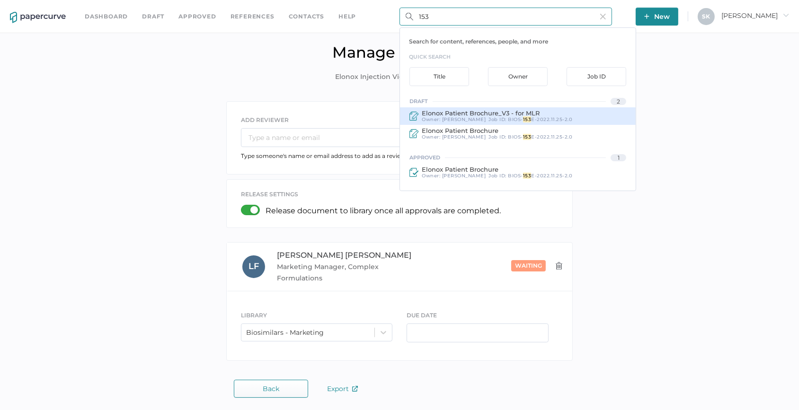
type input "153"
click at [557, 113] on div "Elonox Patient Brochure_V3 - for MLR" at bounding box center [497, 113] width 151 height 7
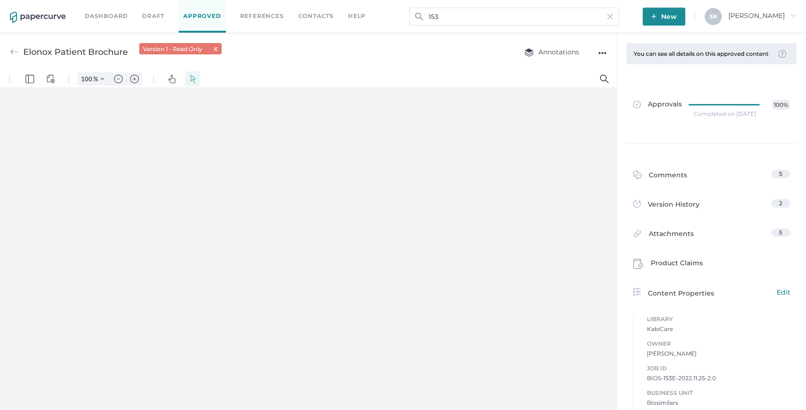
type input "163"
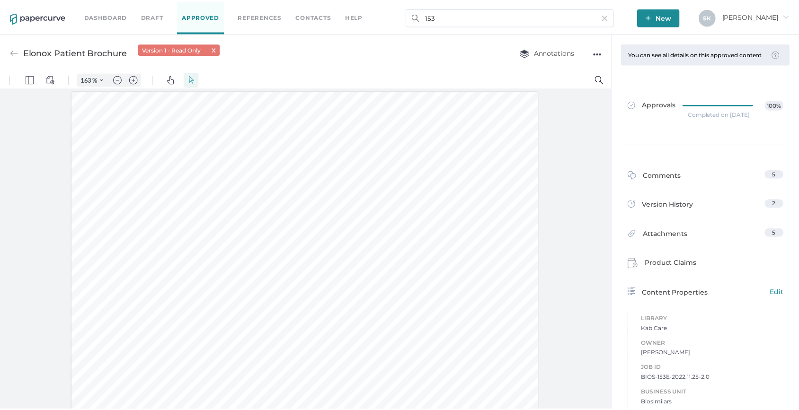
scroll to position [0, 0]
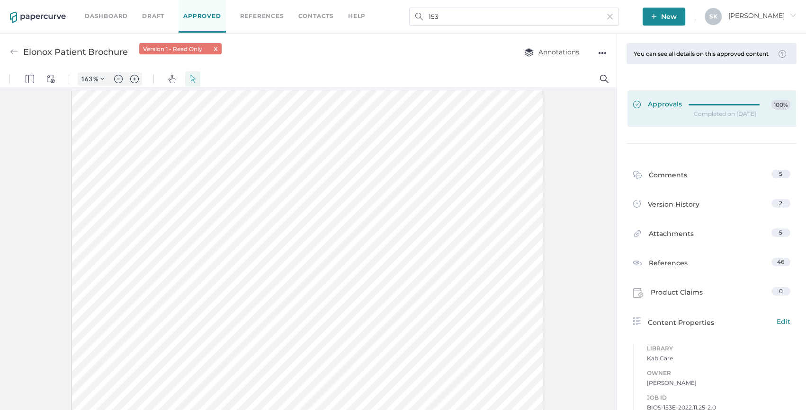
click at [696, 106] on link "Approvals 100%" at bounding box center [711, 108] width 169 height 36
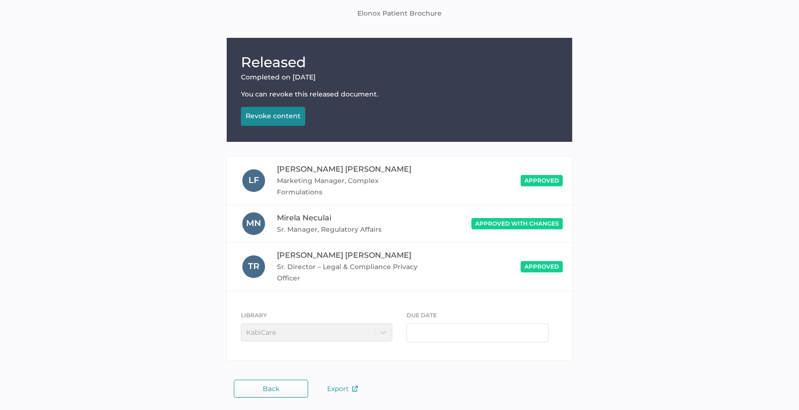
scroll to position [65, 0]
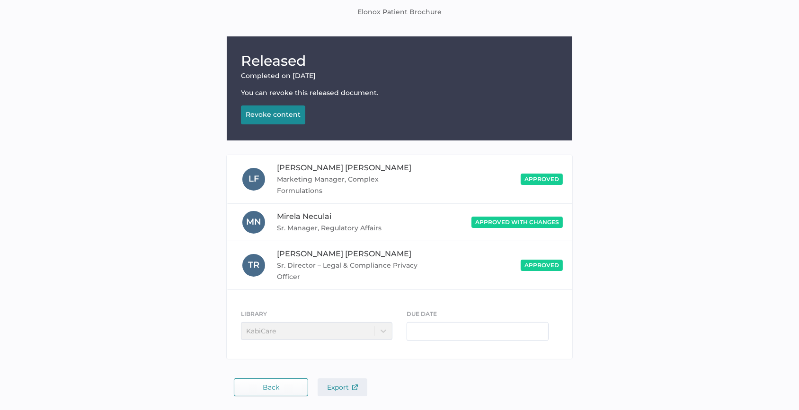
click at [344, 390] on span "Export" at bounding box center [342, 387] width 31 height 9
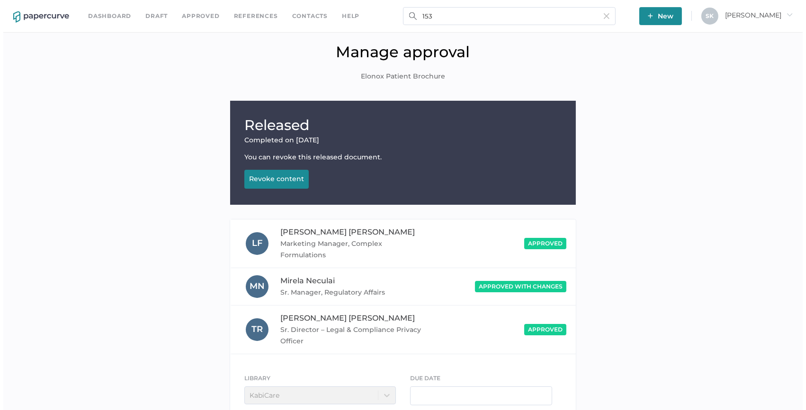
scroll to position [0, 0]
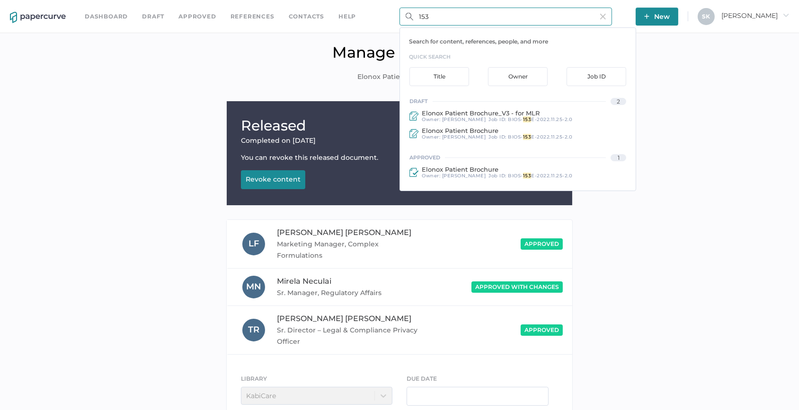
click at [454, 15] on input "153" at bounding box center [506, 17] width 213 height 18
drag, startPoint x: 437, startPoint y: 15, endPoint x: 393, endPoint y: 16, distance: 44.0
click at [393, 16] on div "Dashboard Draft Approved References Contacts help 153 Search for content, refer…" at bounding box center [399, 16] width 799 height 33
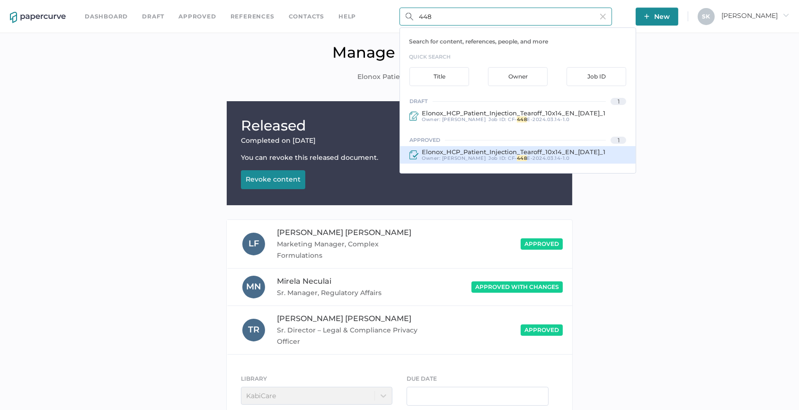
type input "448"
click at [516, 153] on span "Elonox_HCP_Patient_Injection_Tearoff_10x14_EN_[DATE]_1" at bounding box center [514, 152] width 184 height 8
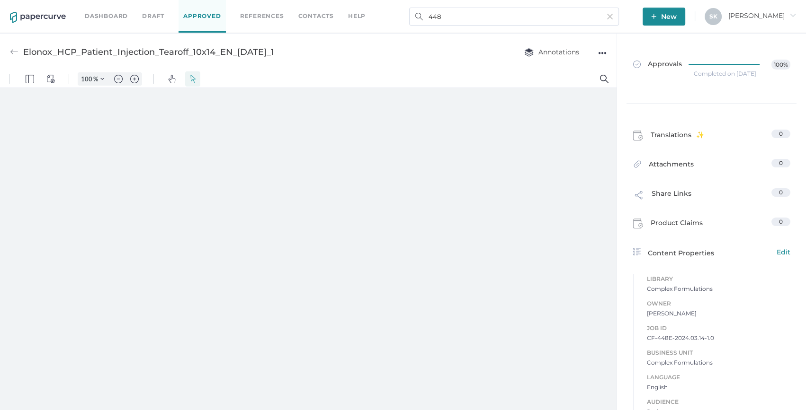
type input "163"
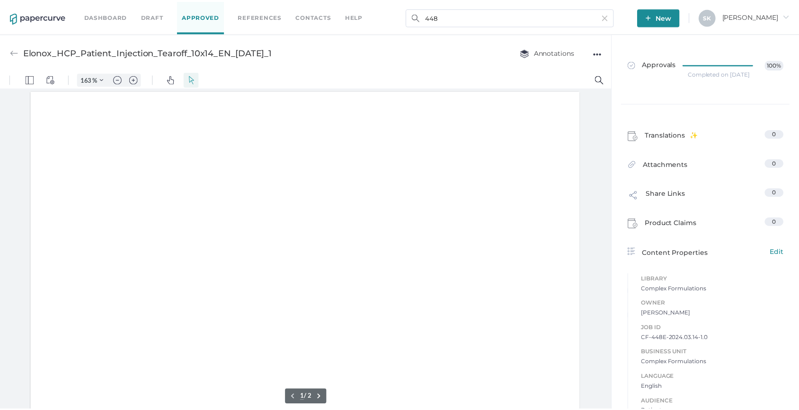
scroll to position [1, 0]
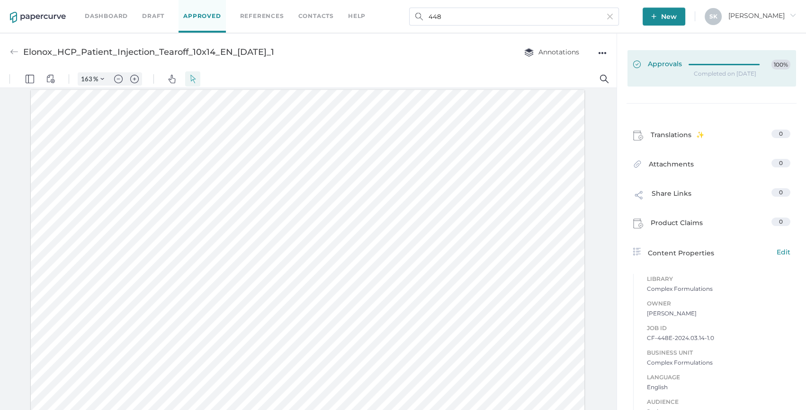
click at [677, 69] on span "Approvals" at bounding box center [657, 65] width 49 height 10
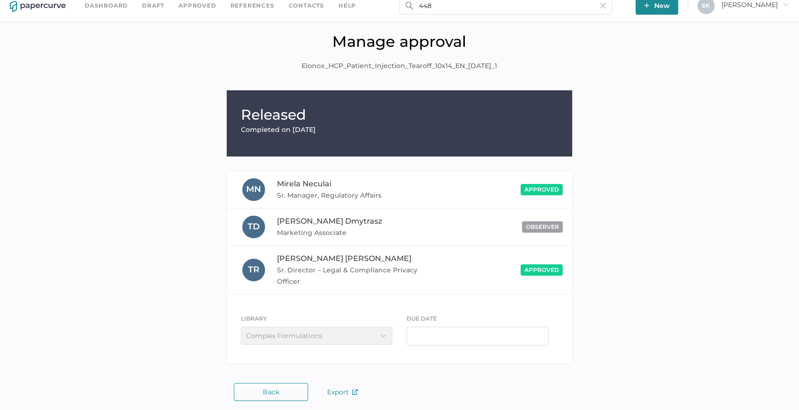
scroll to position [16, 0]
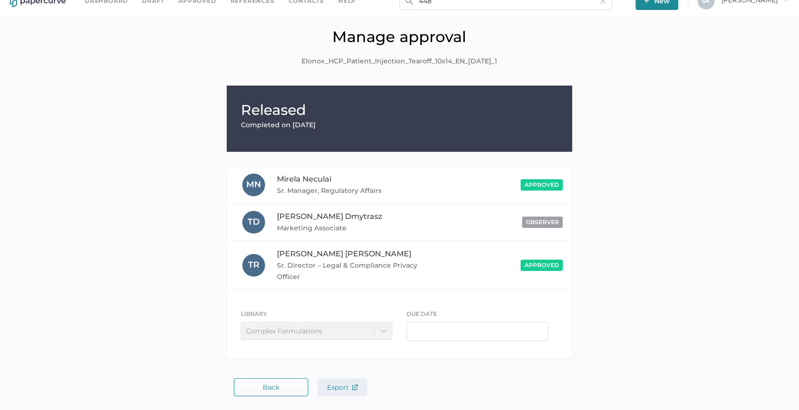
click at [349, 384] on span "Export" at bounding box center [342, 387] width 31 height 9
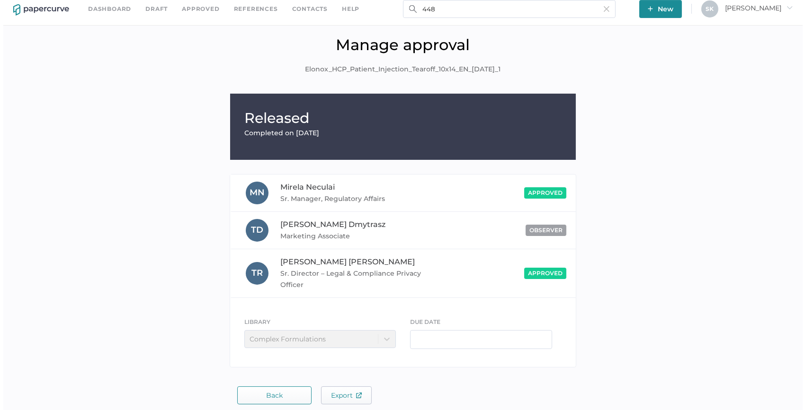
scroll to position [0, 0]
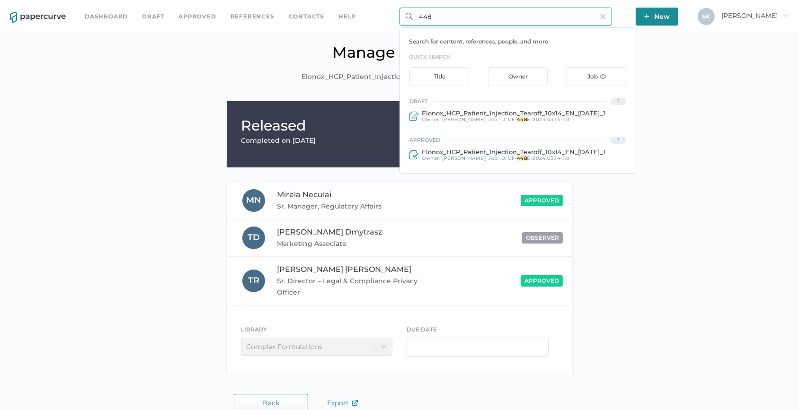
drag, startPoint x: 446, startPoint y: 9, endPoint x: 413, endPoint y: 14, distance: 33.4
click at [413, 14] on input "448" at bounding box center [506, 17] width 213 height 18
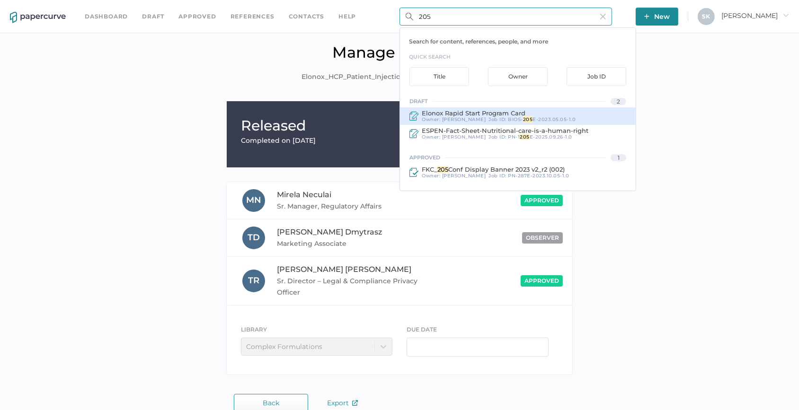
type input "205"
click at [485, 115] on span "Elonox Rapid Start Program Card" at bounding box center [474, 113] width 104 height 8
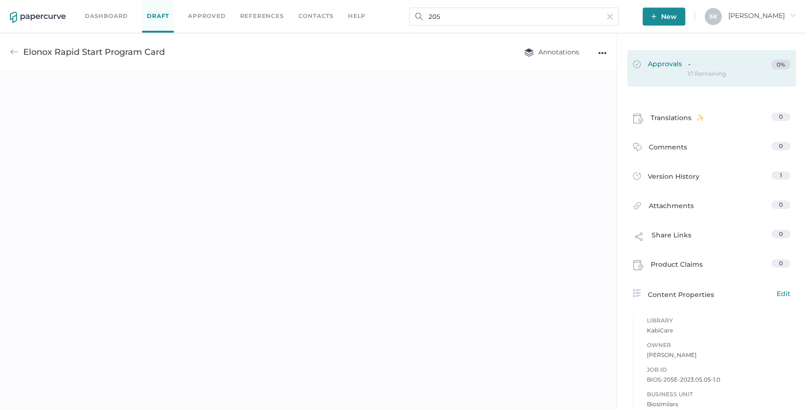
click at [678, 71] on link "Approvals 0%" at bounding box center [711, 68] width 169 height 36
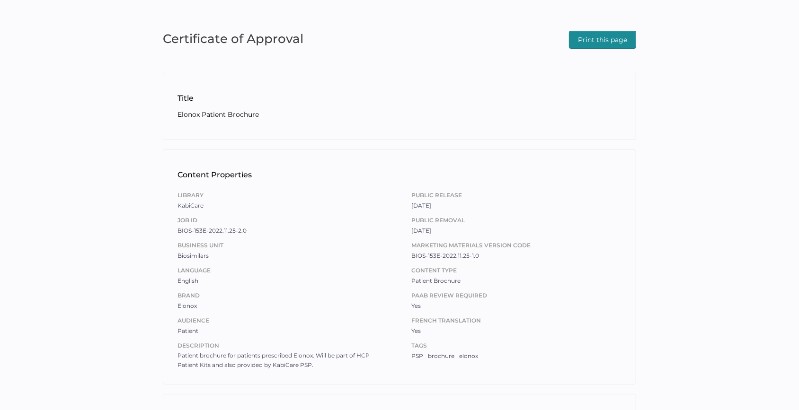
click at [626, 36] on span "Print this page" at bounding box center [602, 39] width 49 height 17
click at [370, 140] on div "Certificate of Approval Print this page Title Elonox Patient Brochure Content P…" at bounding box center [399, 320] width 799 height 641
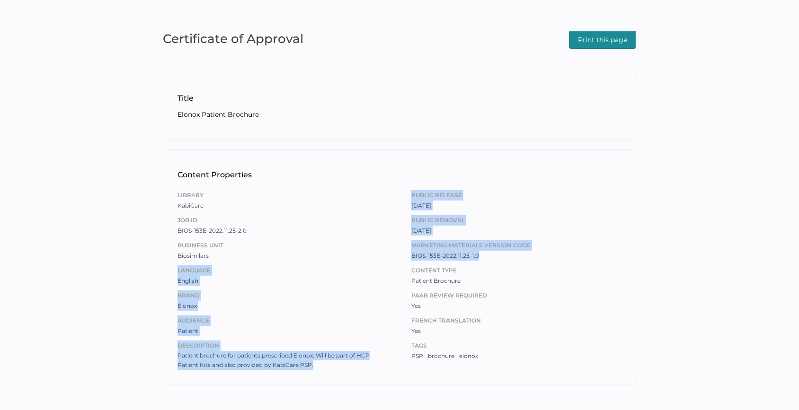
drag, startPoint x: 478, startPoint y: 256, endPoint x: 375, endPoint y: 256, distance: 102.7
click at [375, 256] on div "Library KabiCare Job ID BIOS-153E-2022.11.25-2.0 Business Unit Biosimilars Lang…" at bounding box center [400, 278] width 444 height 185
drag, startPoint x: 375, startPoint y: 256, endPoint x: 475, endPoint y: 260, distance: 100.0
click at [427, 258] on span "BIOS-153E-2022.11.25-1.0" at bounding box center [445, 255] width 68 height 7
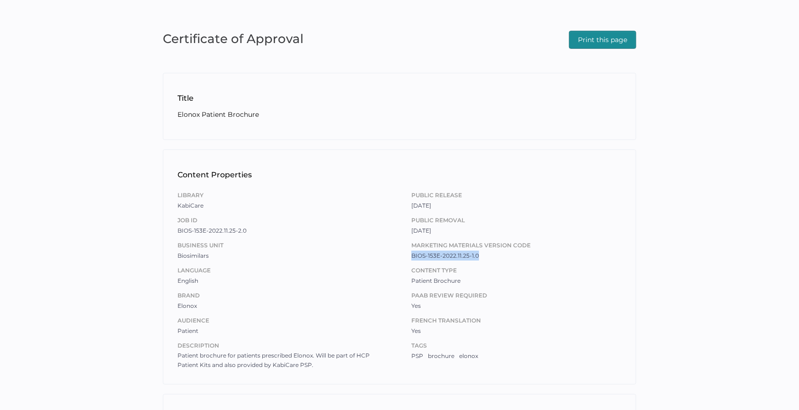
drag, startPoint x: 472, startPoint y: 257, endPoint x: 411, endPoint y: 257, distance: 60.6
click at [411, 257] on div "Marketing Materials Version Code BIOS-153E-2022.11.25-1.0" at bounding box center [516, 250] width 210 height 20
copy span "BIOS-153E-2022.11.25-1.0"
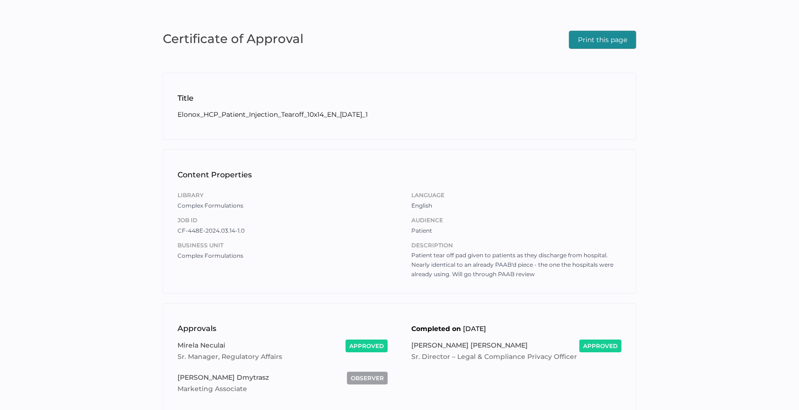
click at [593, 39] on span "Print this page" at bounding box center [602, 39] width 49 height 17
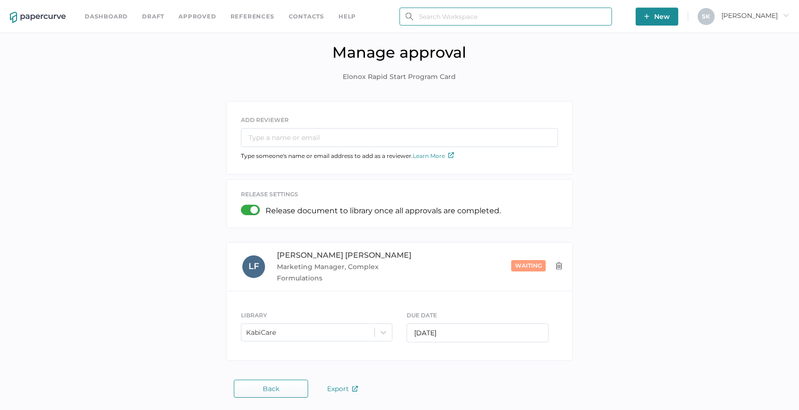
click at [429, 13] on input "text" at bounding box center [506, 17] width 213 height 18
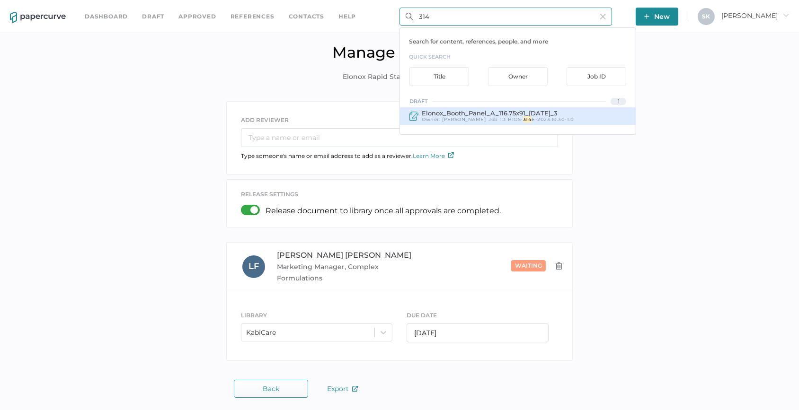
type input "314"
click at [508, 120] on span "BIOS-" at bounding box center [515, 119] width 15 height 6
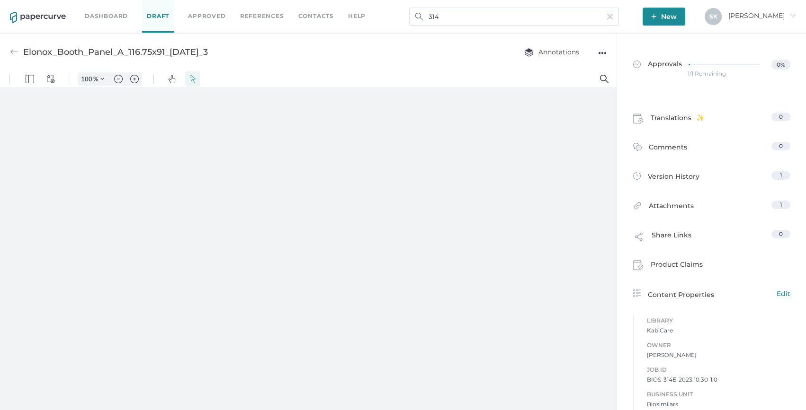
type input "163"
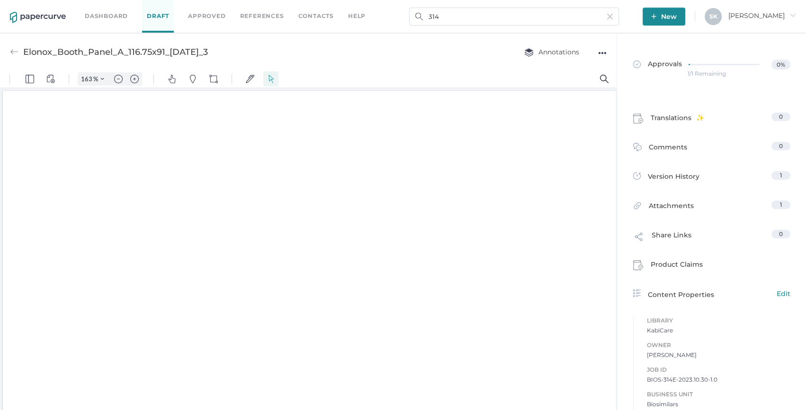
scroll to position [2, 0]
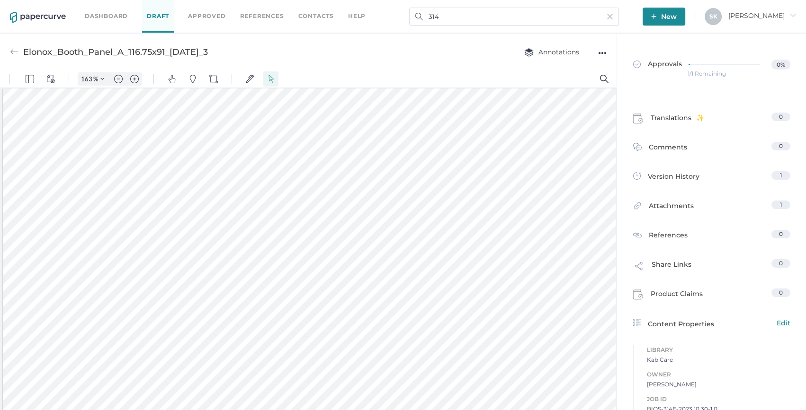
click at [692, 74] on div "1/1 Remaining" at bounding box center [706, 74] width 38 height 0
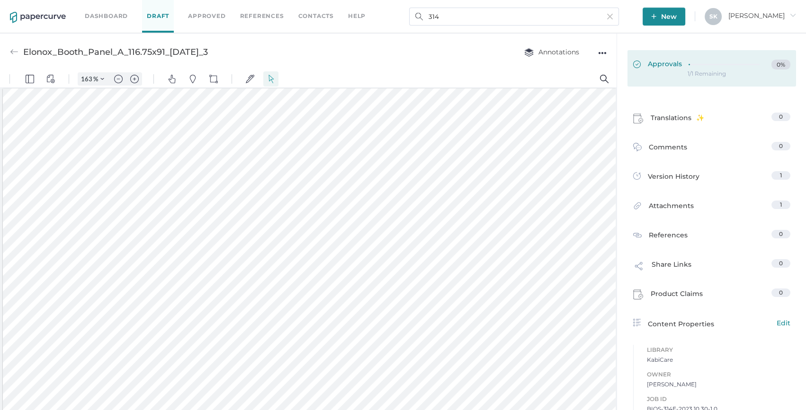
click at [667, 69] on span "Approvals" at bounding box center [657, 65] width 49 height 10
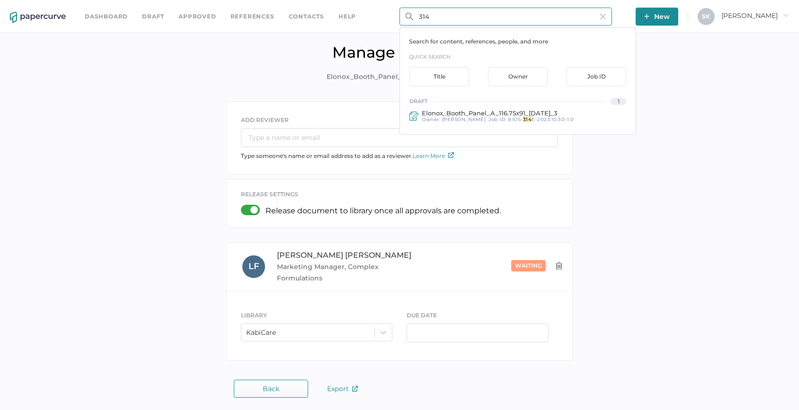
drag, startPoint x: 439, startPoint y: 14, endPoint x: 414, endPoint y: 19, distance: 26.1
click at [414, 19] on input "314" at bounding box center [506, 17] width 213 height 18
type input "464"
click at [489, 119] on div "Job ID : BIOS- 464 E-2024.03.27-1.0" at bounding box center [533, 120] width 88 height 6
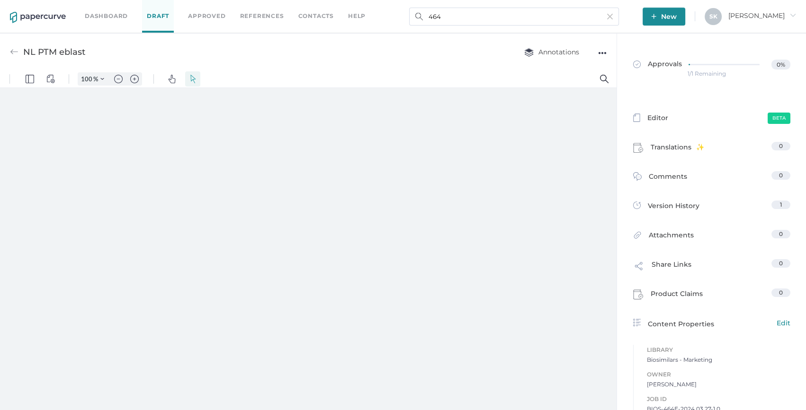
type input "163"
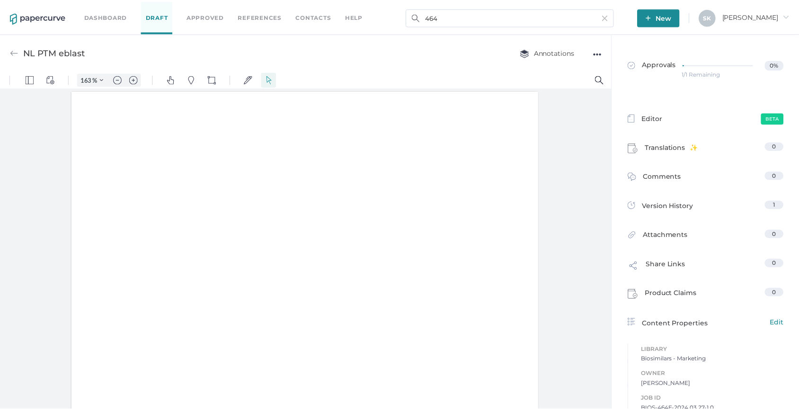
scroll to position [0, 0]
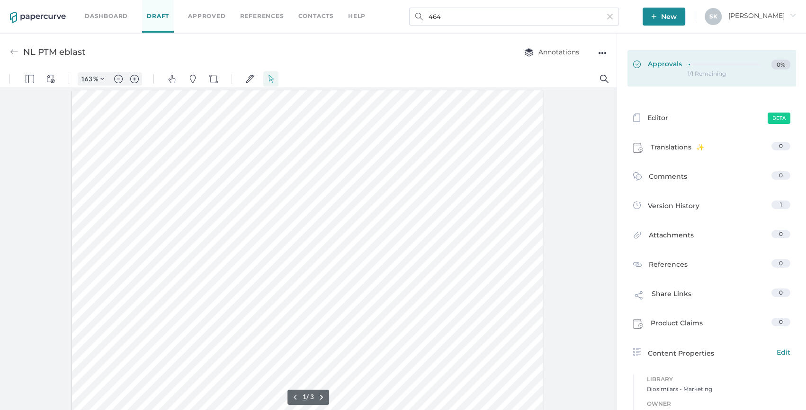
click at [649, 61] on span "Approvals" at bounding box center [657, 65] width 49 height 10
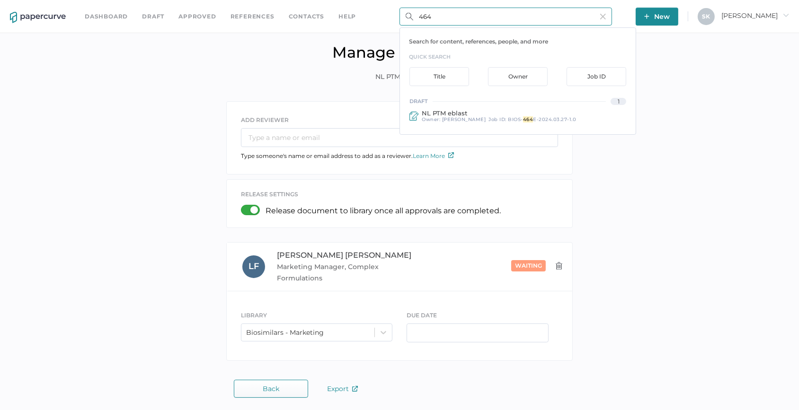
drag, startPoint x: 458, startPoint y: 14, endPoint x: 413, endPoint y: 16, distance: 45.5
click at [413, 16] on input "464" at bounding box center [506, 17] width 213 height 18
type input "1127"
click at [495, 118] on div "Job ID : CF- 1127 E-2025.07.31-1.0" at bounding box center [529, 120] width 80 height 6
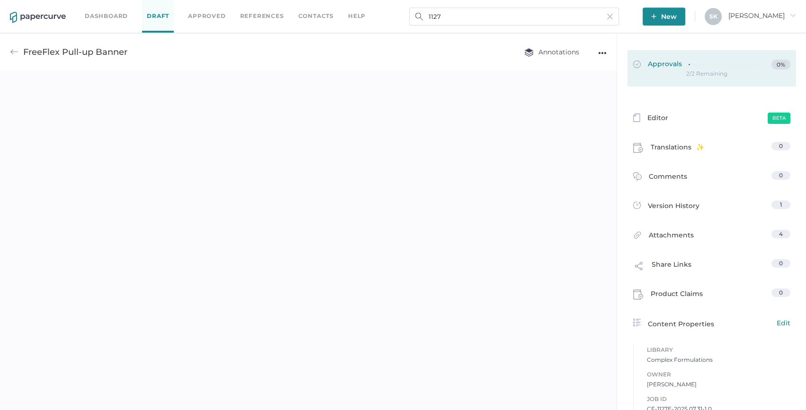
click at [721, 68] on div at bounding box center [726, 65] width 77 height 10
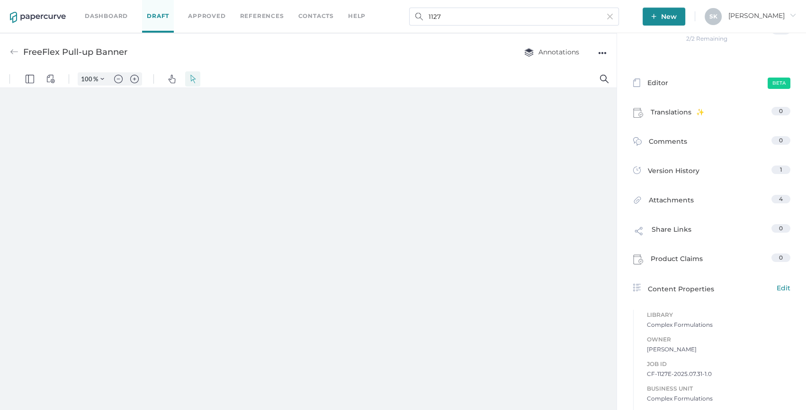
type input "163"
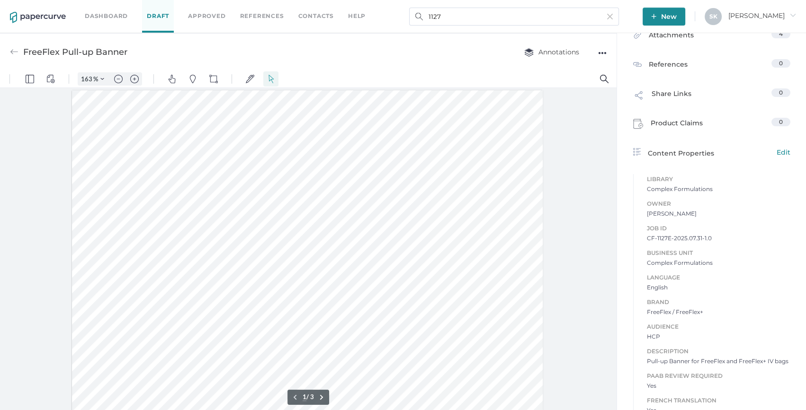
scroll to position [210, 0]
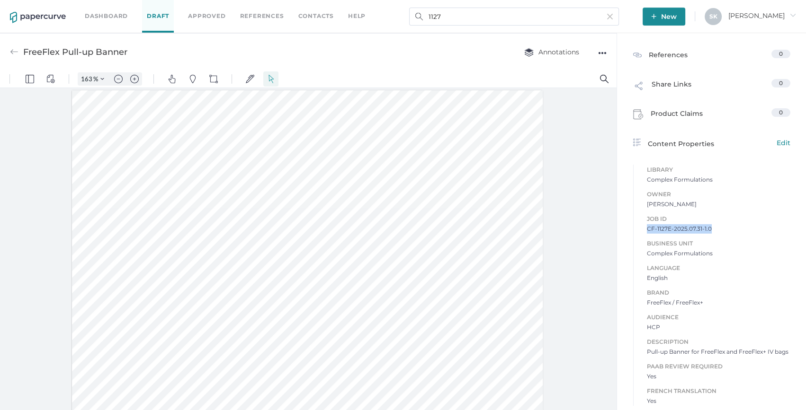
drag, startPoint x: 706, startPoint y: 228, endPoint x: 643, endPoint y: 231, distance: 63.0
click at [647, 231] on span "CF-1127E-2025.07.31-1.0" at bounding box center [718, 228] width 143 height 9
copy span "CF-1127E-2025.07.31-1.0"
click at [481, 14] on input "1127" at bounding box center [514, 17] width 210 height 18
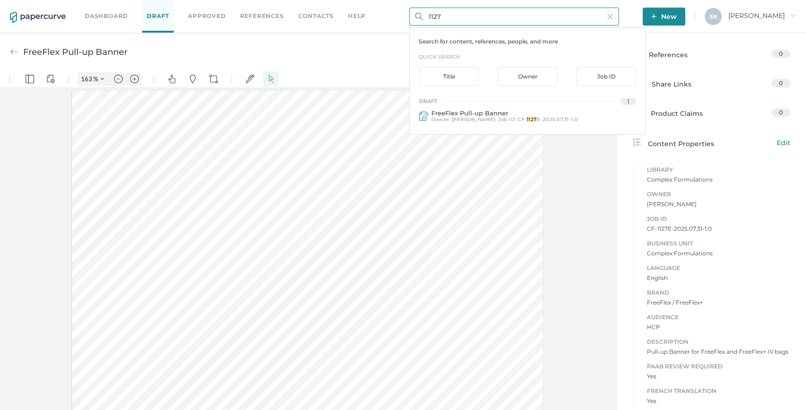
click at [481, 14] on input "1127" at bounding box center [514, 17] width 210 height 18
type input "887"
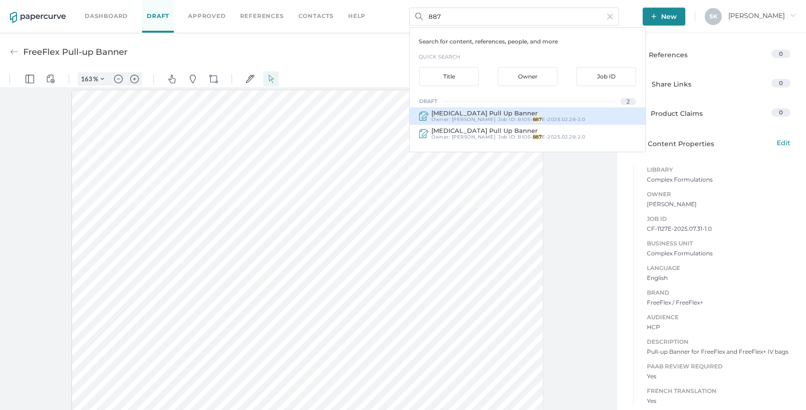
click at [564, 119] on span "E-2025.02.28-2.0" at bounding box center [564, 119] width 44 height 6
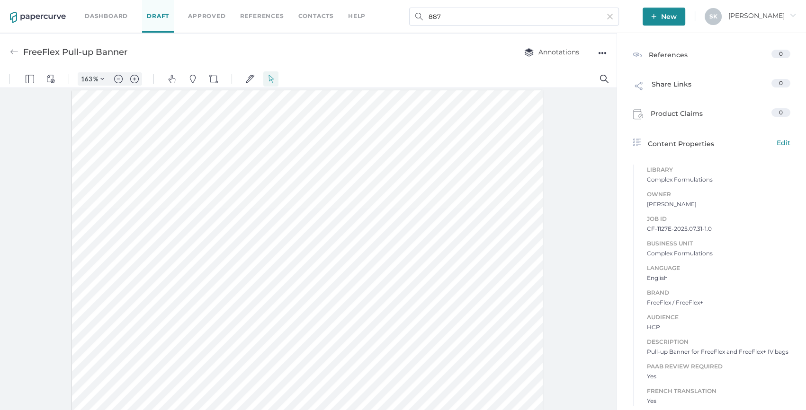
type input "[MEDICAL_DATA] Pull Up Banner"
type input "100"
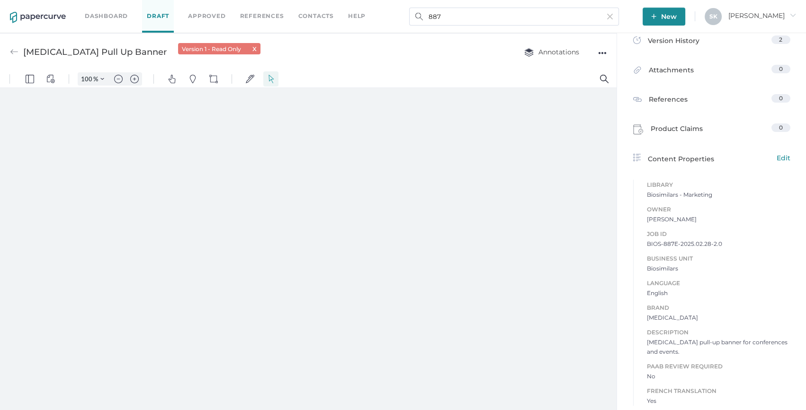
type input "163"
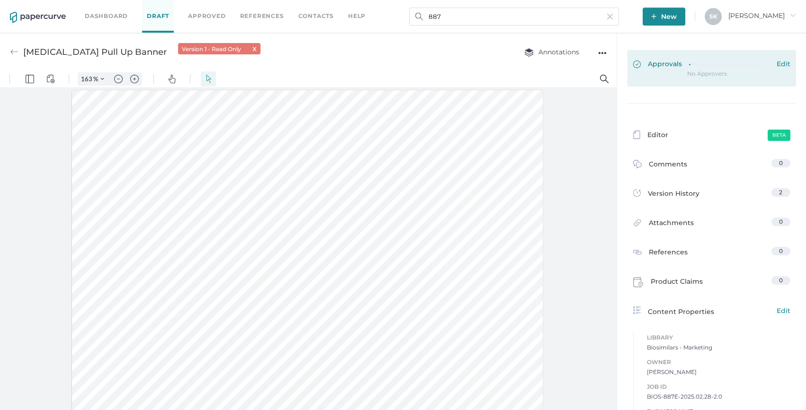
click at [670, 72] on link "Approvals Edit" at bounding box center [711, 68] width 169 height 36
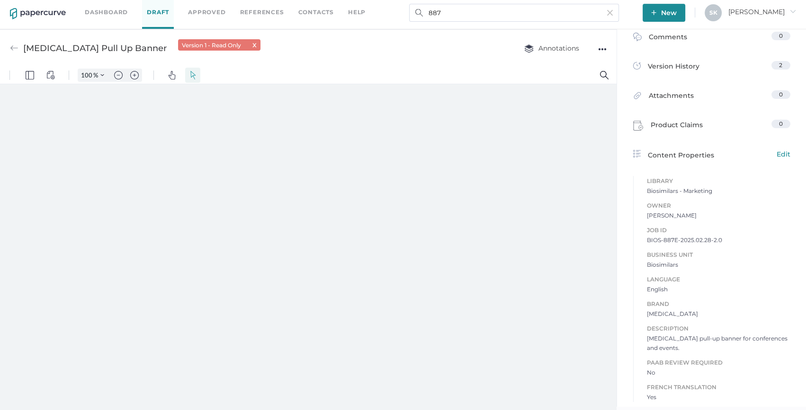
type input "163"
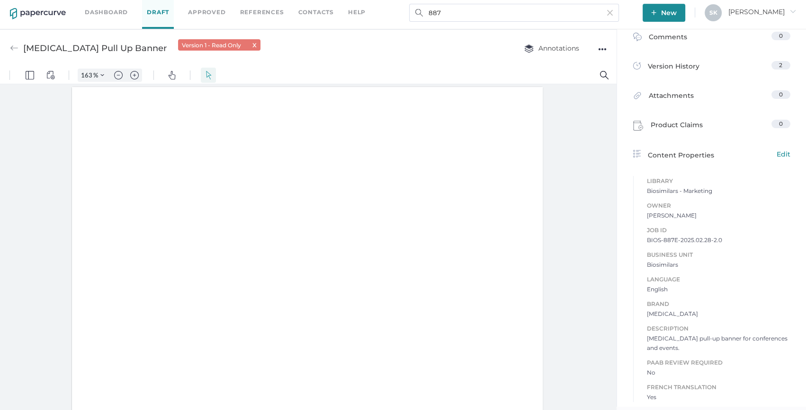
scroll to position [0, 0]
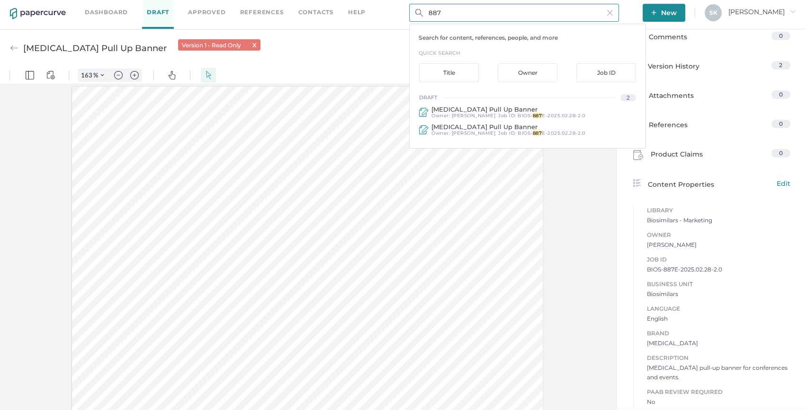
drag, startPoint x: 445, startPoint y: 7, endPoint x: 411, endPoint y: 13, distance: 35.0
click at [411, 13] on input "887" at bounding box center [514, 13] width 210 height 18
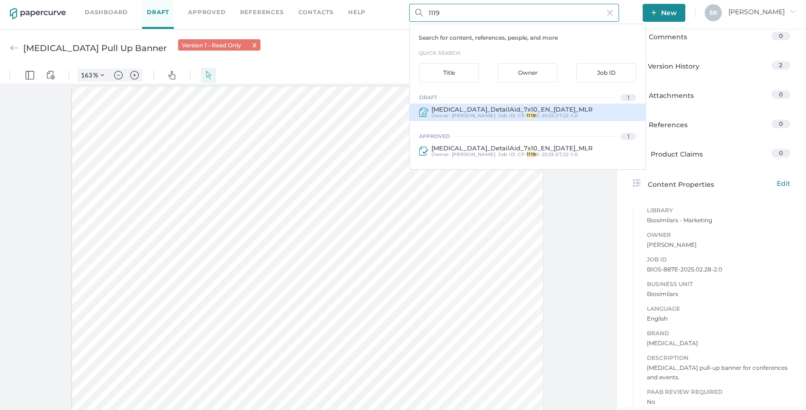
type input "1119"
click at [459, 117] on span "[PERSON_NAME]" at bounding box center [474, 116] width 44 height 6
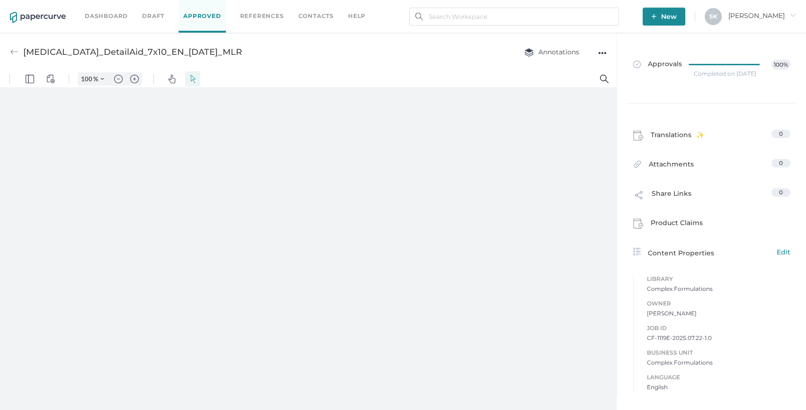
type input "163"
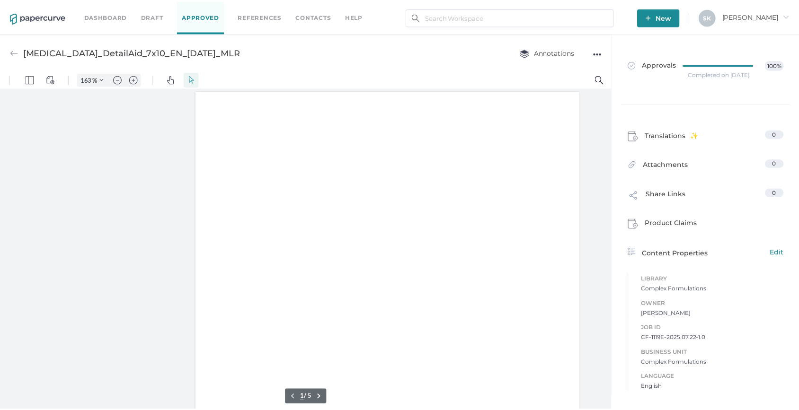
scroll to position [0, 4]
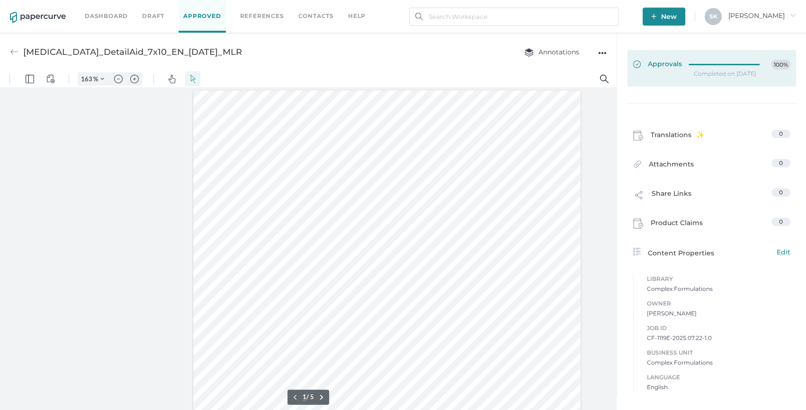
click at [714, 58] on link "Approvals 100%" at bounding box center [711, 68] width 169 height 36
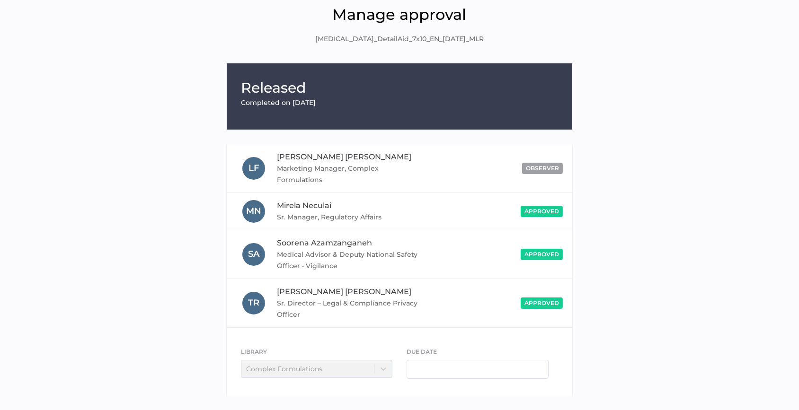
scroll to position [76, 0]
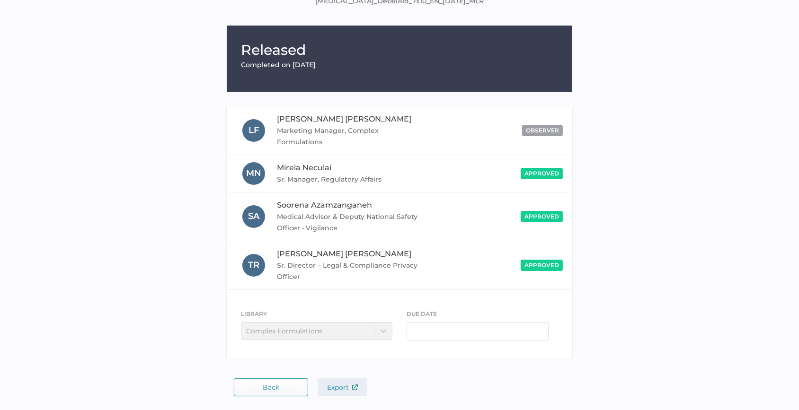
click at [329, 389] on span "Export" at bounding box center [342, 387] width 31 height 9
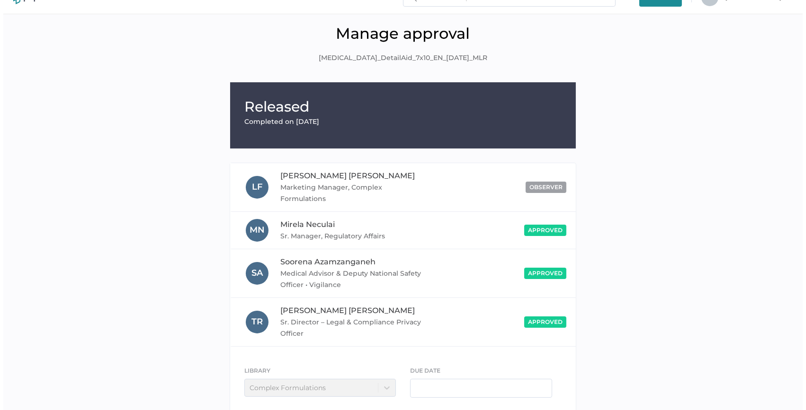
scroll to position [0, 0]
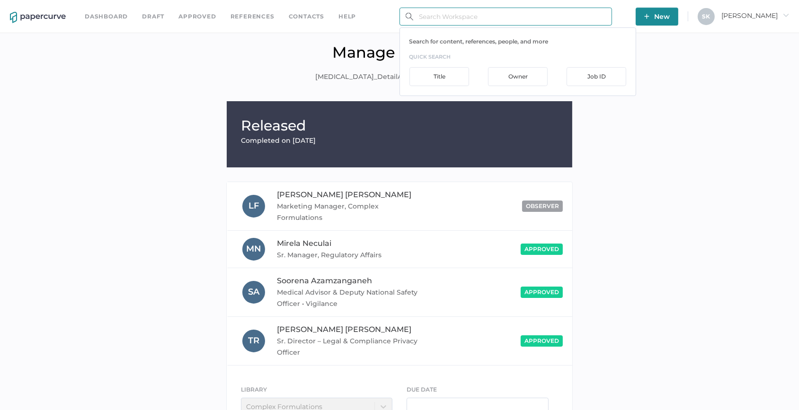
click at [439, 18] on input "text" at bounding box center [506, 17] width 213 height 18
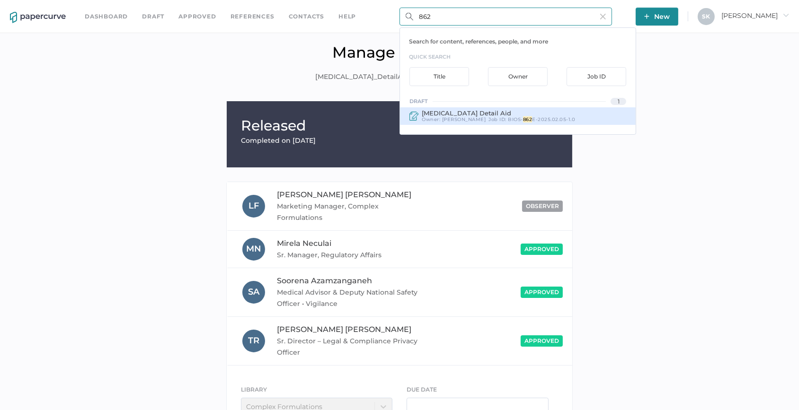
type input "862"
click at [504, 110] on div "Iodixanol Detail Aid" at bounding box center [498, 113] width 153 height 7
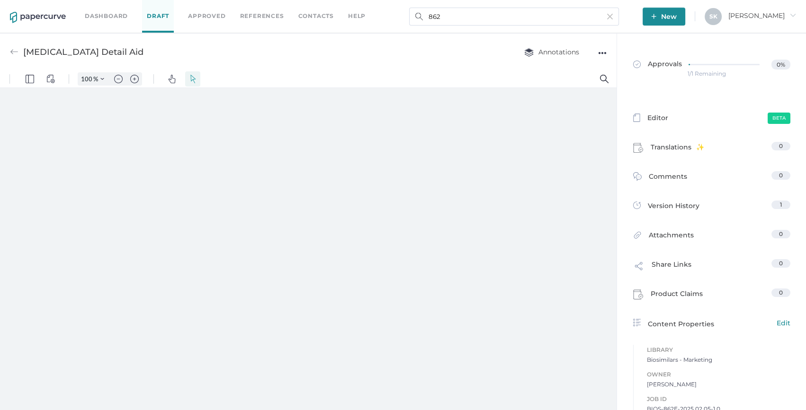
type input "163"
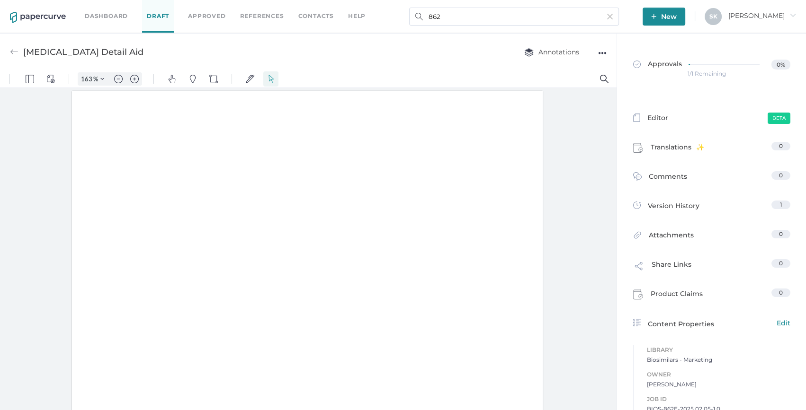
scroll to position [0, 0]
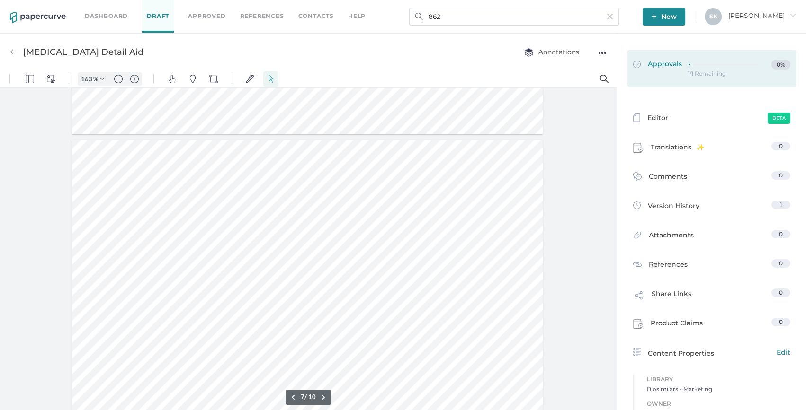
type input "6"
click at [660, 81] on link "Approvals 0%" at bounding box center [711, 68] width 169 height 36
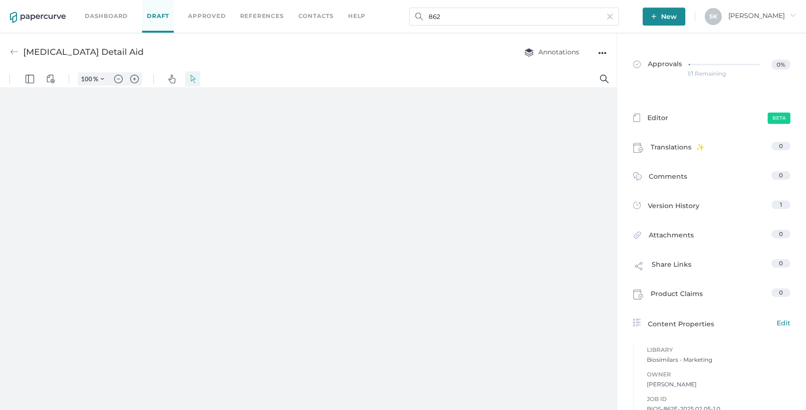
type input "163"
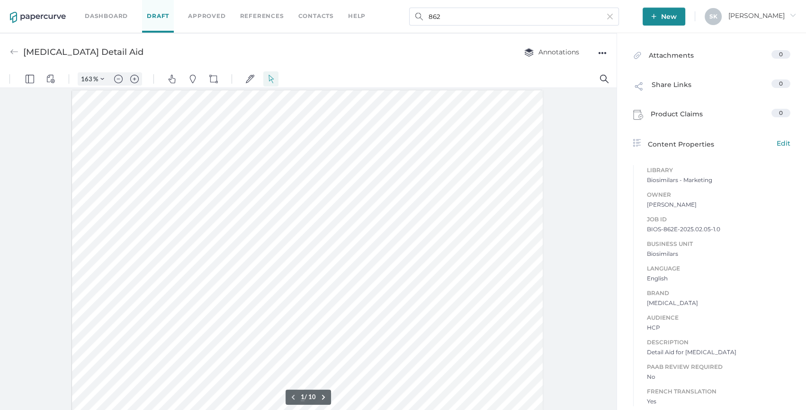
scroll to position [180, 0]
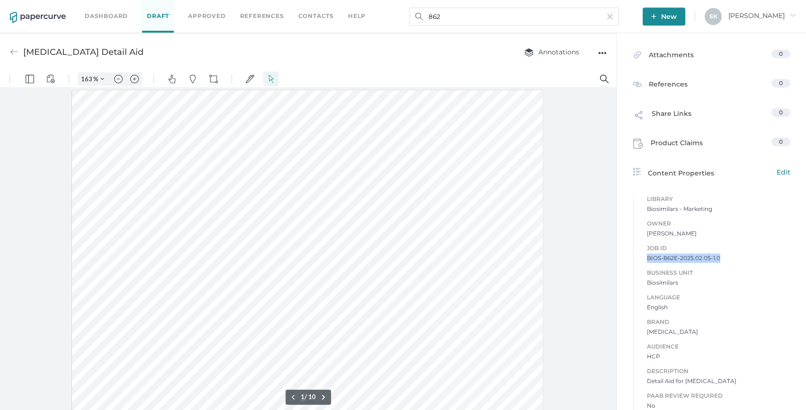
drag, startPoint x: 641, startPoint y: 259, endPoint x: 715, endPoint y: 256, distance: 73.9
click at [715, 256] on div "Job ID BIOS-862E-2025.02.05-1.0 Business Unit Biosimilars Language English Bran…" at bounding box center [711, 335] width 157 height 202
copy span "BIOS-862E-2025.02.05-1.0"
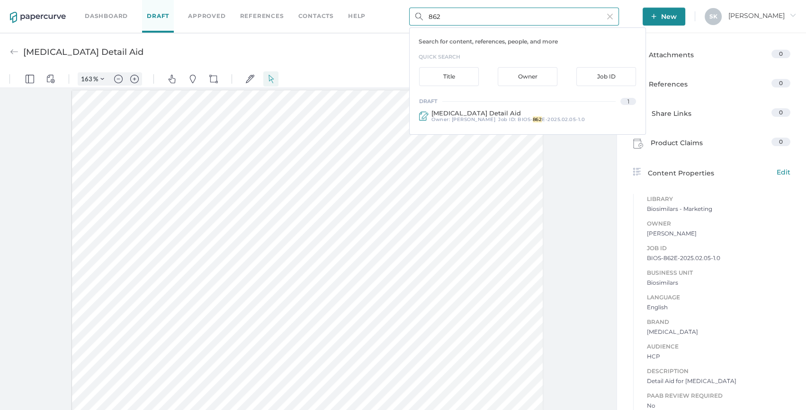
click at [551, 19] on input "862" at bounding box center [514, 17] width 210 height 18
click at [476, 18] on input "862" at bounding box center [514, 17] width 210 height 18
click at [461, 15] on input "862" at bounding box center [514, 17] width 210 height 18
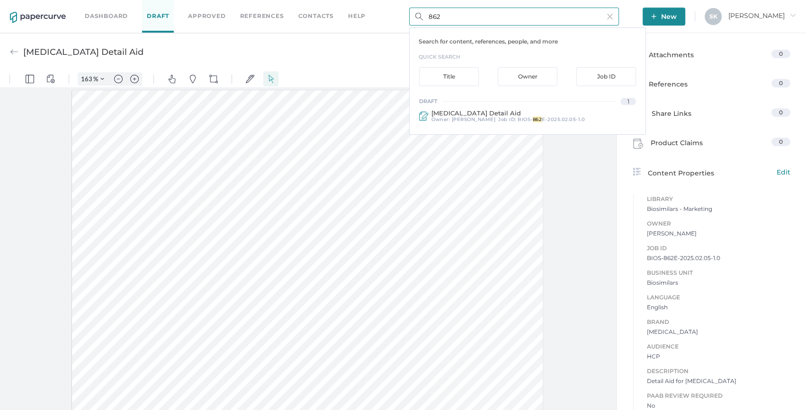
click at [461, 15] on input "862" at bounding box center [514, 17] width 210 height 18
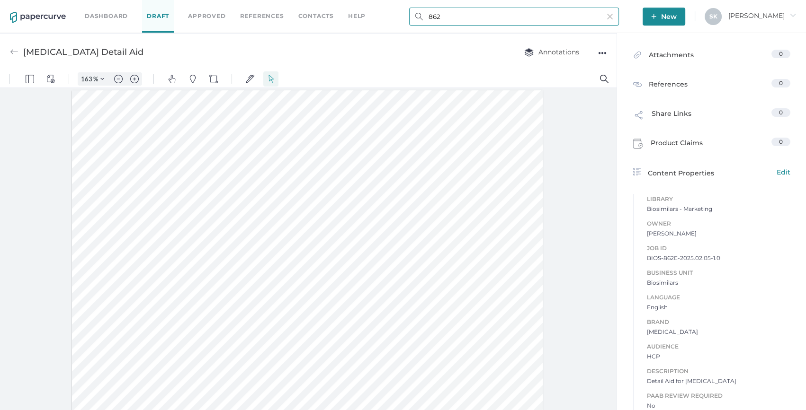
click at [456, 17] on input "862" at bounding box center [514, 17] width 210 height 18
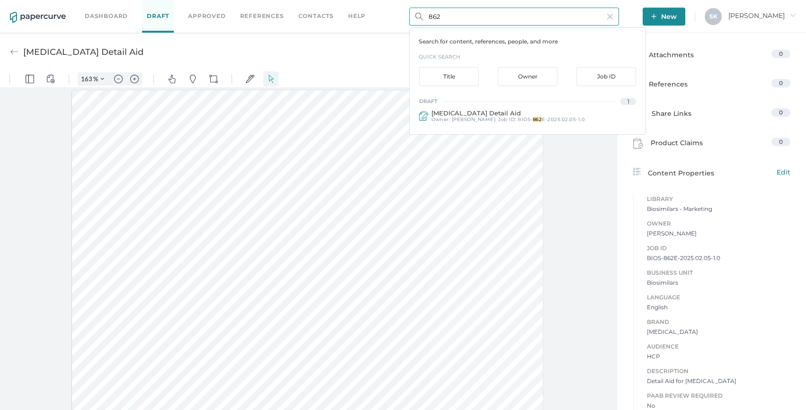
click at [456, 17] on input "862" at bounding box center [514, 17] width 210 height 18
click at [463, 14] on input "862" at bounding box center [514, 17] width 210 height 18
drag, startPoint x: 460, startPoint y: 14, endPoint x: 428, endPoint y: 14, distance: 31.7
click at [428, 14] on input "862" at bounding box center [514, 17] width 210 height 18
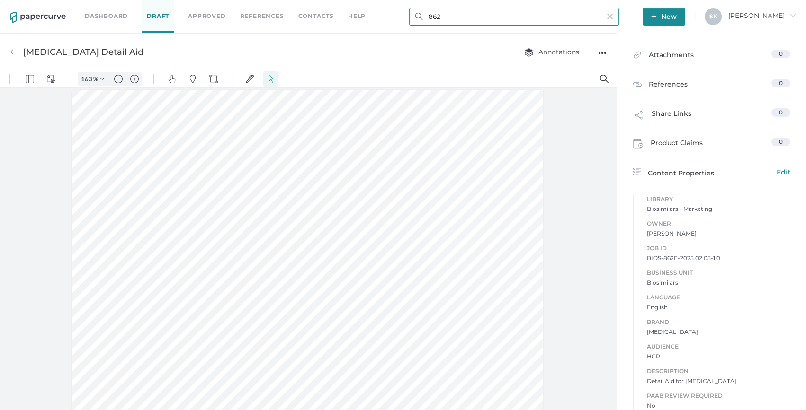
click at [470, 17] on input "862" at bounding box center [514, 17] width 210 height 18
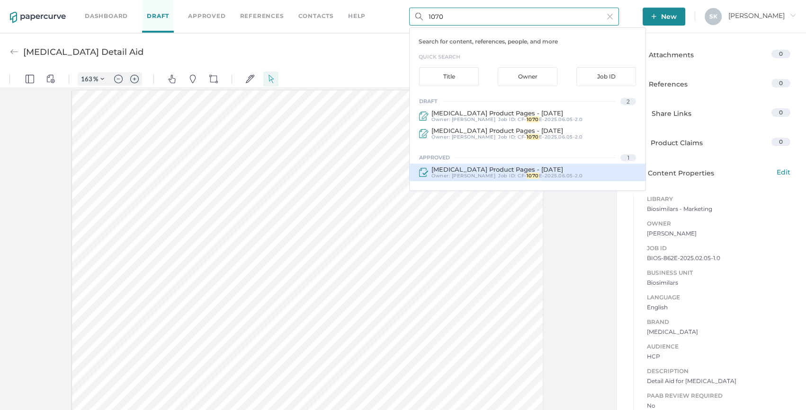
type input "1070"
click at [520, 175] on span "CF-" at bounding box center [521, 176] width 9 height 6
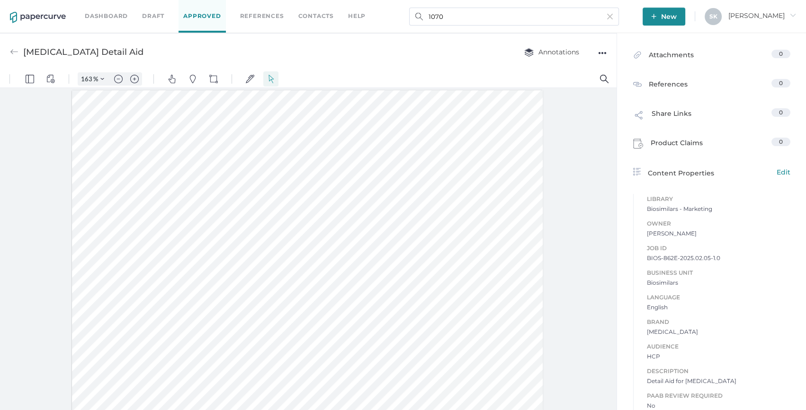
type input "Iodixanol Product Pages - June 5, 2025"
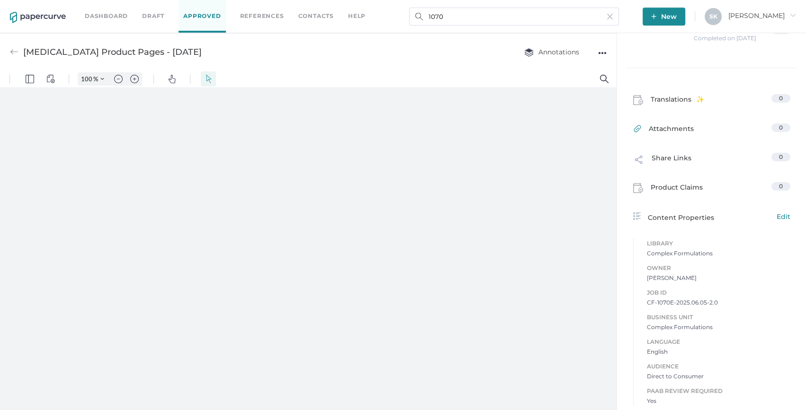
type input "163"
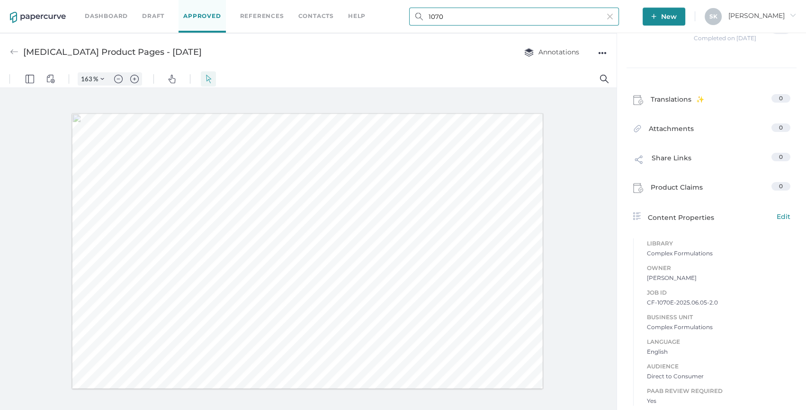
click at [438, 16] on input "1070" at bounding box center [514, 17] width 210 height 18
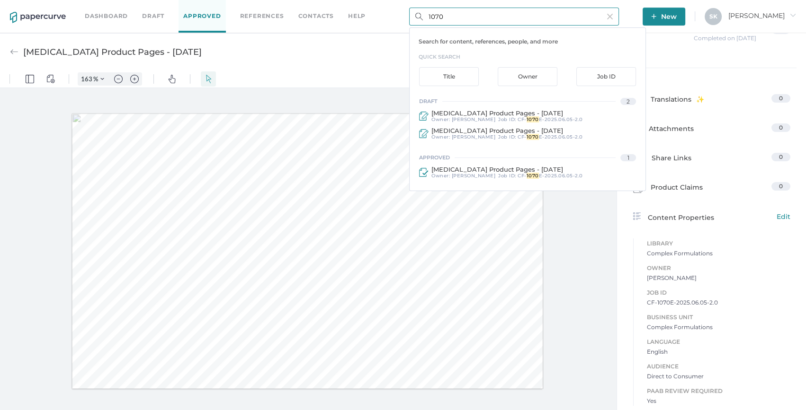
click at [438, 16] on input "1070" at bounding box center [514, 17] width 210 height 18
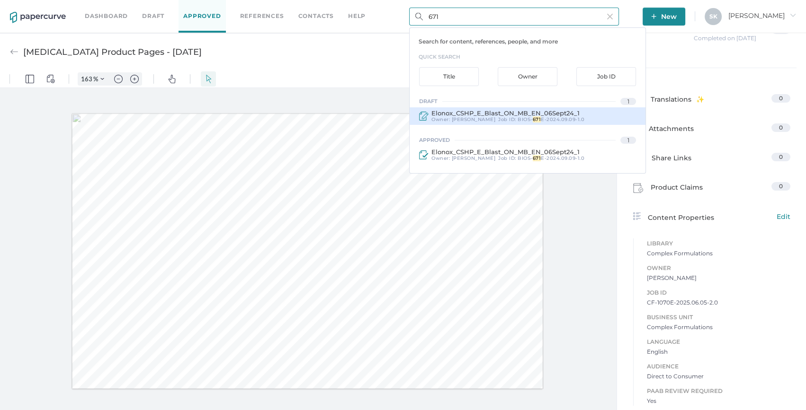
type input "671"
click at [581, 118] on div "Elonox_CSHP_E_Blast_ON_MB_EN_06Sept24_1 Owner: Lee Fulford Job ID : BIOS- 671 E…" at bounding box center [527, 116] width 236 height 18
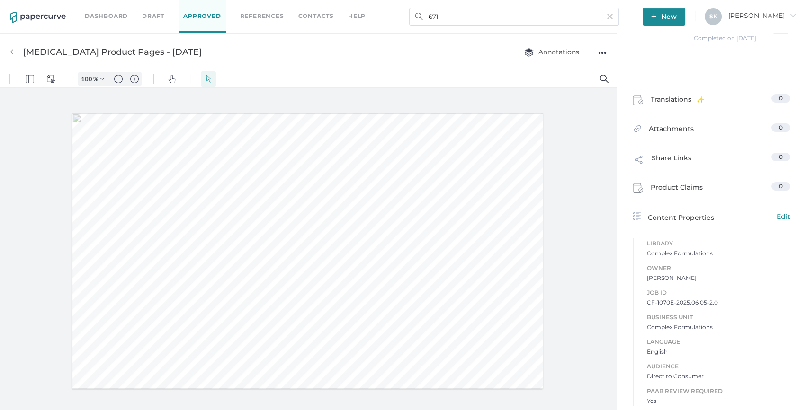
type input "Elonox_CSHP_E_Blast_ON_MB_EN_06Sept24_1"
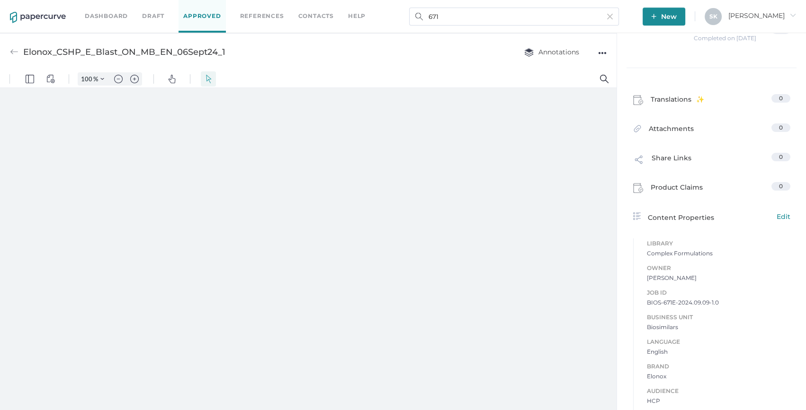
scroll to position [162, 0]
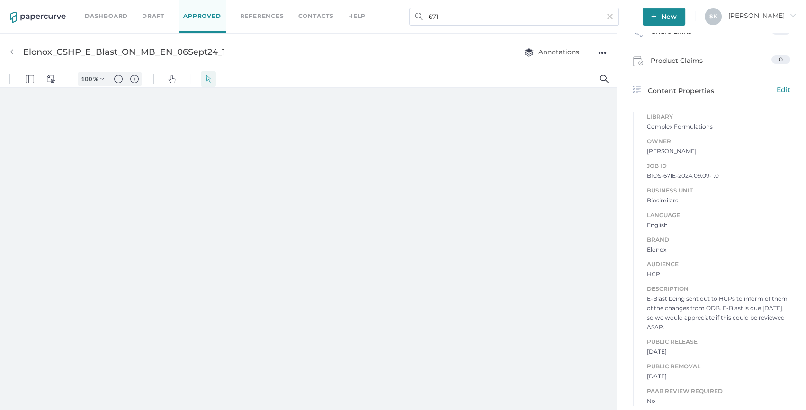
type input "163"
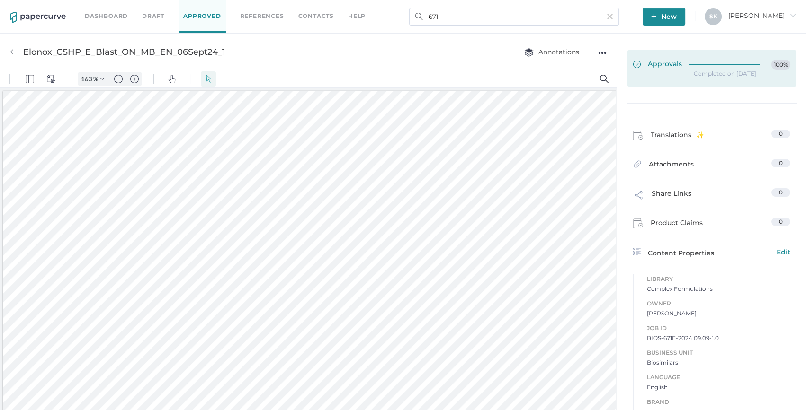
click at [657, 64] on span "Approvals" at bounding box center [657, 65] width 49 height 10
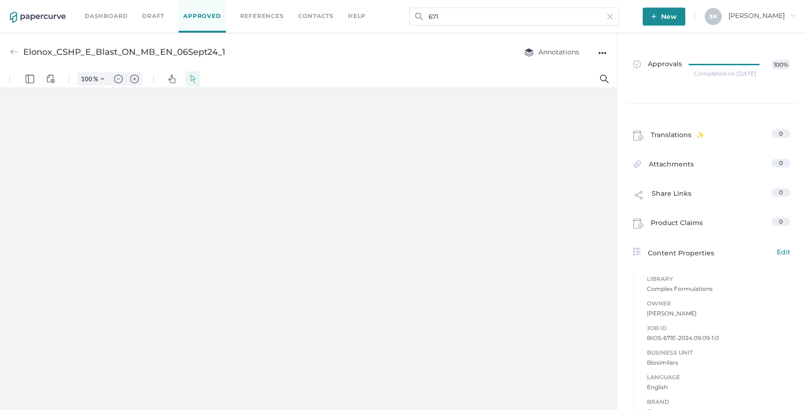
type input "163"
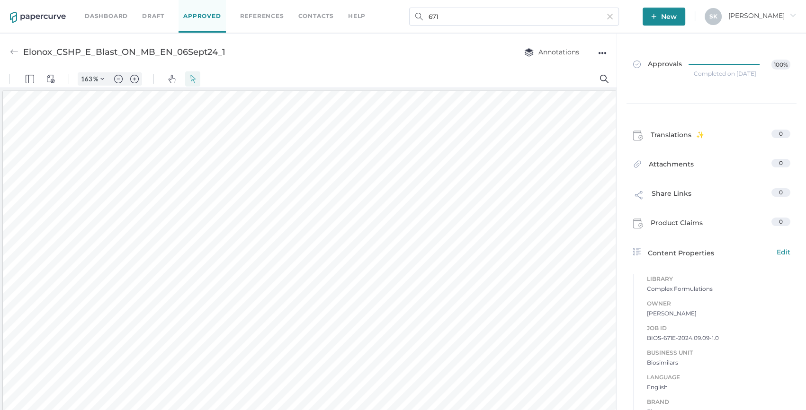
scroll to position [1, 0]
click at [112, 17] on link "Dashboard" at bounding box center [106, 16] width 43 height 10
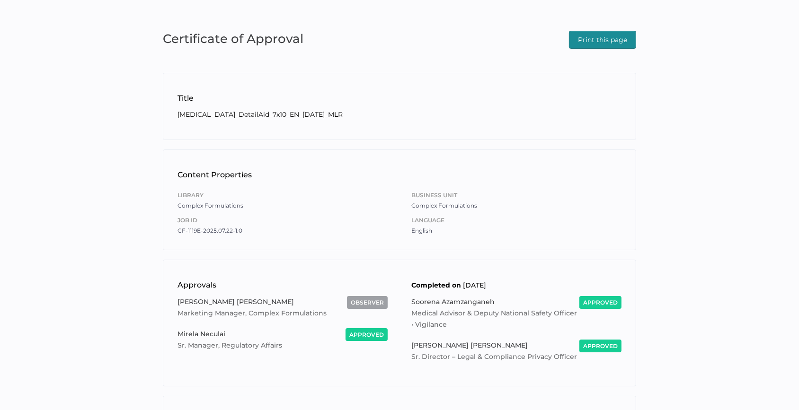
click at [596, 44] on span "Print this page" at bounding box center [602, 39] width 49 height 17
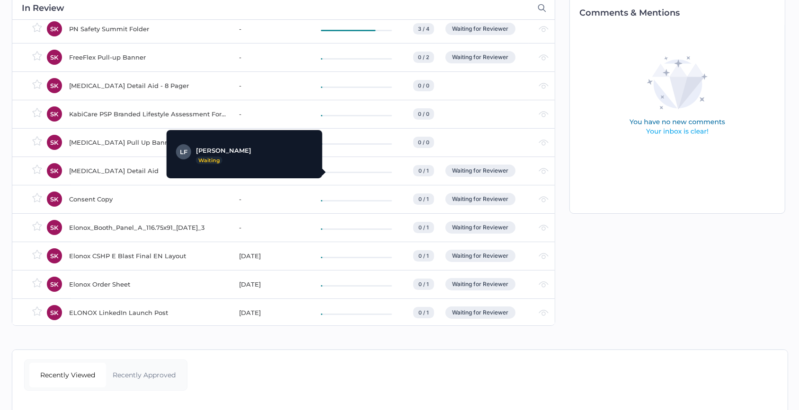
scroll to position [94, 0]
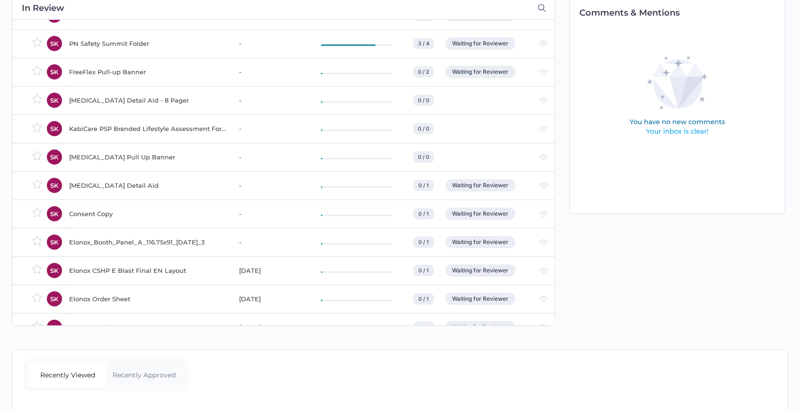
click at [108, 156] on div "[MEDICAL_DATA] Pull Up Banner" at bounding box center [148, 156] width 159 height 11
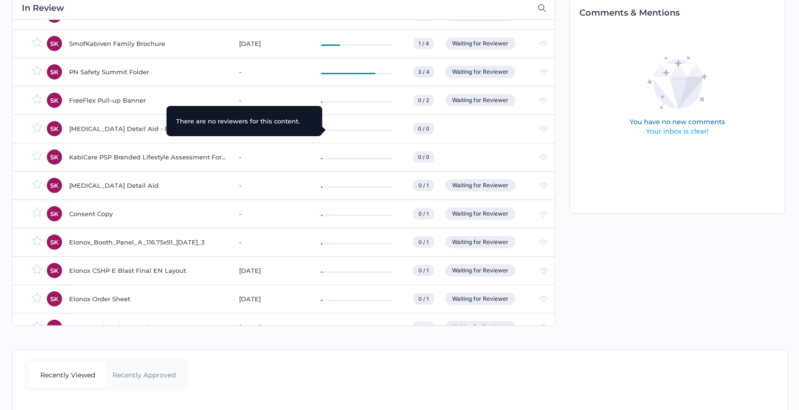
click at [382, 133] on div at bounding box center [362, 128] width 83 height 11
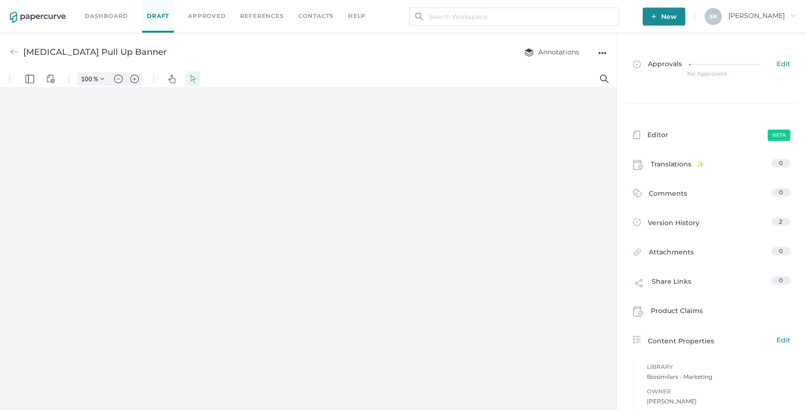
type input "163"
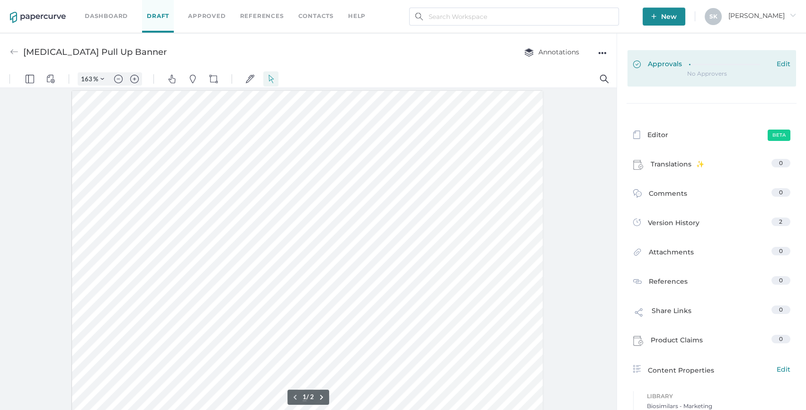
click at [678, 66] on div "Approvals Edit" at bounding box center [711, 65] width 157 height 10
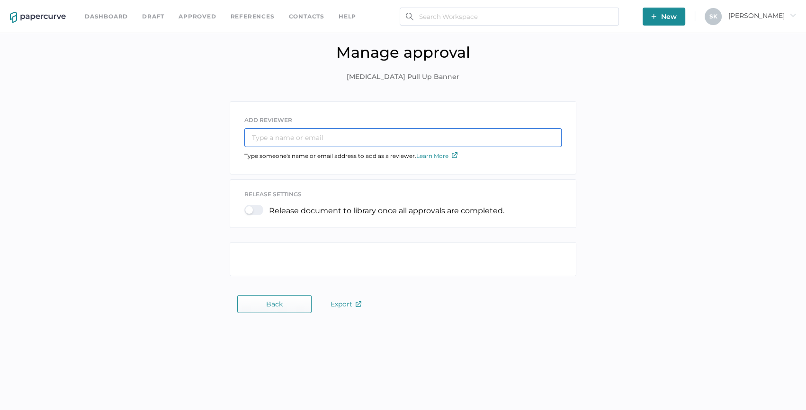
click at [272, 145] on input "text" at bounding box center [402, 137] width 317 height 19
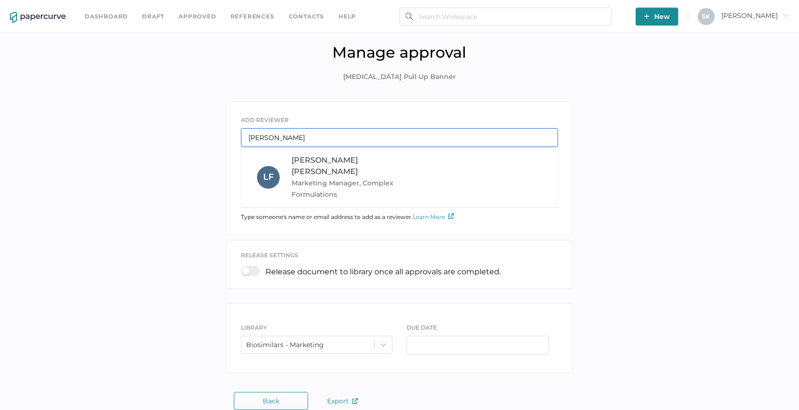
type input "lee"
click at [314, 178] on span "Marketing Manager, Complex Formulations" at bounding box center [356, 189] width 128 height 23
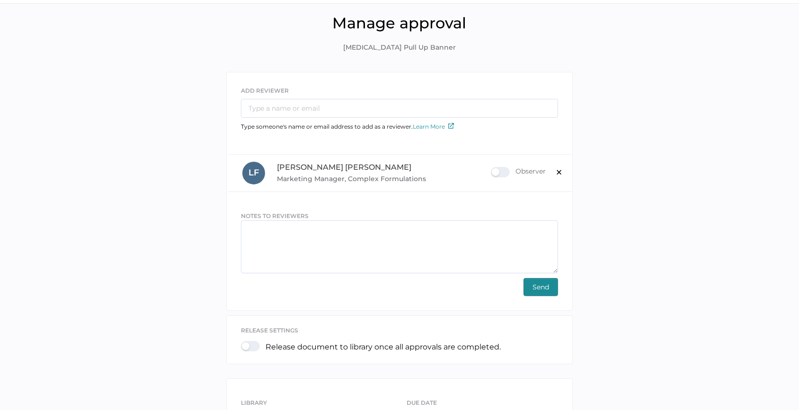
scroll to position [117, 0]
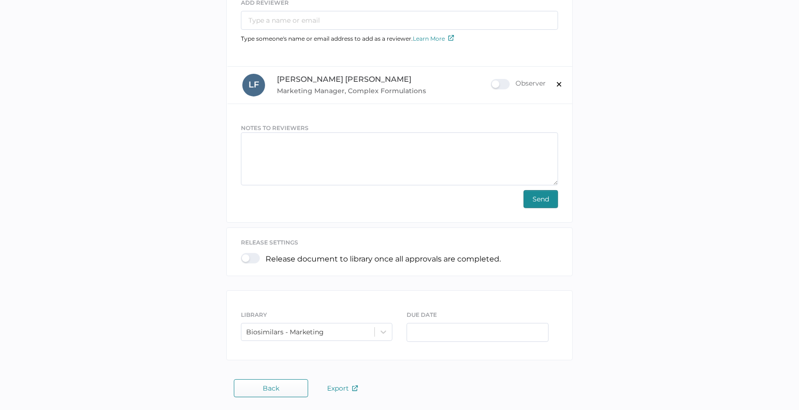
click at [551, 200] on button "Send" at bounding box center [541, 199] width 35 height 18
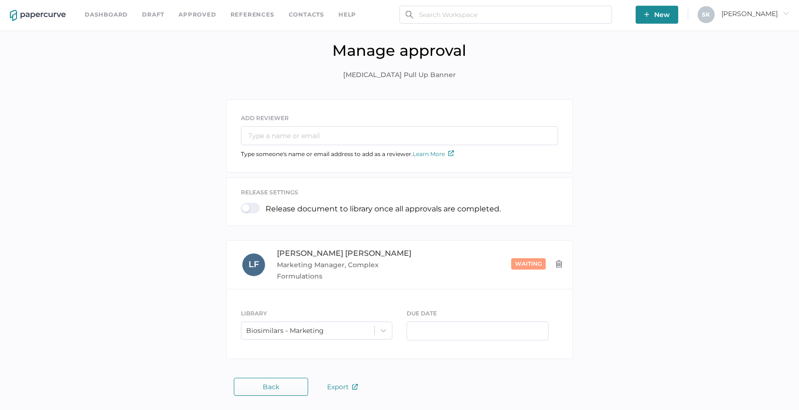
scroll to position [2, 0]
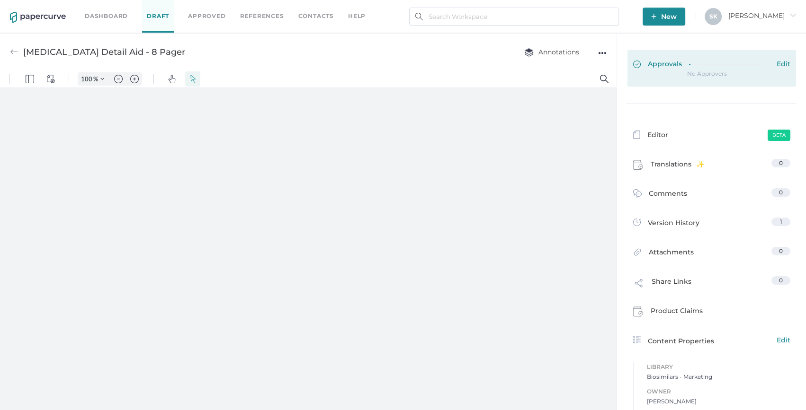
click at [701, 64] on icon at bounding box center [728, 64] width 79 height 0
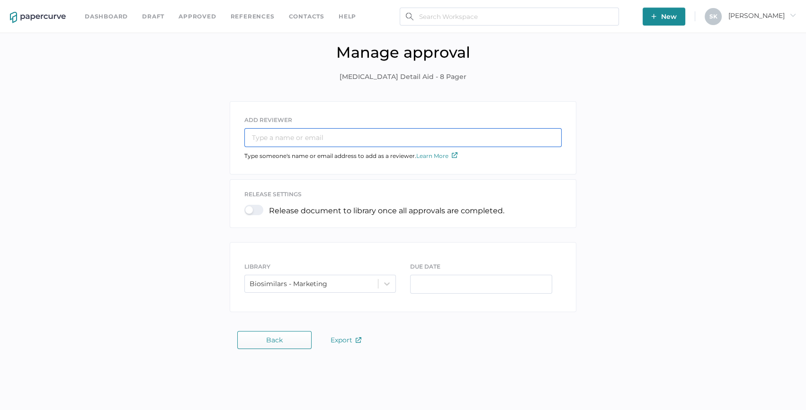
click at [371, 141] on input "text" at bounding box center [402, 137] width 317 height 19
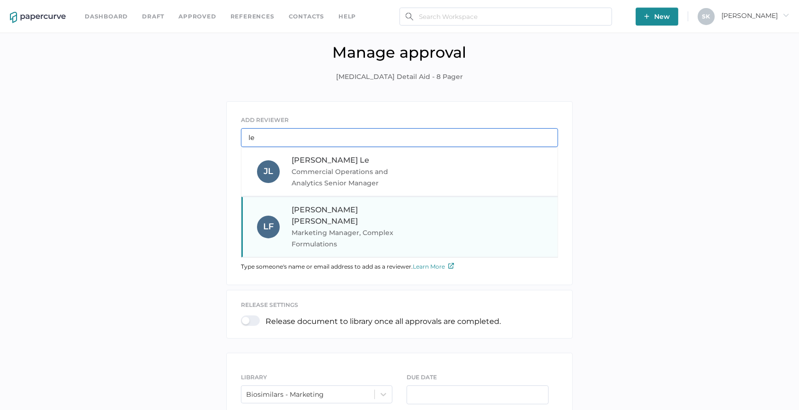
type input "le"
click at [350, 227] on span "Marketing Manager, Complex Formulations" at bounding box center [356, 238] width 128 height 23
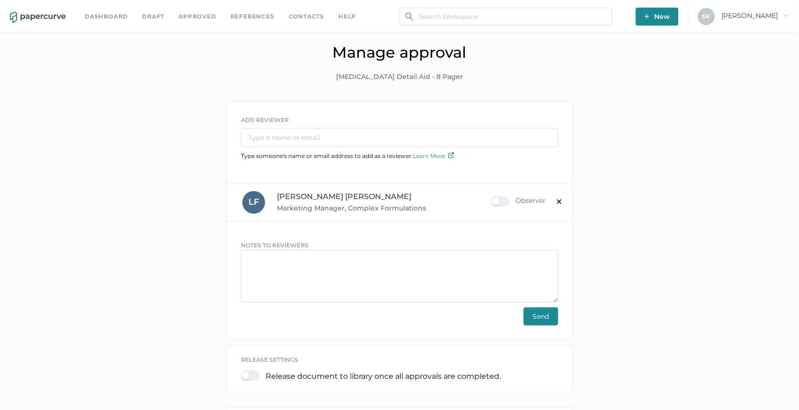
click at [552, 312] on button "Send" at bounding box center [541, 317] width 35 height 18
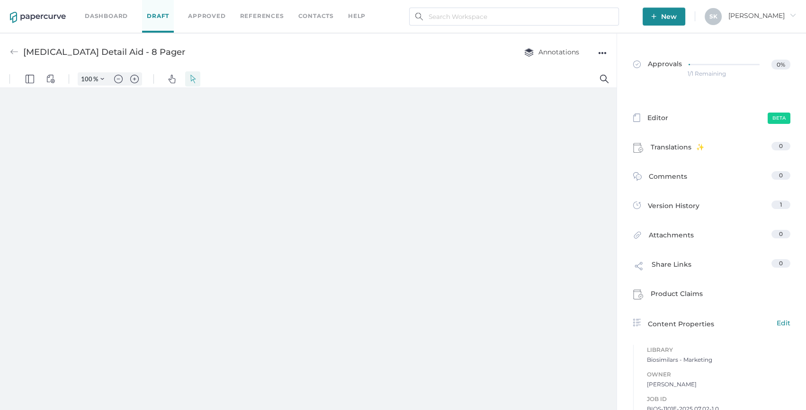
type input "163"
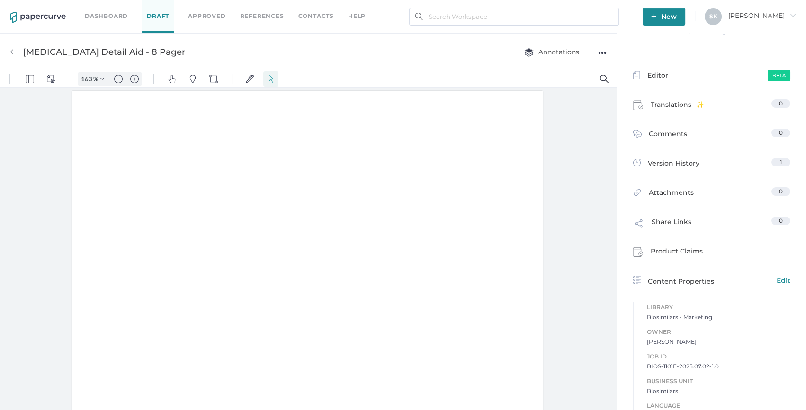
scroll to position [0, 0]
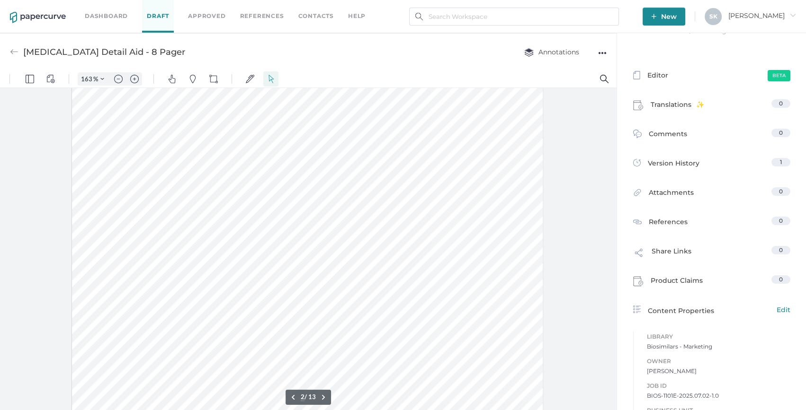
type input "1"
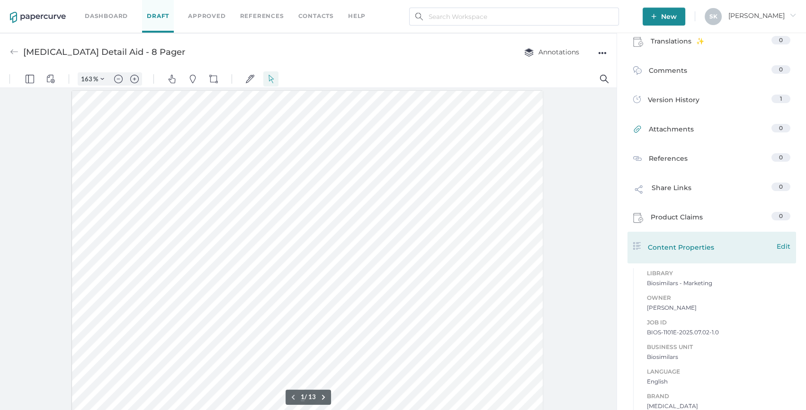
scroll to position [161, 0]
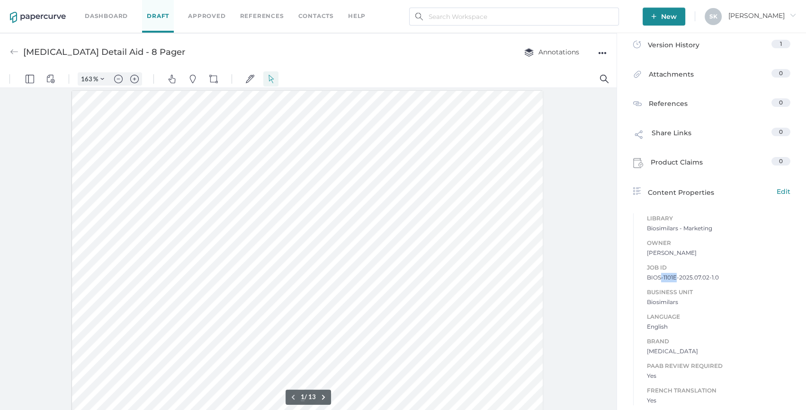
drag, startPoint x: 658, startPoint y: 277, endPoint x: 674, endPoint y: 278, distance: 16.1
click at [674, 278] on span "BIOS-1101E-2025.07.02-1.0" at bounding box center [718, 277] width 143 height 9
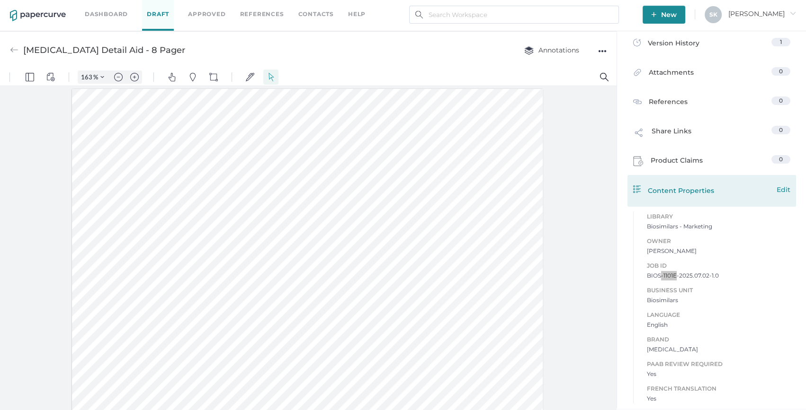
scroll to position [4, 0]
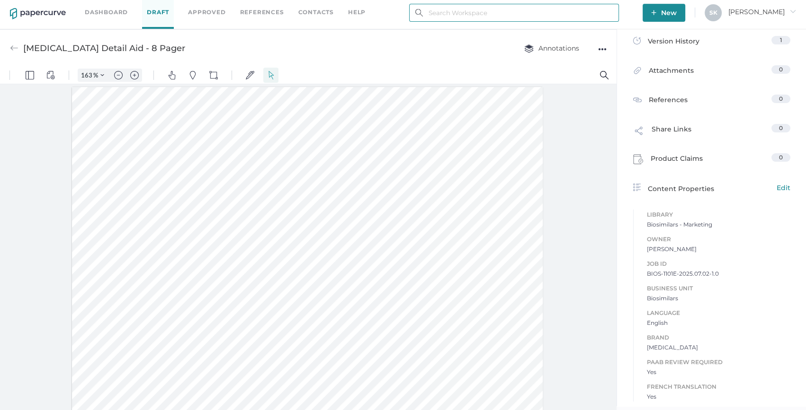
click at [576, 13] on input "text" at bounding box center [514, 13] width 210 height 18
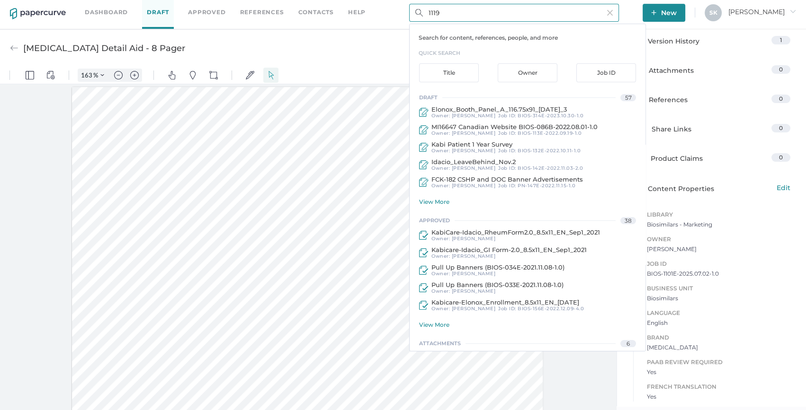
click at [424, 9] on input "1119" at bounding box center [514, 13] width 210 height 18
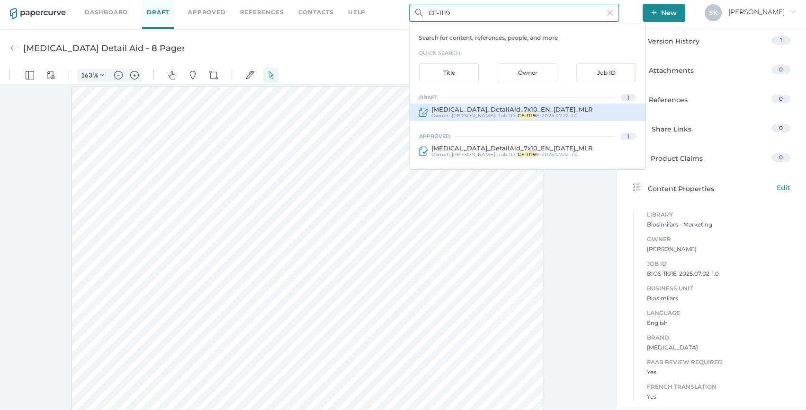
type input "CF-1119"
click at [593, 111] on div "[MEDICAL_DATA]_DetailAid_7x10_EN_[DATE]_MLR Owner: [PERSON_NAME] Job ID : CF-11…" at bounding box center [527, 113] width 236 height 18
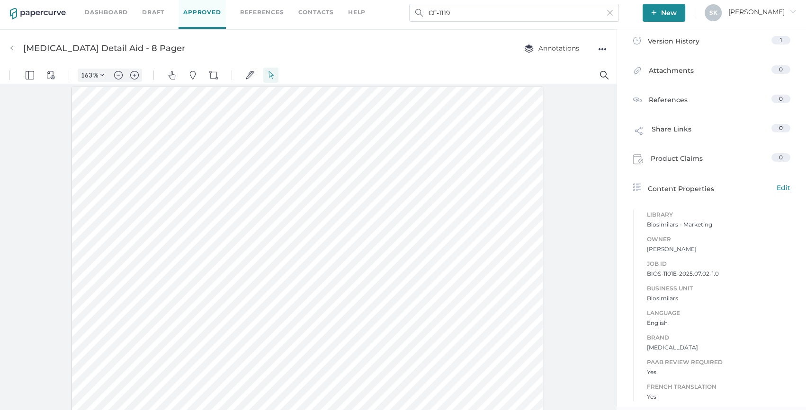
type input "[MEDICAL_DATA]_DetailAid_7x10_EN_[DATE]_MLR"
type input "100"
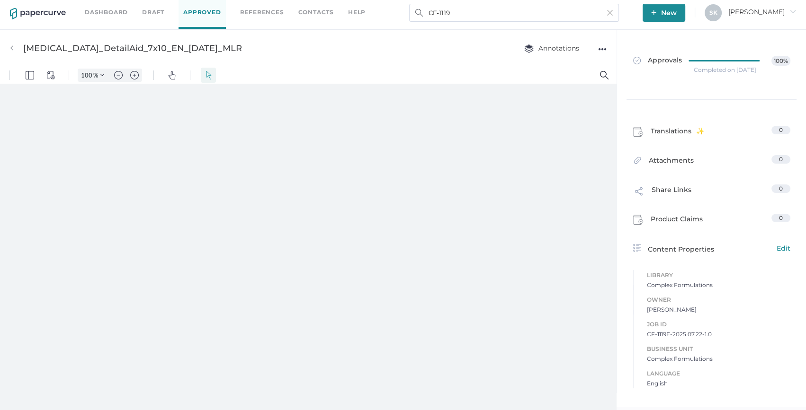
type input "163"
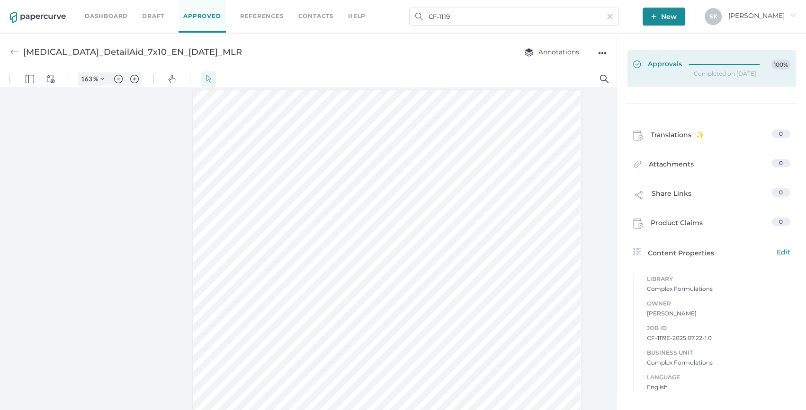
click at [664, 71] on link "Approvals 100%" at bounding box center [711, 68] width 169 height 36
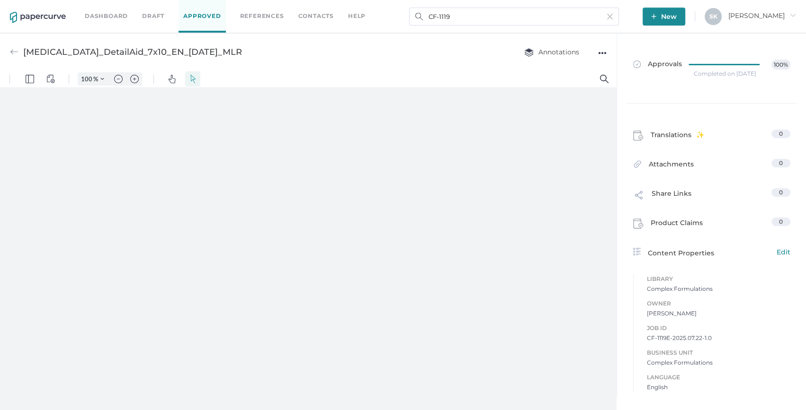
type input "163"
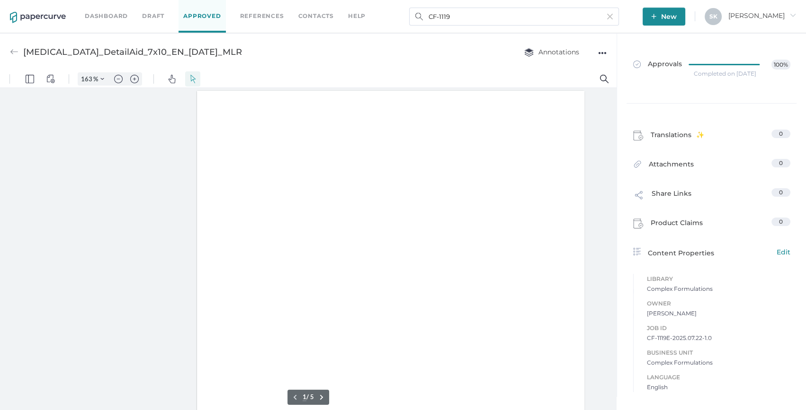
scroll to position [0, 4]
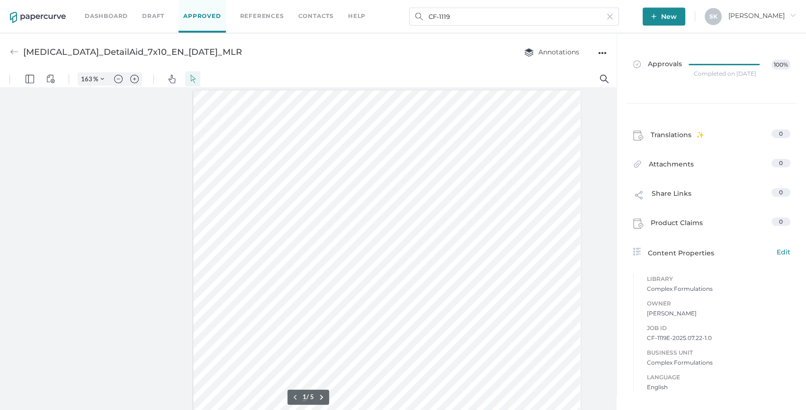
click at [495, 7] on div "Dashboard Draft Approved References Contacts help CF-1119 New S K [PERSON_NAME]" at bounding box center [403, 16] width 806 height 33
click at [491, 14] on input "CF-1119" at bounding box center [514, 17] width 210 height 18
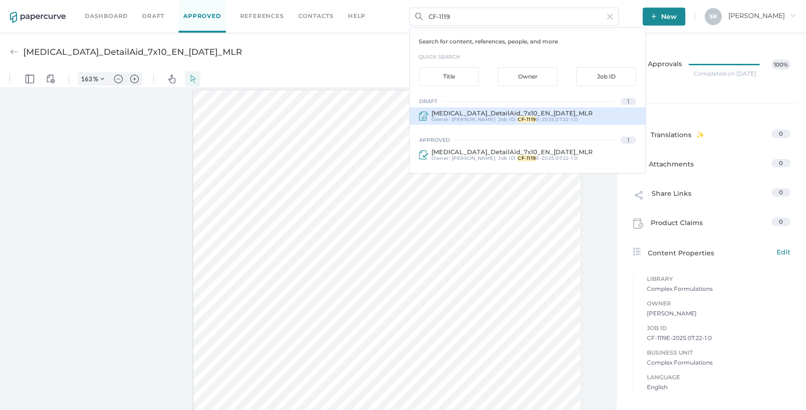
click at [518, 116] on span "CF-1119 E-2025.07.22-1.0" at bounding box center [547, 119] width 61 height 6
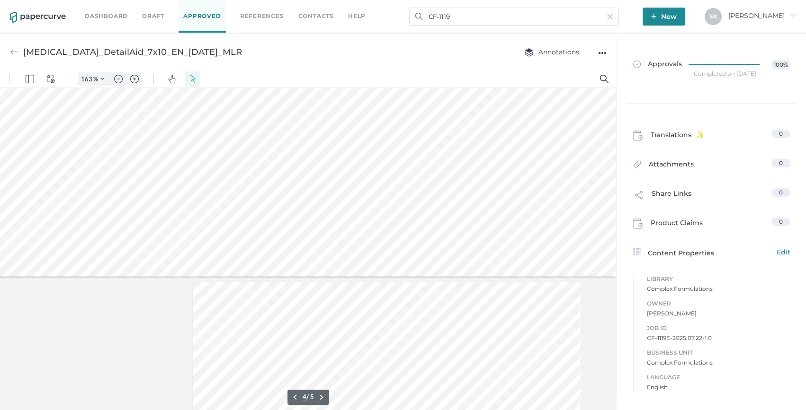
type input "5"
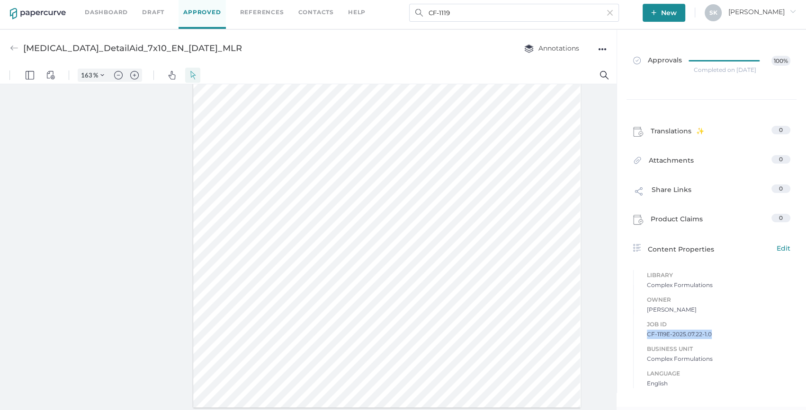
drag, startPoint x: 647, startPoint y: 335, endPoint x: 720, endPoint y: 332, distance: 73.4
click at [720, 332] on span "CF-1119E-2025.07.22-1.0" at bounding box center [718, 334] width 143 height 9
copy span "CF-1119E-2025.07.22-1.0"
drag, startPoint x: 213, startPoint y: 383, endPoint x: 276, endPoint y: 381, distance: 63.9
click at [276, 381] on div at bounding box center [387, 132] width 388 height 554
